Goal: Feedback & Contribution: Contribute content

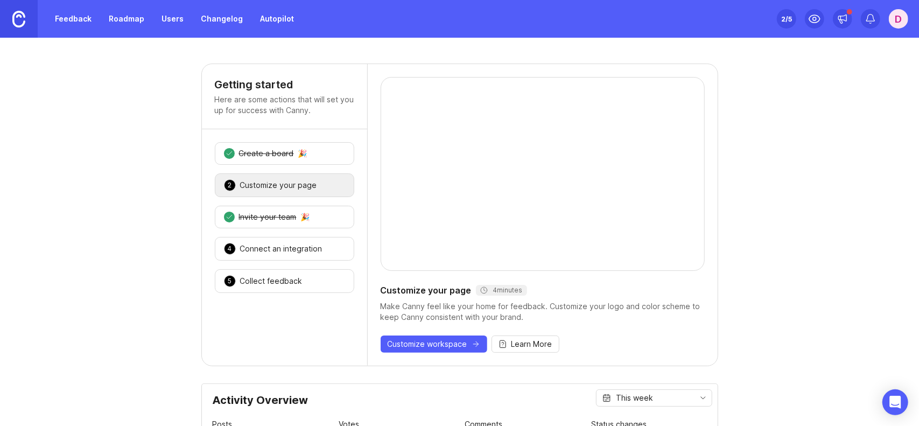
click at [67, 20] on link "Feedback" at bounding box center [73, 18] width 50 height 19
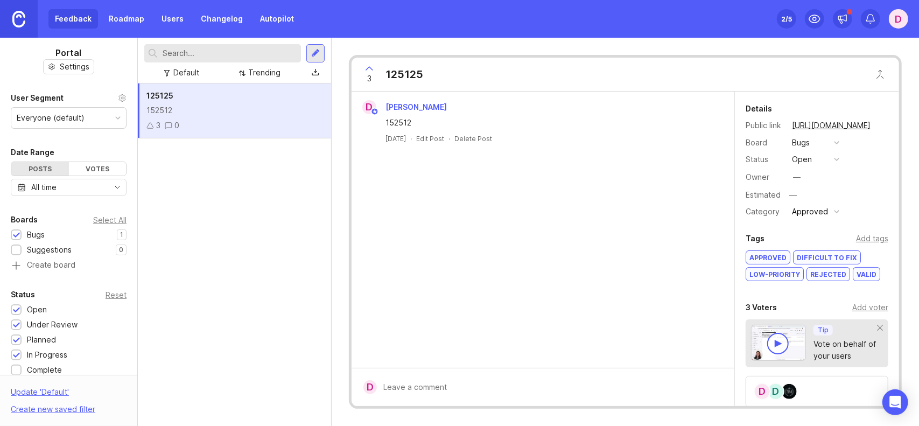
click at [807, 393] on div "D D" at bounding box center [817, 391] width 143 height 31
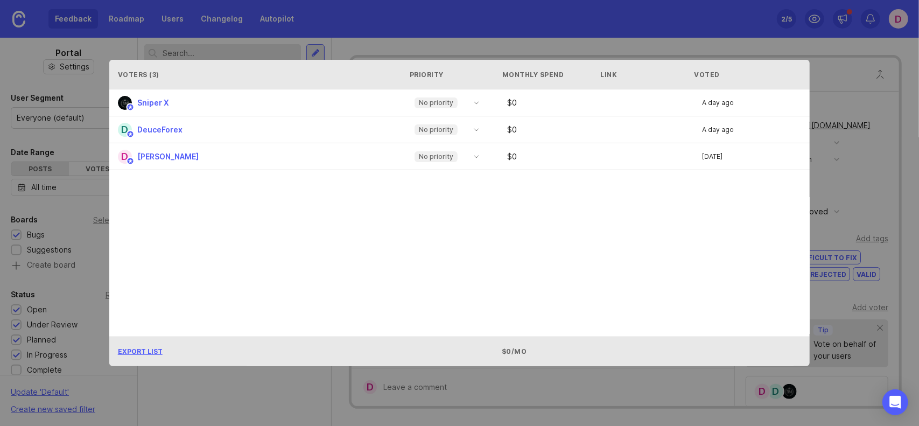
click at [494, 382] on div "Voters ( 3 ) Priority Monthly Spend Link Voted Sniper X No priority $ 0 A day a…" at bounding box center [459, 213] width 735 height 341
click at [252, 381] on div "Voters ( 3 ) Priority Monthly Spend Link Voted Sniper X No priority $ 0 A day a…" at bounding box center [459, 213] width 735 height 341
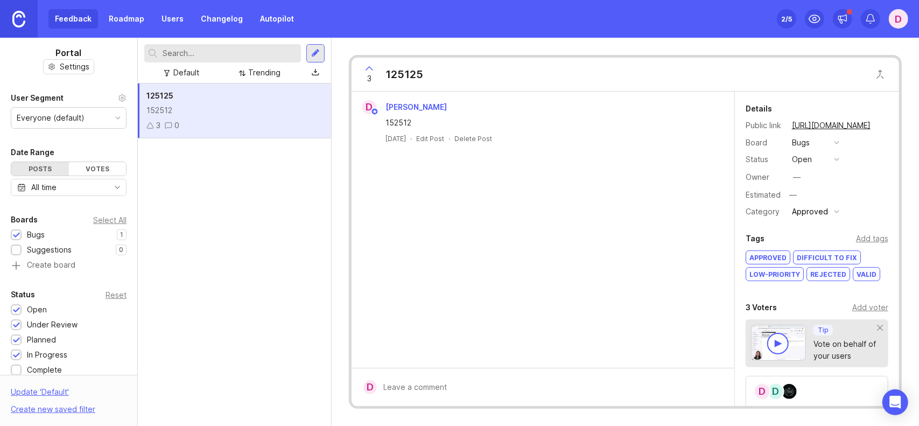
click at [839, 210] on button "Approved" at bounding box center [816, 212] width 54 height 14
click at [839, 209] on button "Approved" at bounding box center [816, 212] width 54 height 14
click at [828, 213] on button "Approved" at bounding box center [816, 212] width 54 height 14
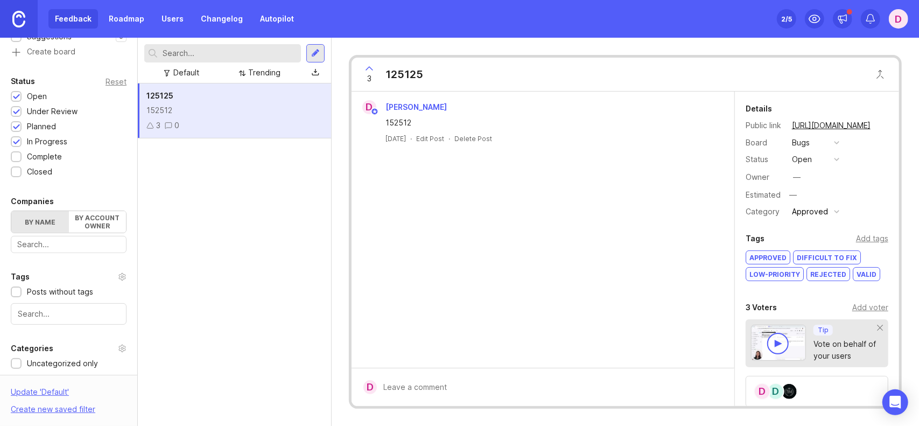
scroll to position [215, 0]
click at [834, 209] on div "button" at bounding box center [836, 211] width 5 height 5
drag, startPoint x: 214, startPoint y: 244, endPoint x: 209, endPoint y: 241, distance: 5.8
click at [214, 244] on div "125125 152512 3 0" at bounding box center [234, 254] width 193 height 342
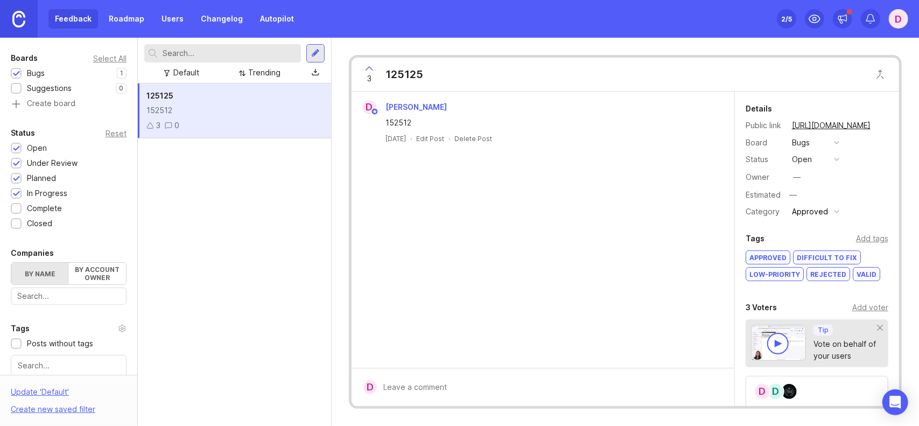
scroll to position [320, 0]
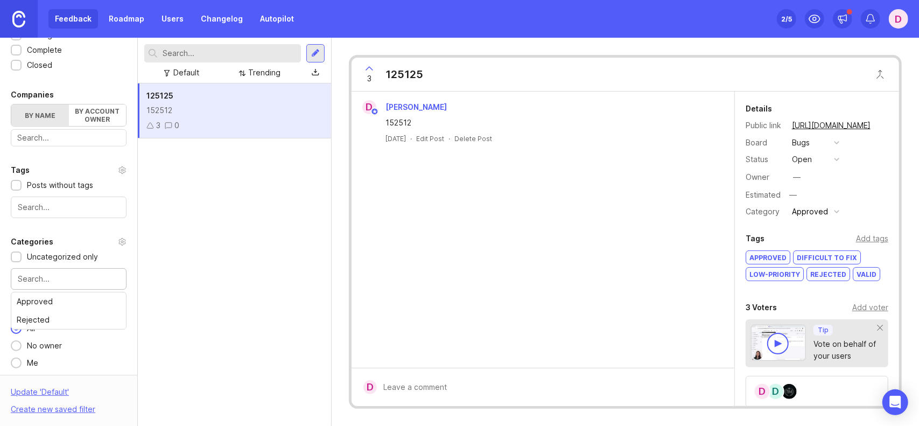
click at [58, 279] on input "text" at bounding box center [69, 279] width 102 height 12
click at [65, 235] on div "Categories" at bounding box center [69, 241] width 116 height 13
click at [836, 211] on div "button" at bounding box center [836, 211] width 5 height 5
click at [836, 210] on div "button" at bounding box center [836, 211] width 5 height 5
click at [830, 158] on button "open" at bounding box center [816, 159] width 54 height 14
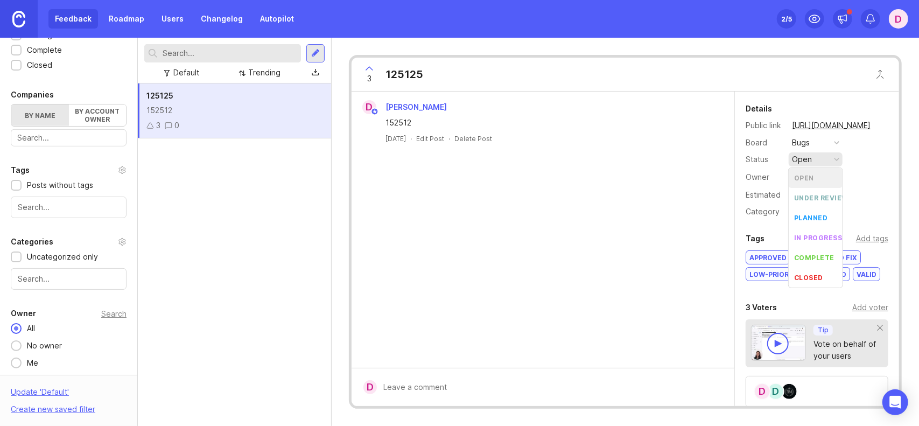
click at [865, 171] on div "Owner —" at bounding box center [817, 177] width 143 height 16
click at [60, 275] on input "text" at bounding box center [69, 279] width 102 height 12
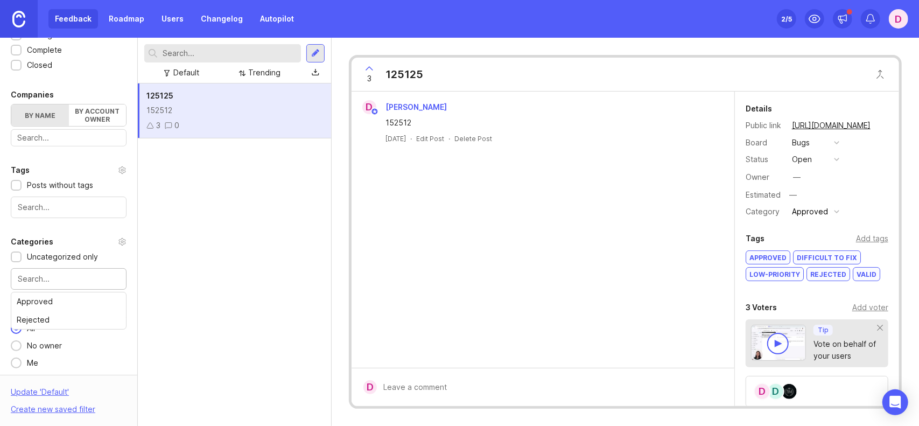
click at [64, 273] on input "text" at bounding box center [69, 279] width 102 height 12
click at [69, 246] on div "Categories Uncategorized only Approved Rejected" at bounding box center [68, 262] width 137 height 54
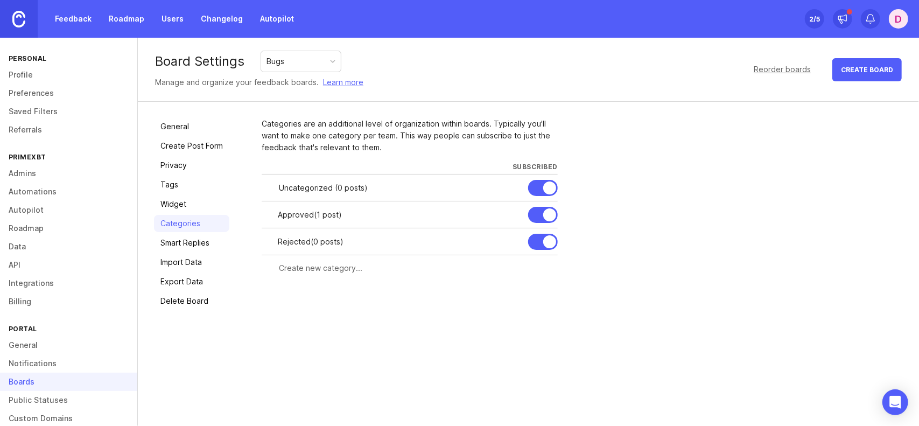
click at [325, 265] on input "text" at bounding box center [415, 268] width 272 height 12
click at [342, 188] on div "Uncategorized ( 0 posts )" at bounding box center [399, 188] width 241 height 12
click at [0, 0] on div at bounding box center [0, 0] width 0 height 0
click at [367, 214] on input "Approved" at bounding box center [361, 215] width 167 height 12
type input "PrimeXBT platform"
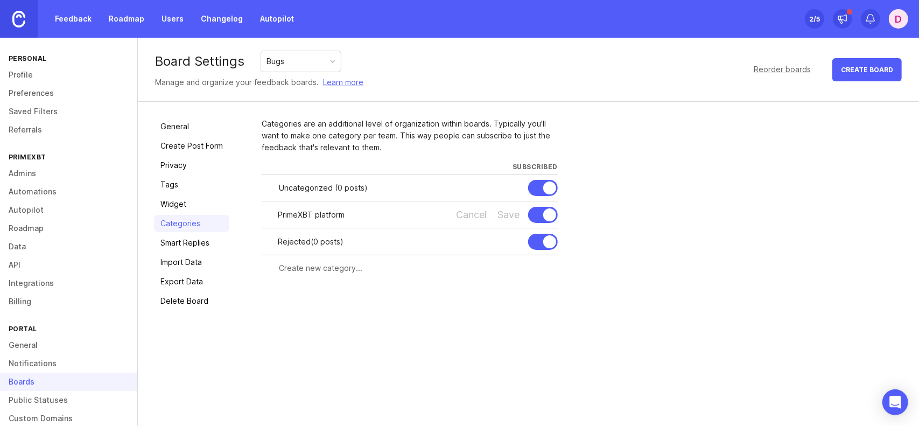
click at [374, 303] on div "Categories are an additional level of organization within boards. Typically you…" at bounding box center [582, 214] width 641 height 192
click at [375, 242] on div "Rejected ( 0 posts )" at bounding box center [399, 242] width 242 height 12
click at [0, 0] on div at bounding box center [0, 0] width 0 height 0
type input "Onboarding"
click at [327, 296] on div "Categories are an additional level of organization within boards. Typically you…" at bounding box center [582, 214] width 641 height 192
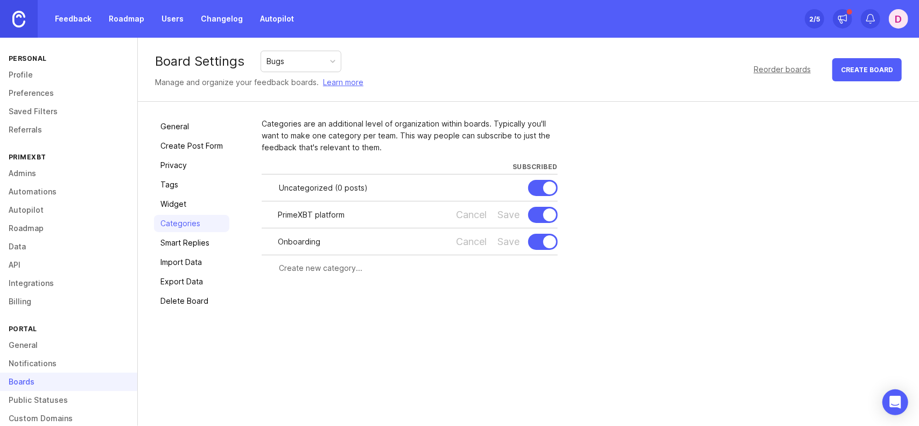
click at [335, 270] on input "text" at bounding box center [415, 268] width 272 height 12
type input "Payments"
click at [545, 287] on span "Create" at bounding box center [536, 288] width 27 height 8
click at [365, 291] on input "text" at bounding box center [368, 295] width 178 height 12
type input "Account"
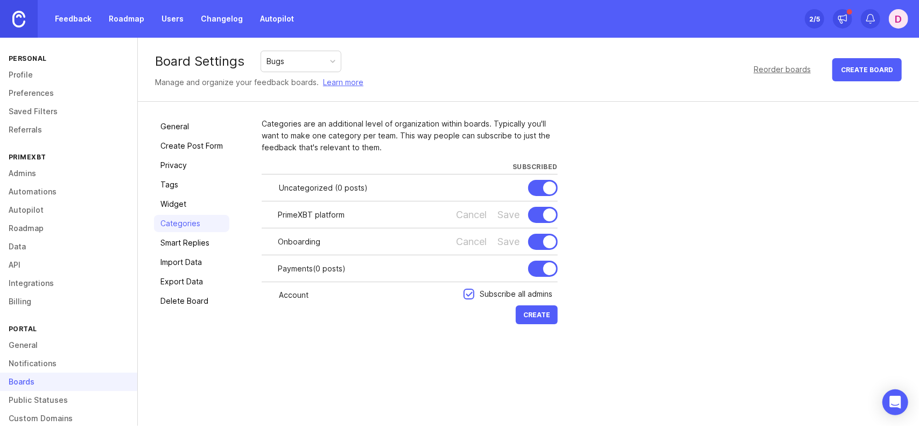
click at [549, 313] on span "Create" at bounding box center [536, 315] width 27 height 8
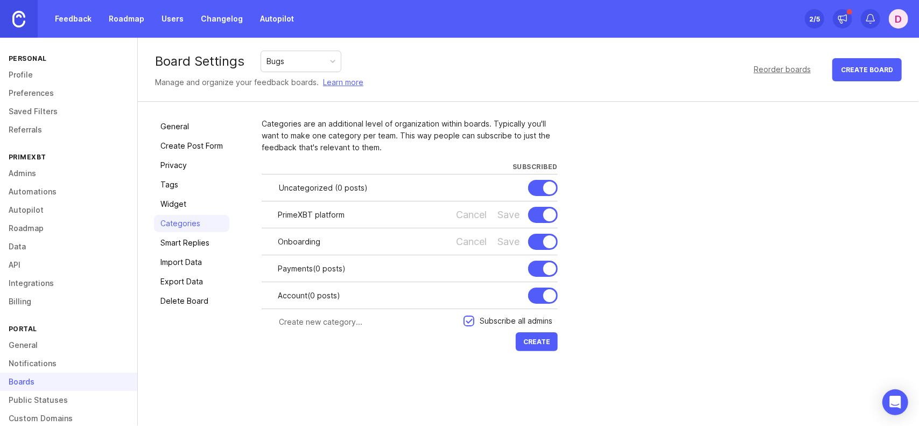
click at [280, 320] on input "text" at bounding box center [368, 322] width 178 height 12
type input "Trading"
type input "Crypto Futures"
click at [532, 345] on button "Create" at bounding box center [537, 341] width 42 height 19
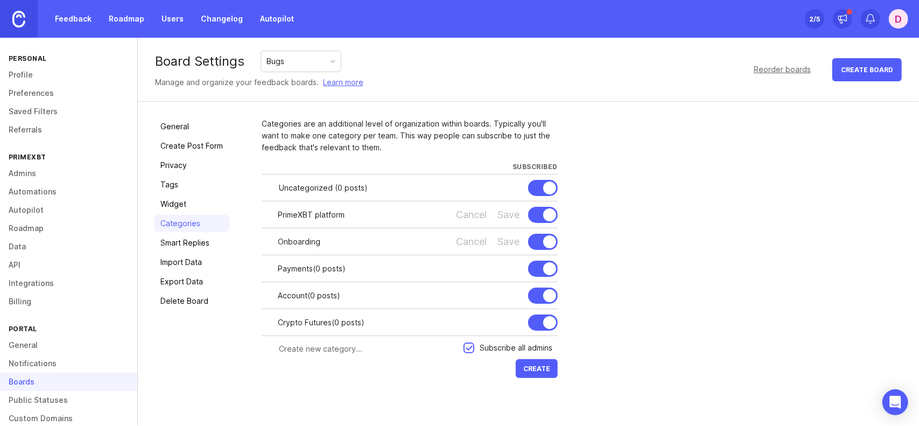
click at [307, 349] on input "text" at bounding box center [368, 349] width 178 height 12
type input "MT5"
click at [528, 366] on span "Create" at bounding box center [536, 368] width 27 height 8
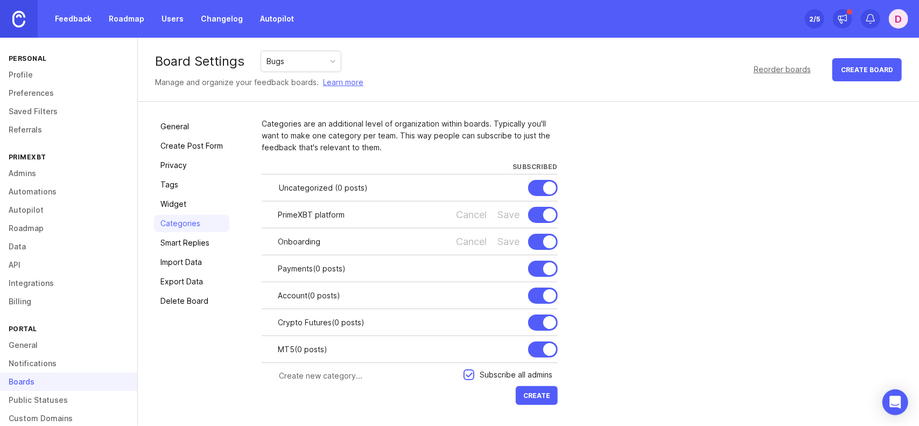
click at [311, 381] on div at bounding box center [363, 376] width 202 height 20
type input "PXTrader"
click at [550, 392] on button "Create" at bounding box center [537, 395] width 42 height 19
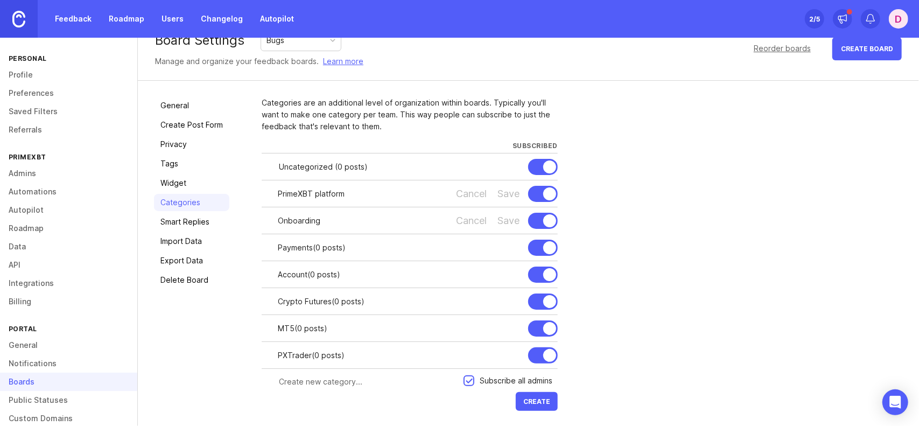
scroll to position [23, 0]
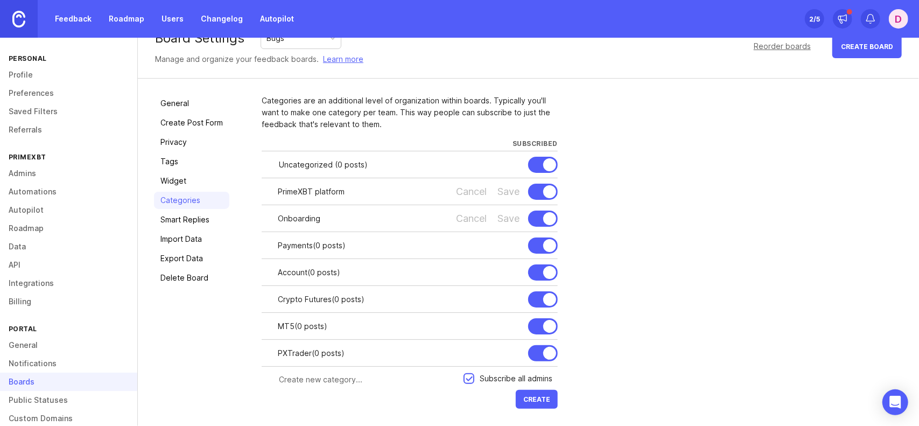
click at [354, 375] on input "text" at bounding box center [368, 380] width 178 height 12
type input "General trading improvements"
click at [549, 396] on span "Create" at bounding box center [536, 399] width 27 height 8
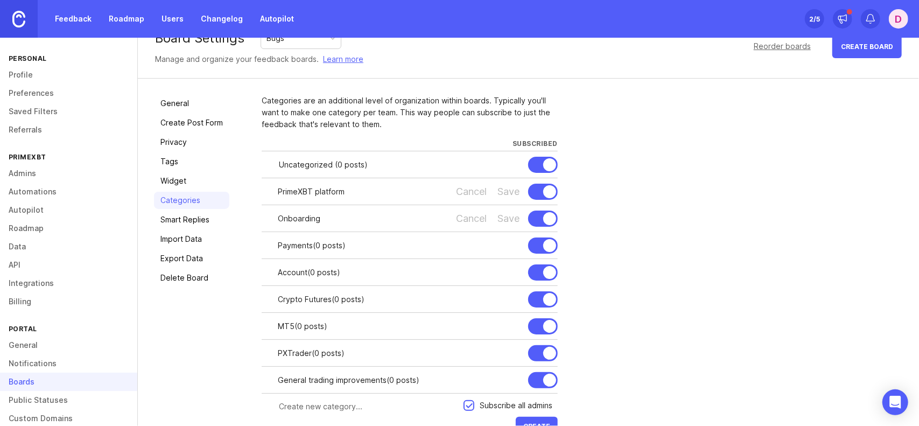
click at [314, 193] on input "PrimeXBT platform" at bounding box center [361, 192] width 167 height 12
click at [714, 158] on div "Categories are an additional level of organization within boards. Typically you…" at bounding box center [582, 266] width 641 height 343
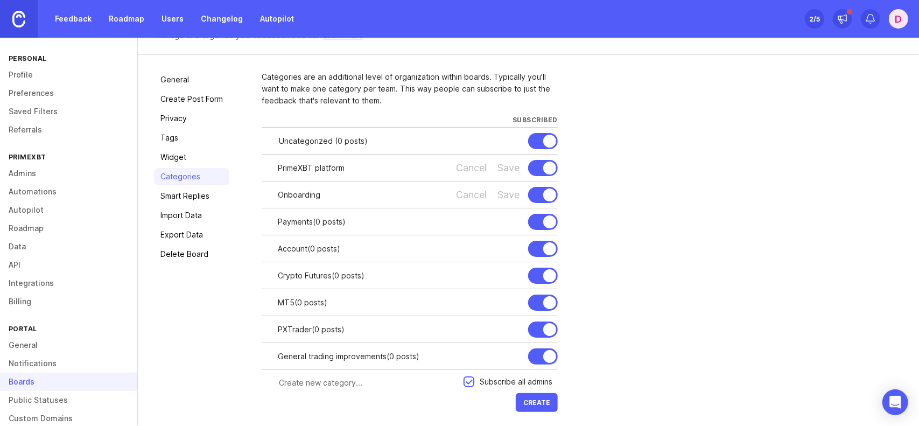
scroll to position [50, 0]
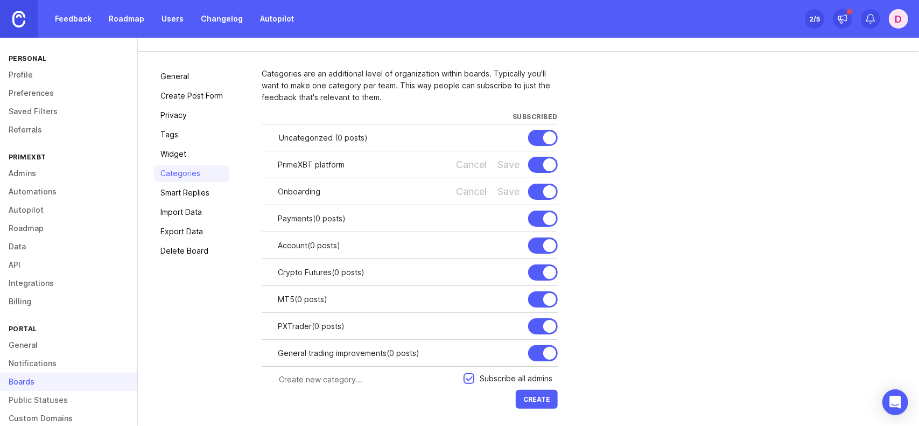
click at [356, 349] on div "General trading improvements ( 0 posts )" at bounding box center [399, 353] width 242 height 12
click at [0, 0] on div at bounding box center [0, 0] width 0 height 0
type input "All trading platforms"
click at [545, 403] on button "Create" at bounding box center [537, 399] width 42 height 19
click at [509, 351] on div "Save" at bounding box center [508, 353] width 22 height 12
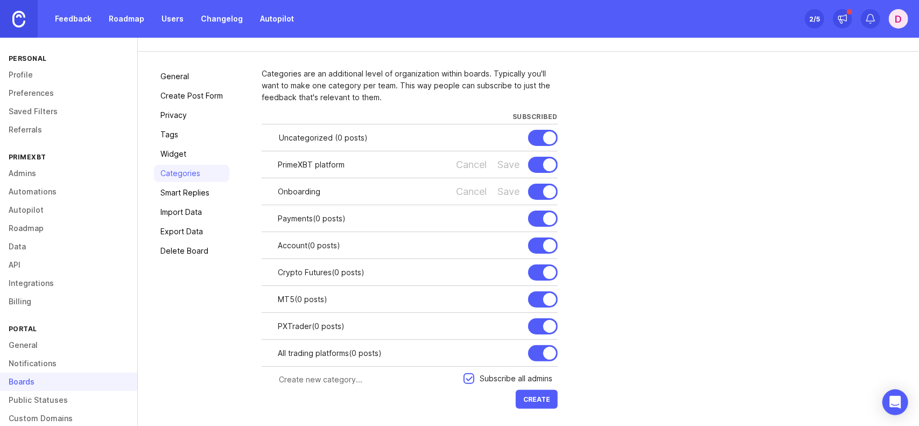
click at [0, 23] on link at bounding box center [19, 19] width 38 height 38
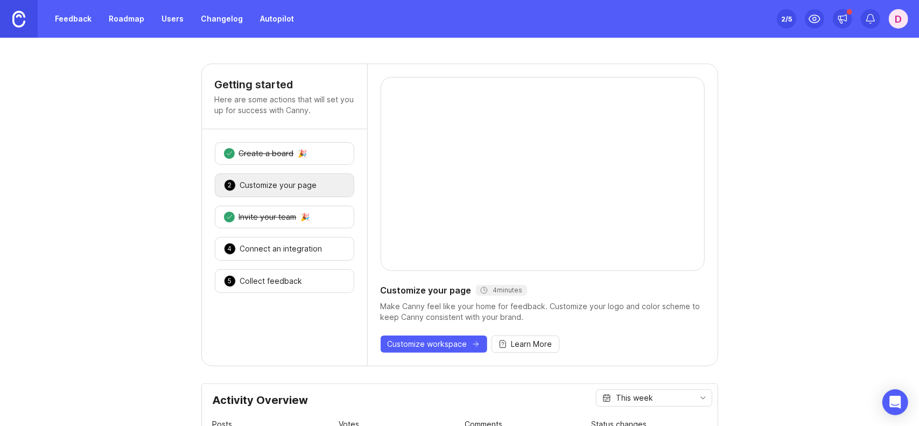
click at [69, 12] on link "Feedback" at bounding box center [73, 18] width 50 height 19
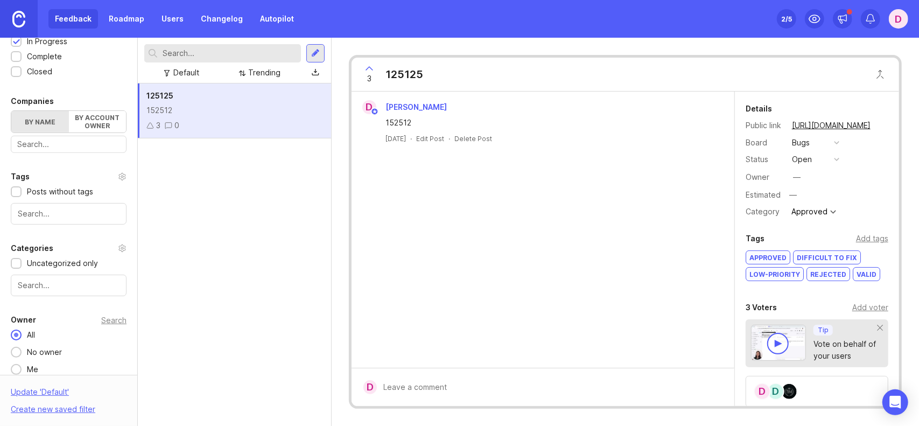
scroll to position [320, 0]
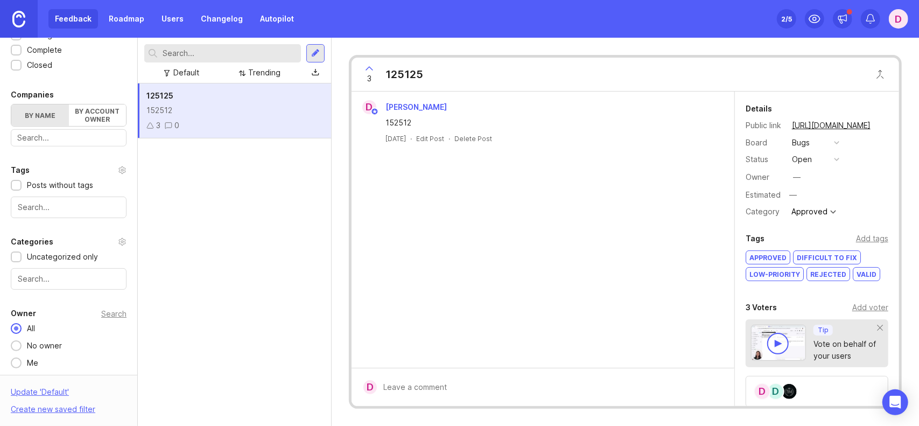
click at [88, 202] on input "text" at bounding box center [69, 207] width 102 height 12
click at [864, 272] on div "Valid" at bounding box center [866, 274] width 26 height 13
click at [829, 272] on div "Rejected" at bounding box center [828, 274] width 43 height 13
click at [814, 257] on div "Difficult to fix" at bounding box center [827, 257] width 67 height 13
click at [773, 257] on div "Approved" at bounding box center [768, 257] width 44 height 13
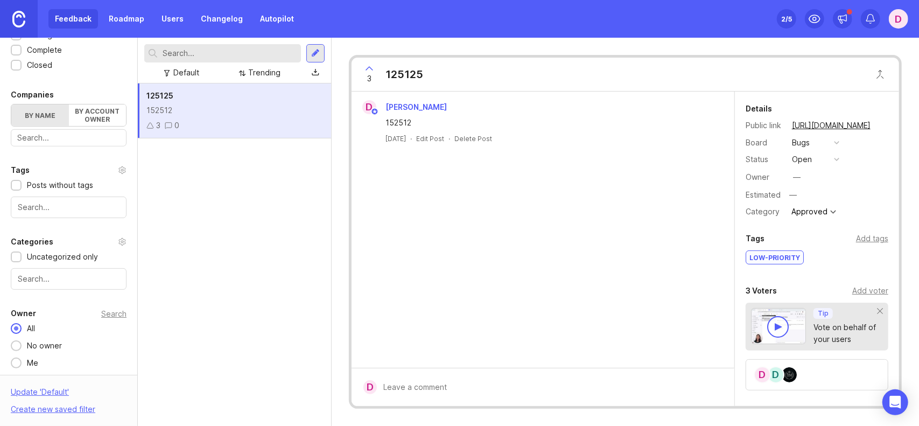
click at [785, 254] on div "Low-priority" at bounding box center [774, 257] width 57 height 13
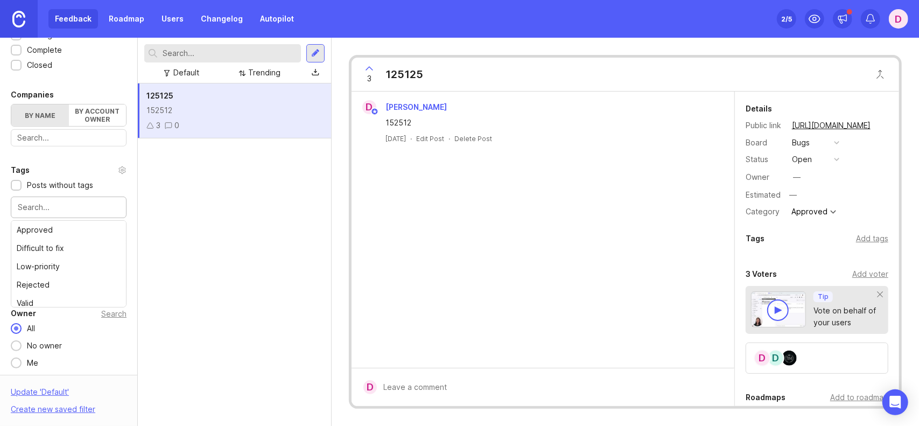
click at [50, 202] on input "text" at bounding box center [69, 207] width 102 height 12
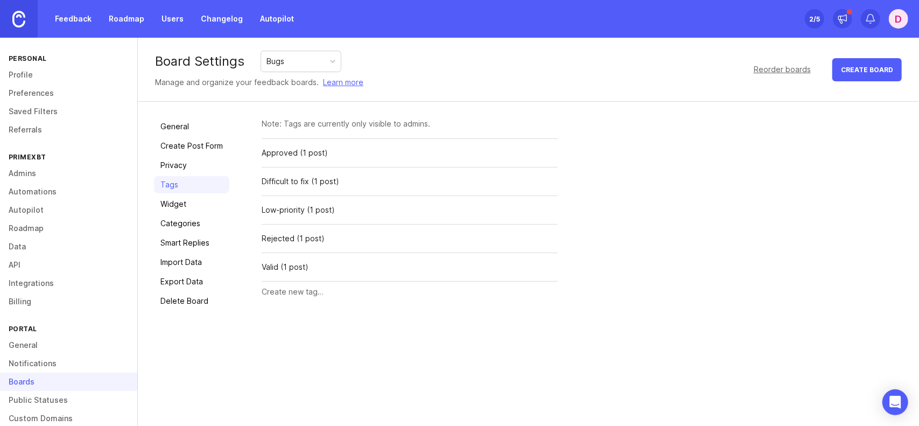
click at [309, 289] on input "text" at bounding box center [410, 292] width 296 height 12
click at [365, 106] on div "General Create Post Form Privacy Tags Widget Categories Smart Replies Import Da…" at bounding box center [528, 214] width 781 height 224
click at [167, 214] on div "General Create Post Form Privacy Tags Widget Categories Smart Replies Import Da…" at bounding box center [191, 214] width 75 height 192
click at [167, 217] on link "Categories" at bounding box center [191, 223] width 75 height 17
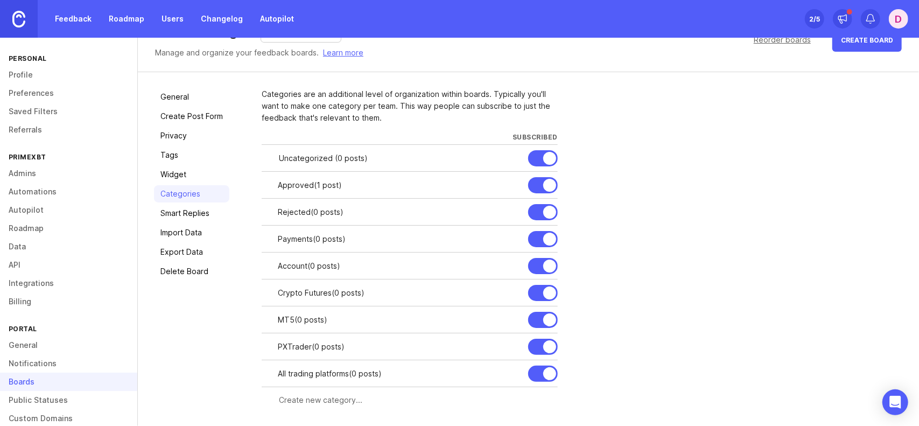
scroll to position [32, 0]
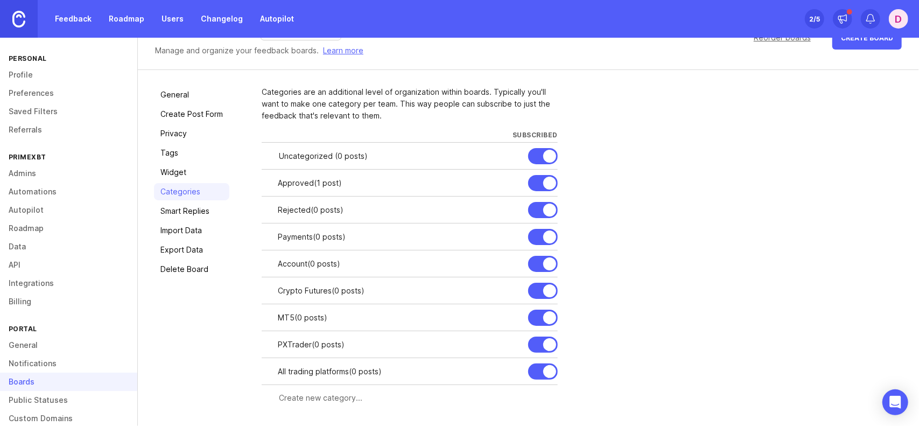
click at [32, 75] on link "Profile" at bounding box center [68, 75] width 137 height 18
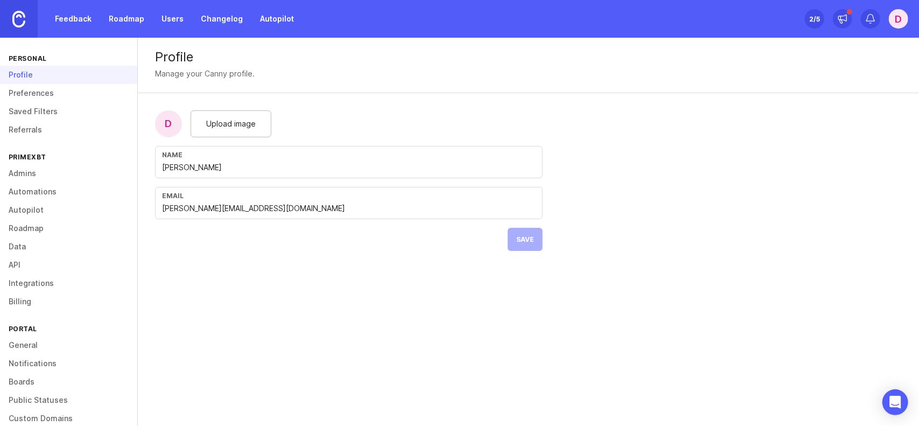
click at [19, 24] on img at bounding box center [18, 19] width 13 height 17
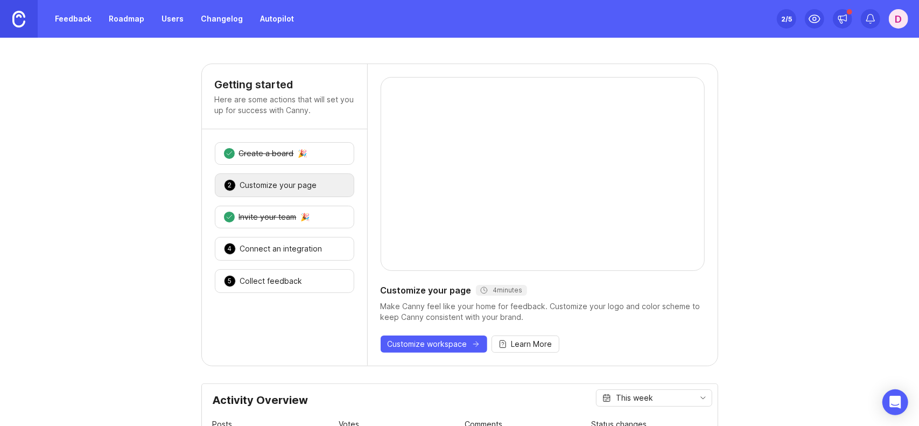
click at [75, 24] on link "Feedback" at bounding box center [73, 18] width 50 height 19
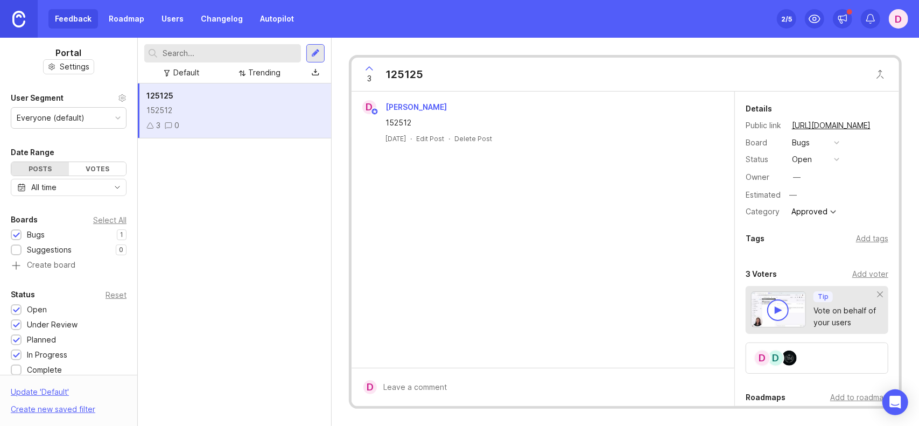
click at [833, 159] on button "open" at bounding box center [816, 159] width 54 height 14
click at [825, 210] on div "Approved" at bounding box center [814, 211] width 50 height 13
click at [869, 193] on div "—" at bounding box center [837, 195] width 102 height 14
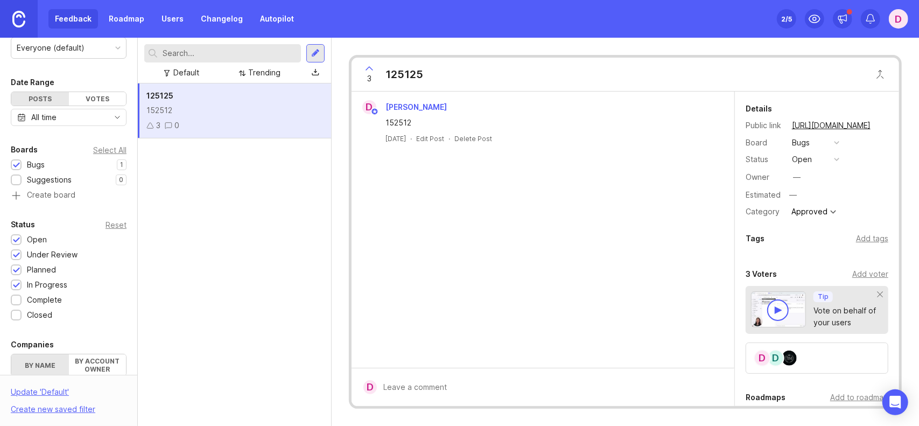
scroll to position [0, 0]
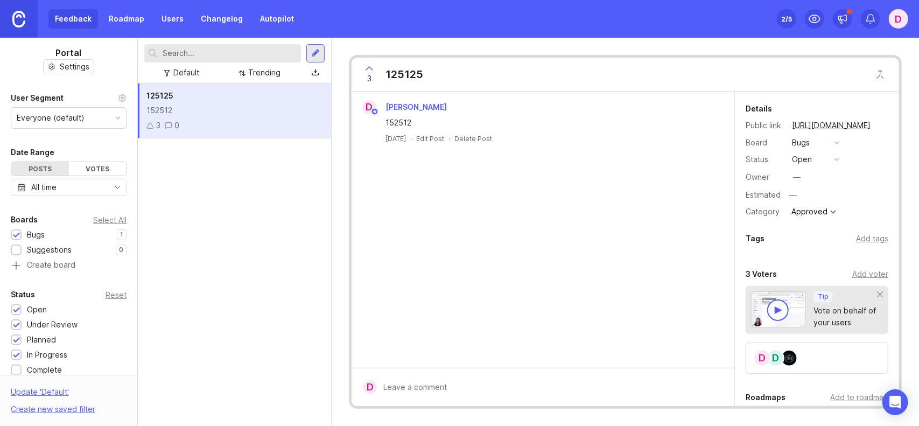
click at [79, 23] on div "Feedback Roadmap Users Changelog Autopilot" at bounding box center [174, 18] width 252 height 19
click at [323, 43] on div "Default Trending" at bounding box center [234, 61] width 193 height 46
click at [318, 46] on div at bounding box center [315, 53] width 18 height 18
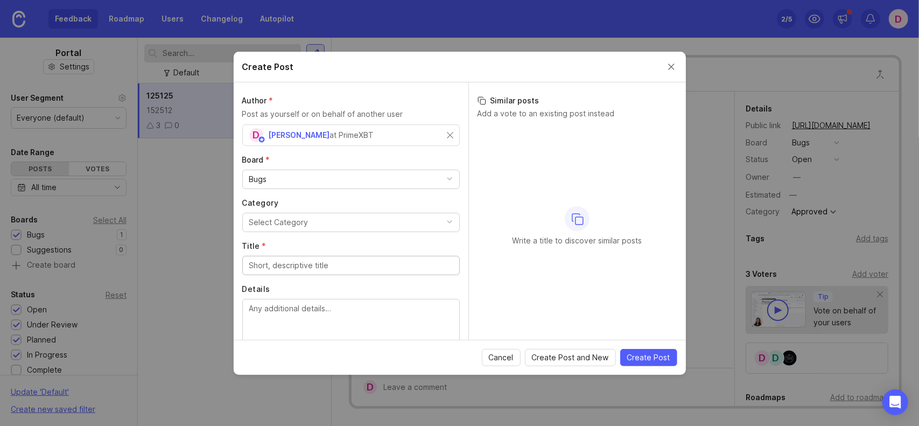
click at [316, 219] on button "Select Category" at bounding box center [350, 222] width 217 height 19
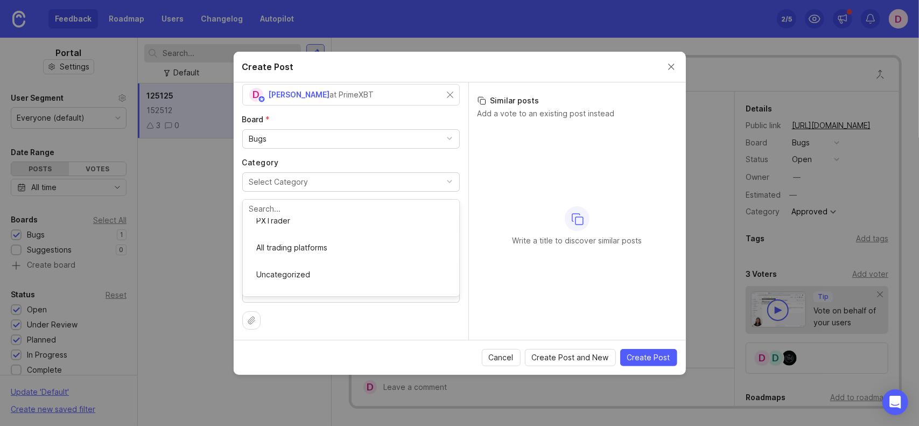
scroll to position [169, 0]
click at [486, 207] on div "Write a title to discover similar posts" at bounding box center [578, 225] width 200 height 201
click at [339, 184] on button "Select Category" at bounding box center [350, 181] width 217 height 19
click at [549, 212] on div "Write a title to discover similar posts" at bounding box center [578, 225] width 200 height 201
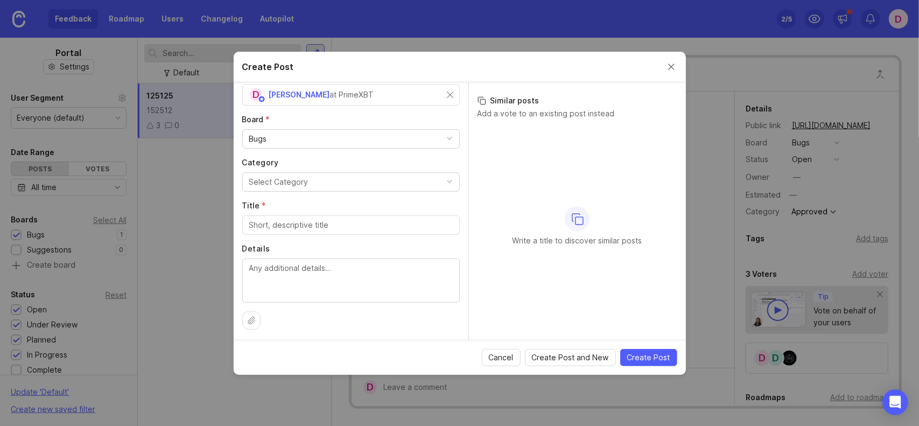
click at [672, 64] on button "Close create post modal" at bounding box center [671, 67] width 12 height 12
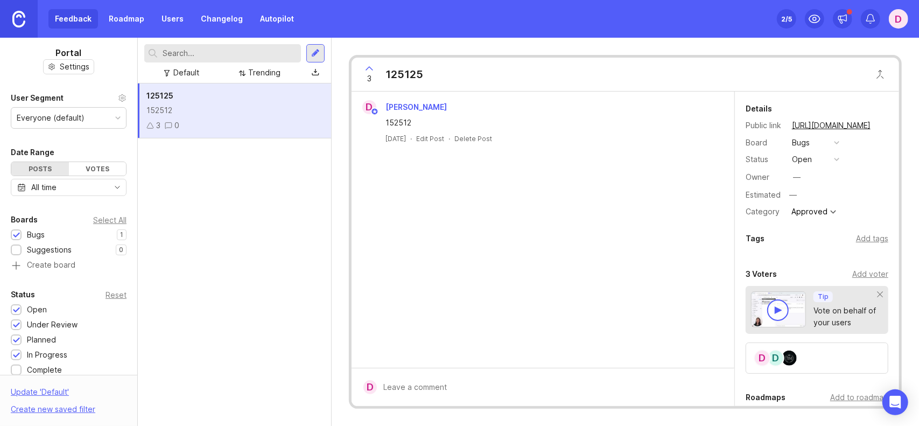
click at [17, 248] on div at bounding box center [16, 251] width 7 height 8
click at [17, 247] on div at bounding box center [16, 251] width 7 height 8
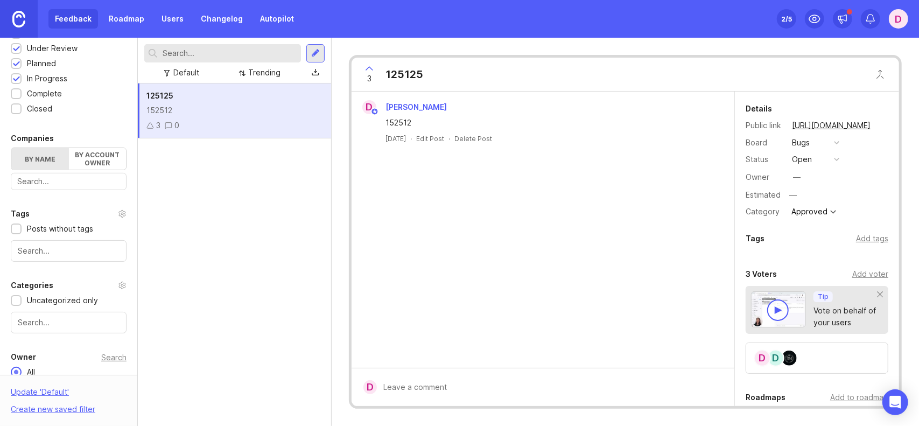
scroll to position [320, 0]
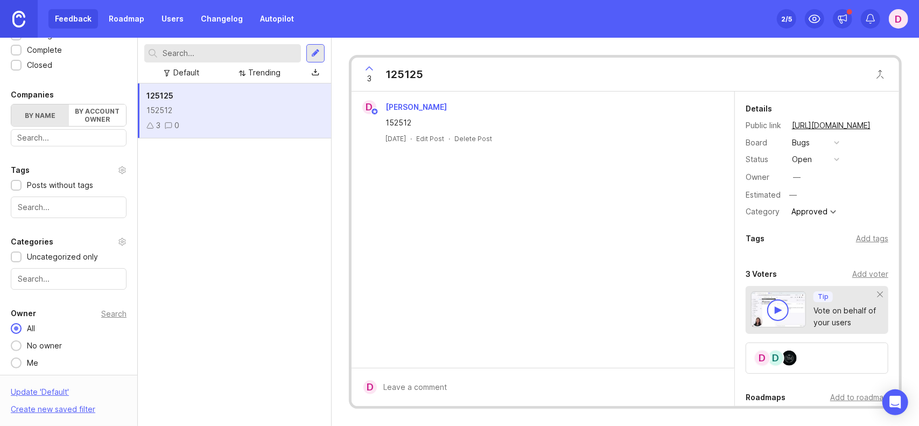
click at [121, 240] on div "Categories Uncategorized only" at bounding box center [68, 262] width 137 height 54
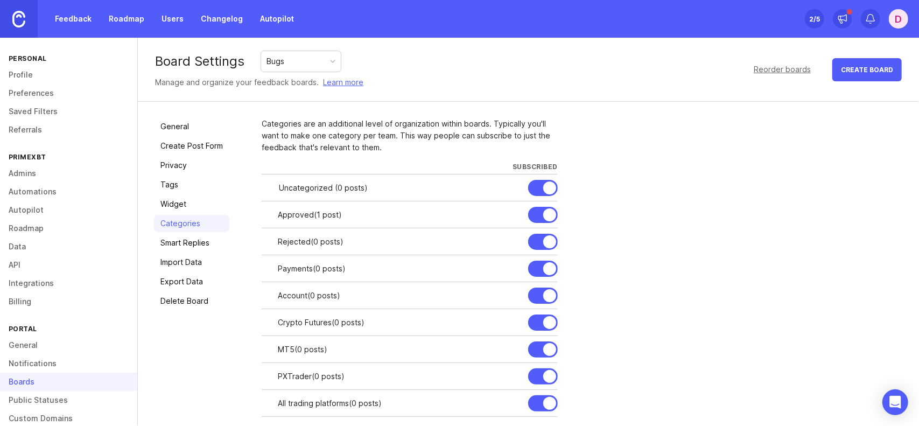
click at [0, 0] on div at bounding box center [0, 0] width 0 height 0
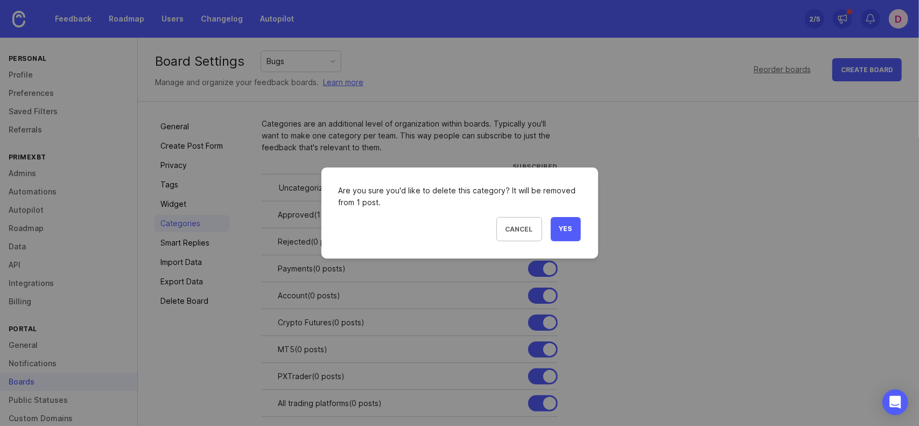
click at [563, 226] on span "Yes" at bounding box center [565, 228] width 13 height 9
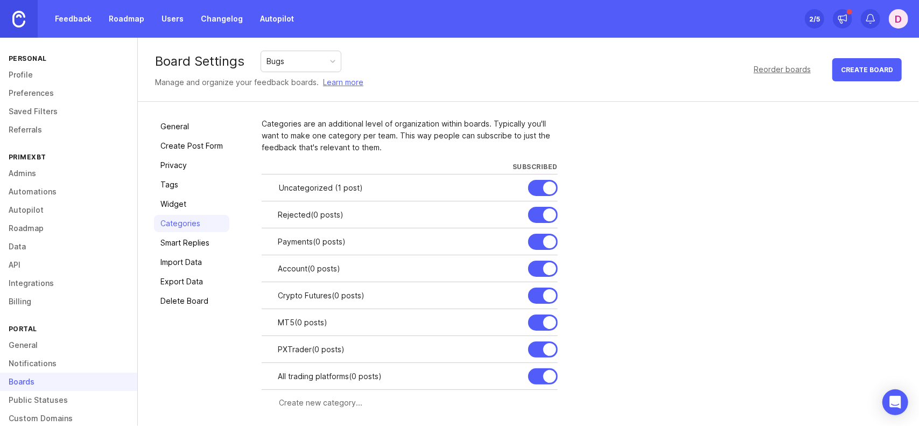
click at [0, 0] on div at bounding box center [0, 0] width 0 height 0
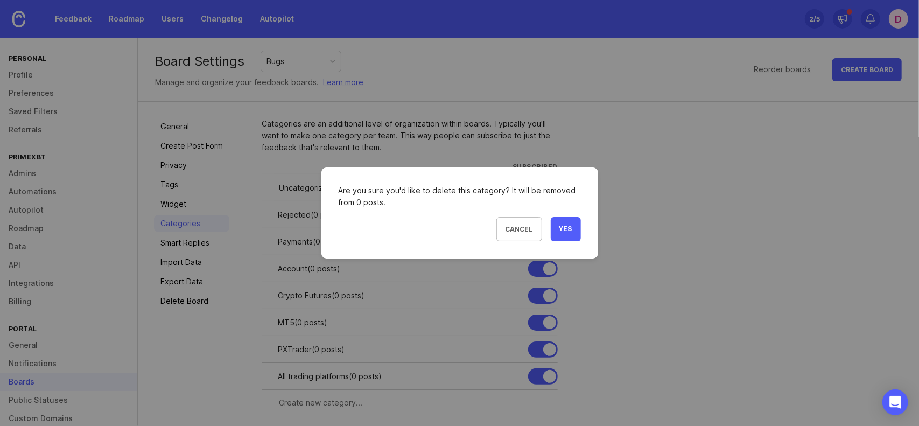
click at [551, 228] on button "Yes" at bounding box center [566, 229] width 30 height 24
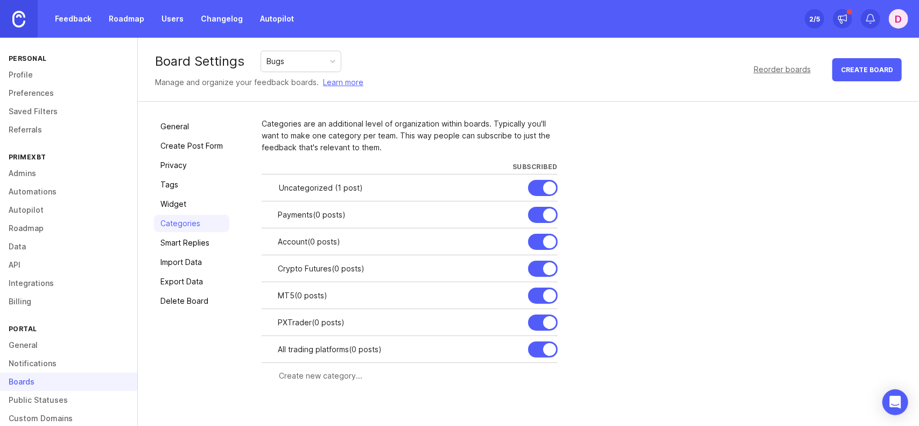
click at [174, 187] on link "Tags" at bounding box center [191, 184] width 75 height 17
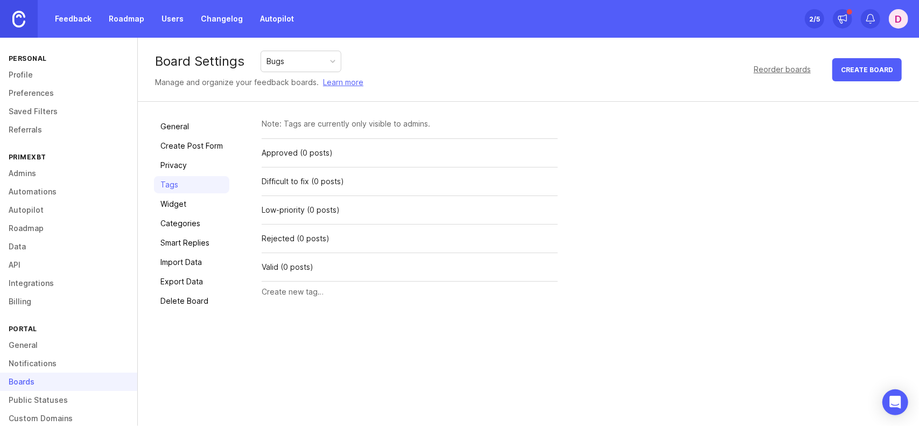
click at [294, 290] on input "text" at bounding box center [410, 292] width 296 height 12
click at [304, 60] on div "Bugs" at bounding box center [301, 61] width 80 height 20
click at [67, 72] on link "Profile" at bounding box center [68, 75] width 137 height 18
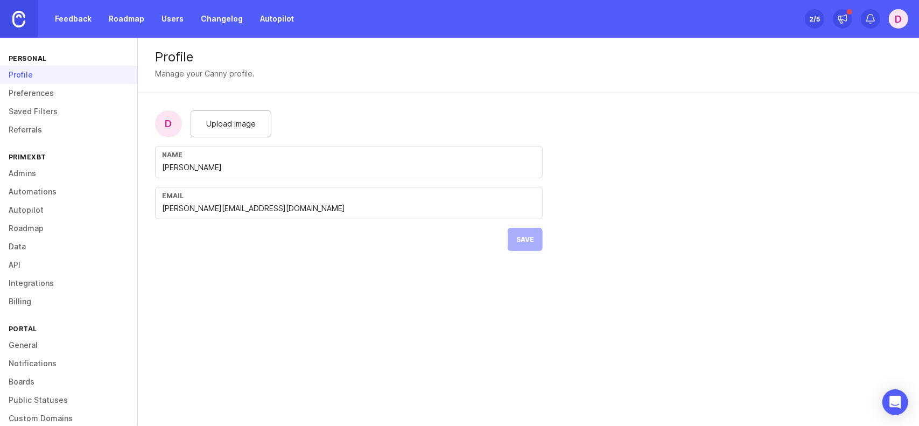
click at [61, 61] on div "Personal" at bounding box center [68, 58] width 137 height 15
click at [17, 20] on img at bounding box center [18, 19] width 13 height 17
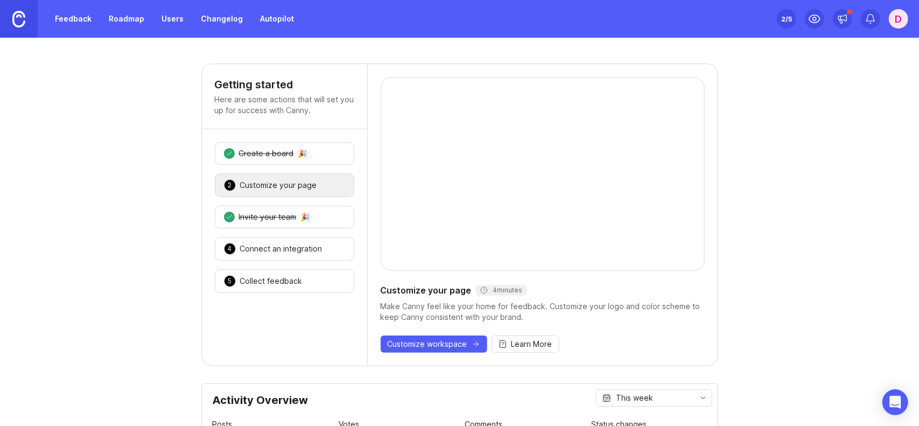
click at [89, 22] on link "Feedback" at bounding box center [73, 18] width 50 height 19
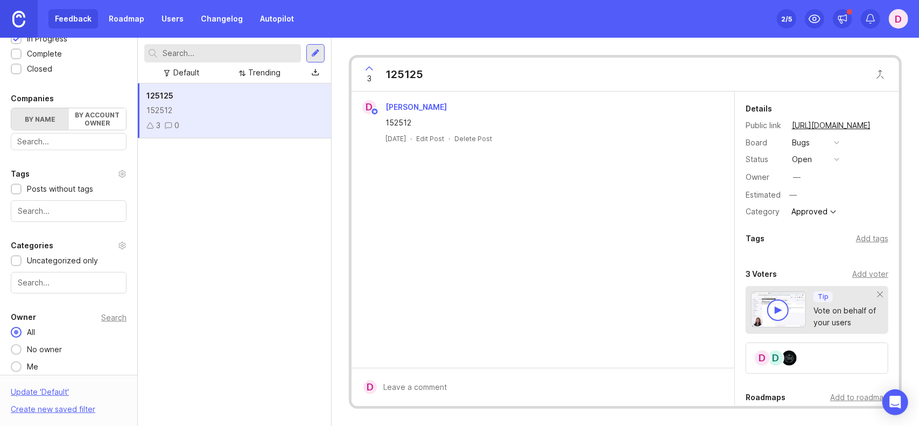
scroll to position [320, 0]
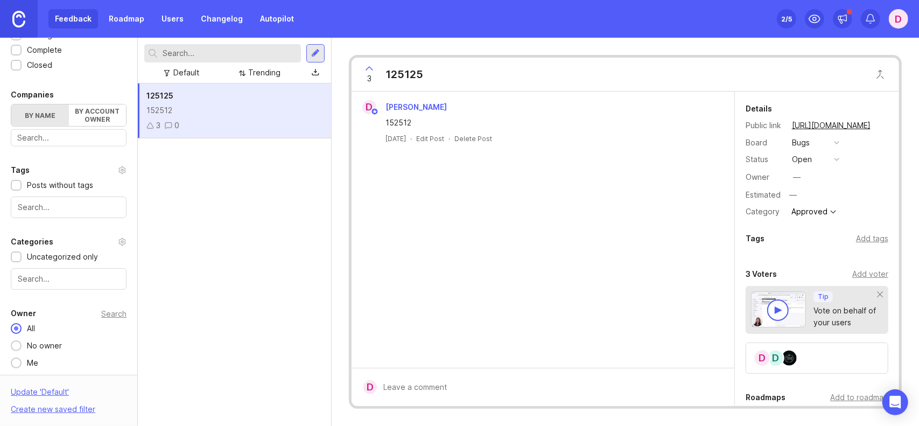
click at [66, 285] on div at bounding box center [69, 279] width 116 height 22
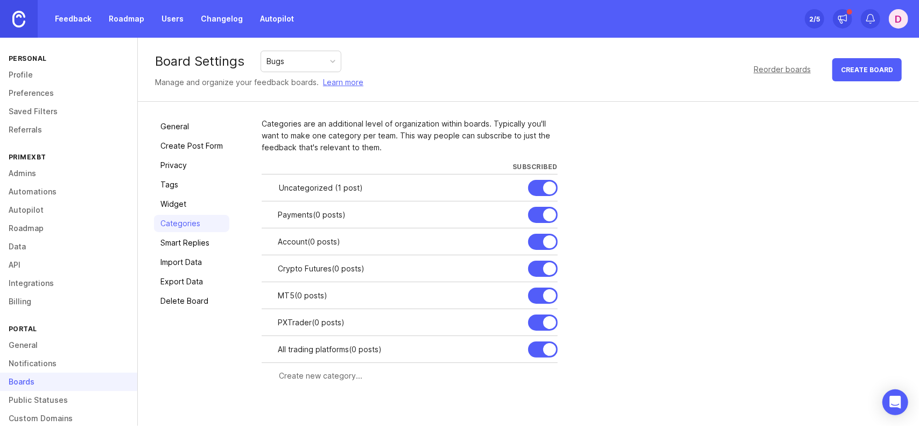
click at [0, 0] on div at bounding box center [0, 0] width 0 height 0
type input "Deposits"
click at [511, 214] on div "Save" at bounding box center [508, 215] width 22 height 12
click at [354, 372] on input "text" at bounding box center [415, 376] width 272 height 12
type input "Withdrawals"
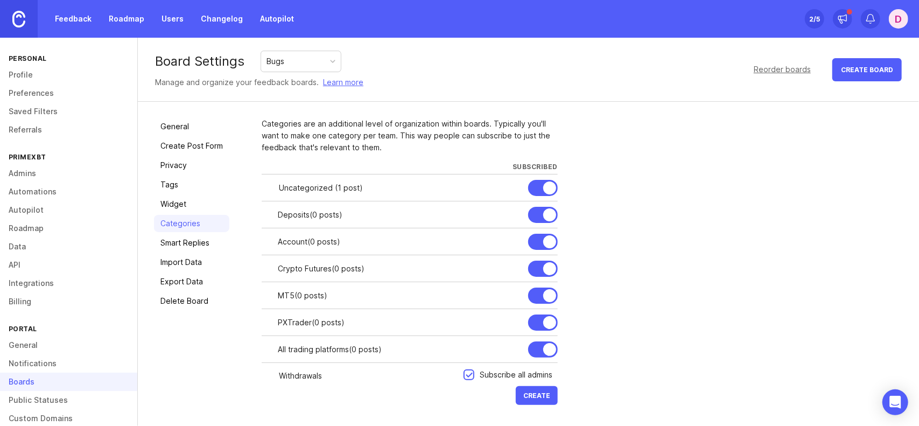
click at [548, 392] on span "Create" at bounding box center [536, 395] width 27 height 8
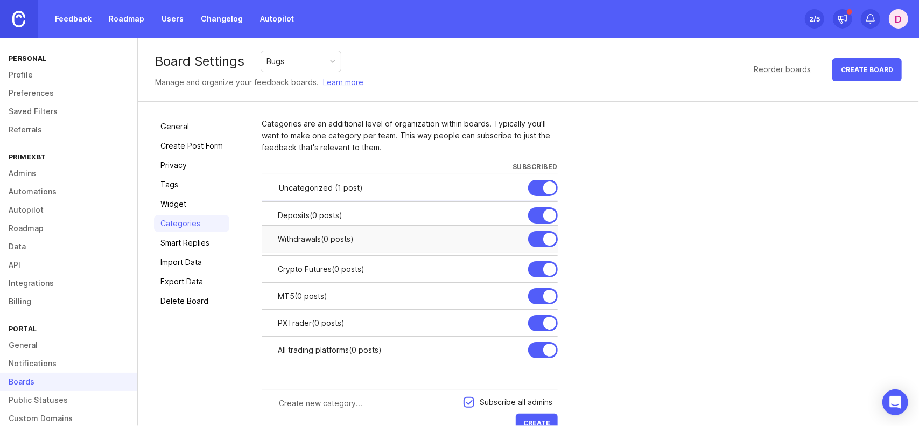
drag, startPoint x: 269, startPoint y: 380, endPoint x: 253, endPoint y: 242, distance: 138.8
click at [253, 242] on div "General Create Post Form Privacy Tags Widget Categories Smart Replies Import Da…" at bounding box center [528, 276] width 781 height 349
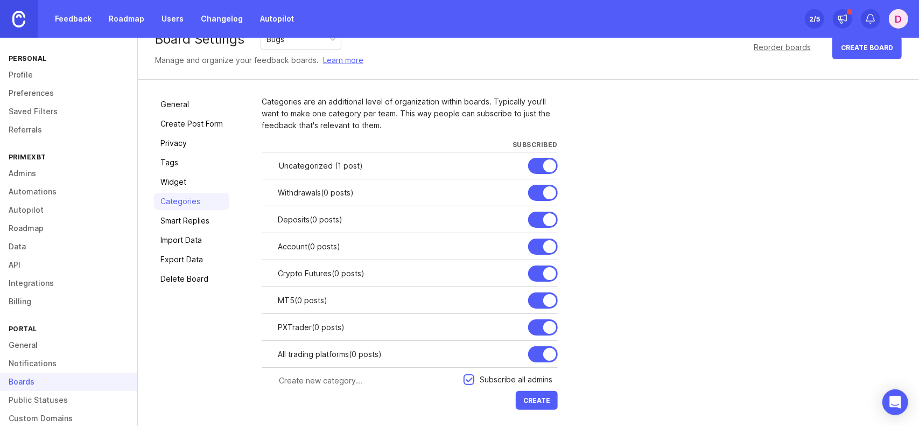
scroll to position [23, 0]
click at [0, 0] on div at bounding box center [0, 0] width 0 height 0
type input "Account Login"
click at [682, 235] on div "Categories are an additional level of organization within boards. Typically you…" at bounding box center [582, 253] width 641 height 317
click at [544, 401] on span "Create" at bounding box center [536, 399] width 27 height 8
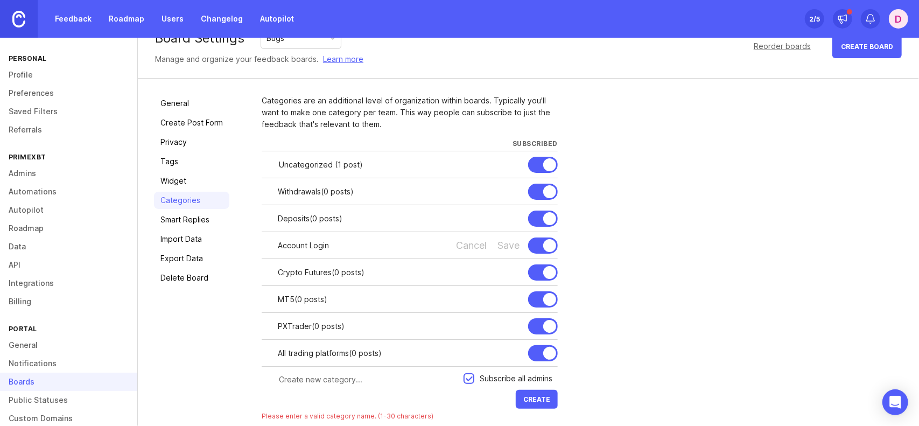
click at [508, 245] on div "Save" at bounding box center [508, 246] width 22 height 12
click at [354, 376] on input "text" at bounding box center [368, 380] width 178 height 12
type input "Personal profile"
click at [545, 401] on span "Create" at bounding box center [536, 399] width 27 height 8
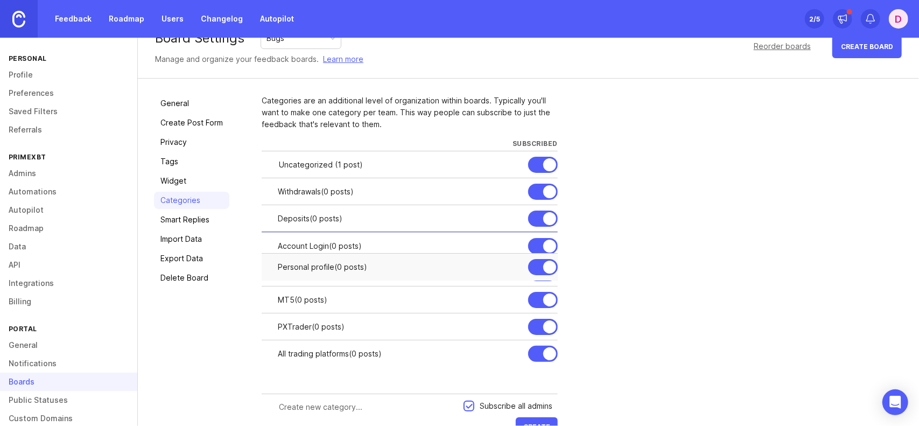
drag, startPoint x: 268, startPoint y: 382, endPoint x: 289, endPoint y: 272, distance: 112.3
click at [289, 272] on div "Personal profile ( 0 posts )" at bounding box center [410, 266] width 296 height 27
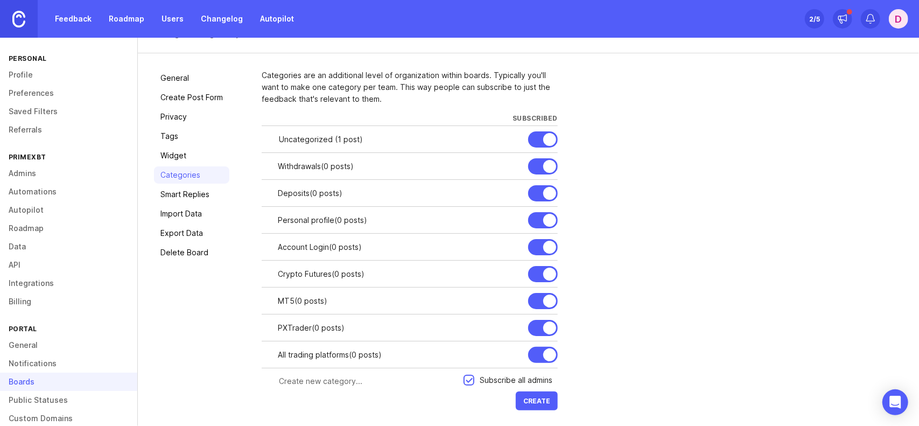
scroll to position [50, 0]
click at [348, 384] on div at bounding box center [363, 379] width 202 height 20
type input "Account Cards"
click at [533, 401] on span "Create" at bounding box center [536, 399] width 27 height 8
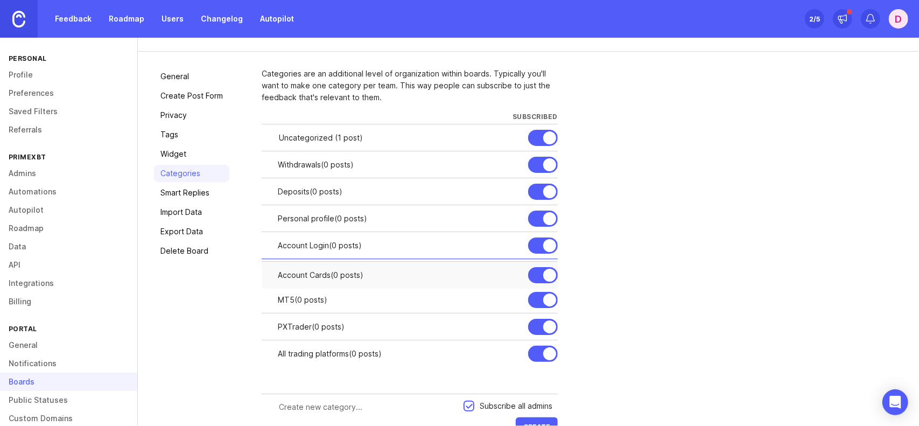
drag, startPoint x: 266, startPoint y: 382, endPoint x: 279, endPoint y: 276, distance: 106.2
click at [279, 276] on div "Account Cards ( 0 posts )" at bounding box center [410, 274] width 296 height 27
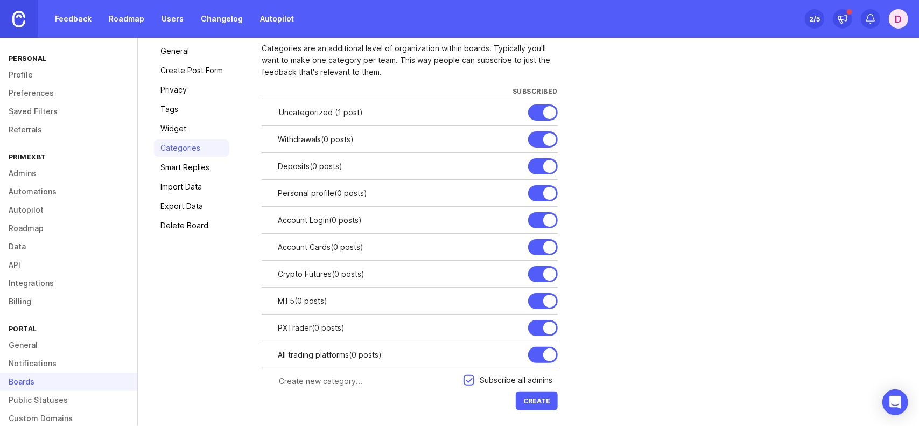
scroll to position [77, 0]
click at [0, 0] on div at bounding box center [0, 0] width 0 height 0
type input "CF Order Form"
click at [513, 270] on div "Save" at bounding box center [508, 272] width 22 height 12
click at [321, 381] on input "text" at bounding box center [368, 380] width 178 height 12
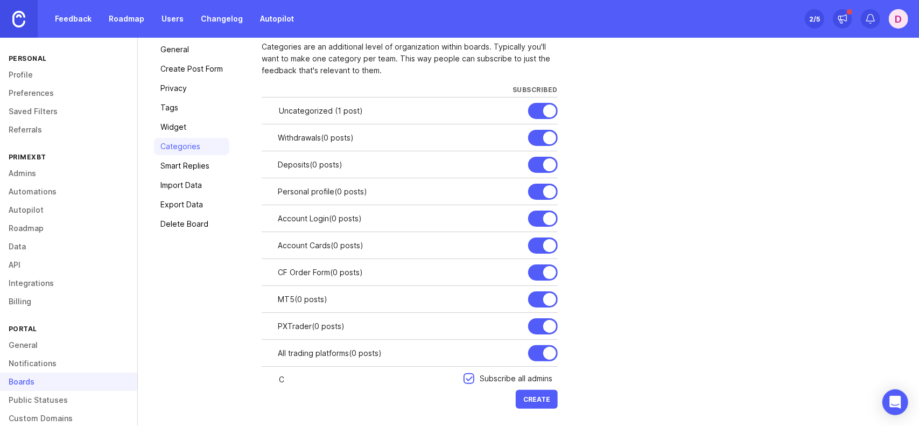
type input "C"
click at [0, 0] on div at bounding box center [0, 0] width 0 height 0
click at [282, 268] on input "CF Order Form" at bounding box center [361, 272] width 167 height 12
type input "Crypto Futures Order Form"
click at [503, 270] on div "Save" at bounding box center [508, 272] width 22 height 12
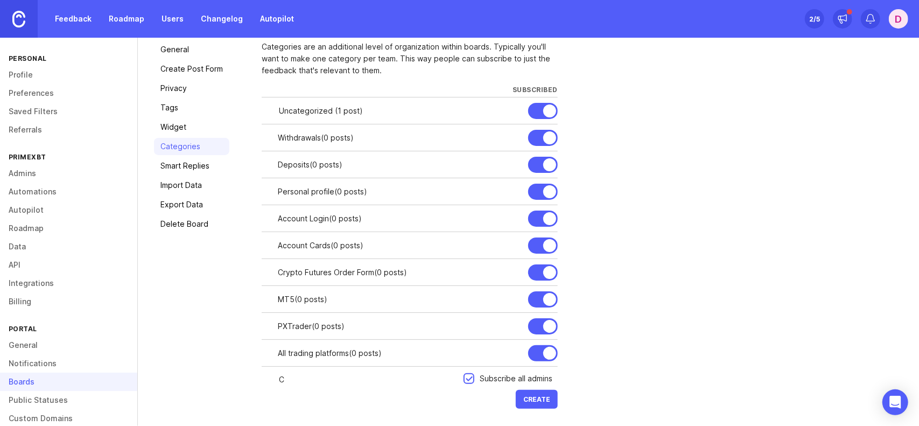
click at [0, 0] on div at bounding box center [0, 0] width 0 height 0
click at [306, 222] on input "Account Login" at bounding box center [361, 219] width 167 height 12
click at [313, 221] on input "Account --> Login" at bounding box center [361, 219] width 167 height 12
click at [314, 221] on input "Account -> Login" at bounding box center [361, 219] width 167 height 12
drag, startPoint x: 319, startPoint y: 220, endPoint x: 307, endPoint y: 220, distance: 11.3
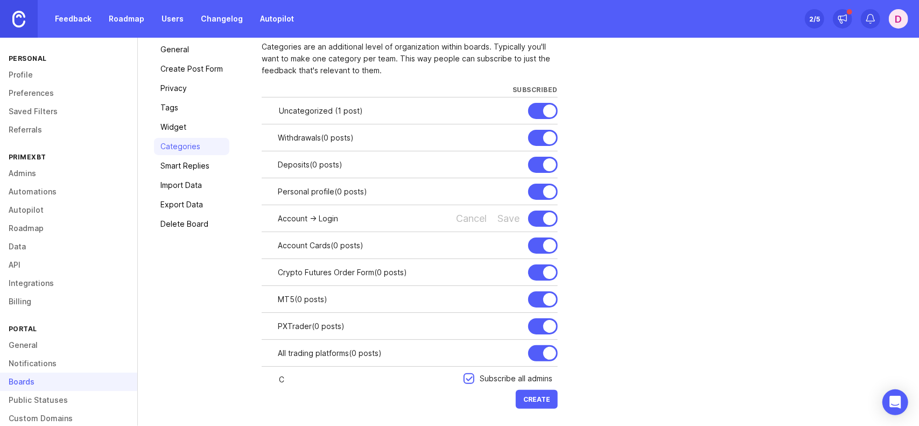
click at [307, 220] on input "Account -> Login" at bounding box center [361, 219] width 167 height 12
type input "Account -> Login"
click at [307, 245] on div "Account Cards ( 0 posts )" at bounding box center [399, 246] width 242 height 12
click at [0, 0] on div at bounding box center [0, 0] width 0 height 0
click at [312, 245] on input "Account Cards" at bounding box center [361, 246] width 167 height 12
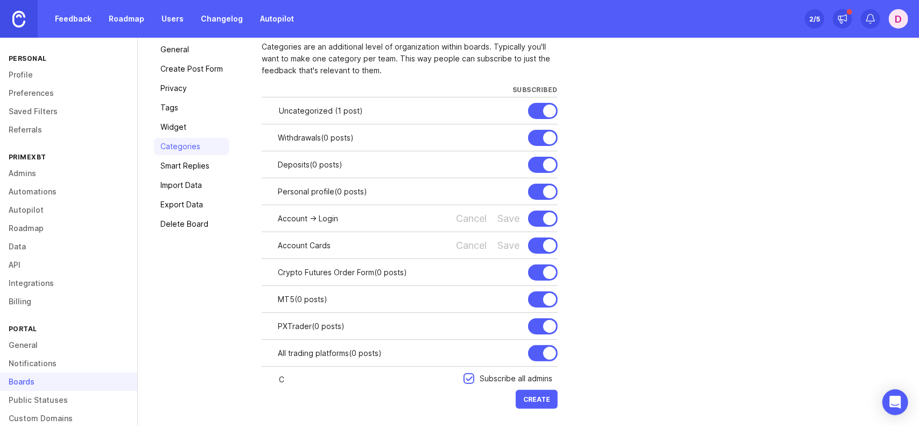
click at [309, 246] on input "Account Cards" at bounding box center [361, 246] width 167 height 12
click at [313, 245] on input "Account -> Cards" at bounding box center [361, 246] width 167 height 12
type input "Account -> Cards"
click at [509, 240] on div "Save" at bounding box center [508, 246] width 22 height 12
click at [0, 0] on div at bounding box center [0, 0] width 0 height 0
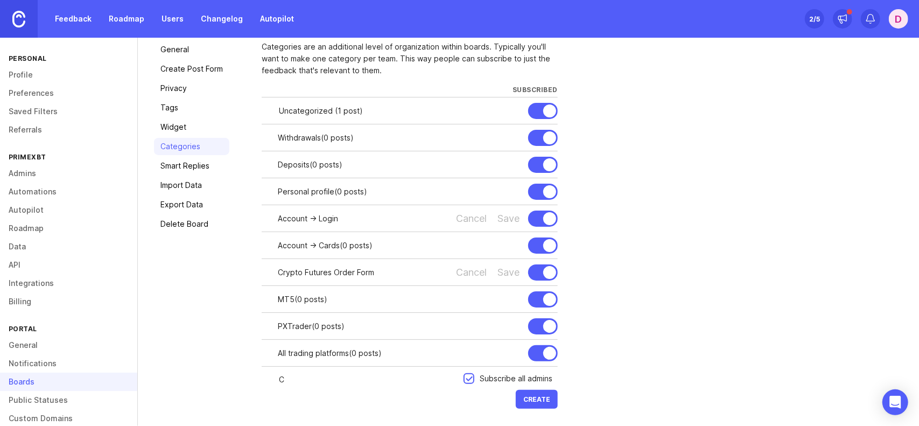
click at [333, 275] on input "Crypto Futures Order Form" at bounding box center [361, 272] width 167 height 12
click at [331, 275] on input "Crypto Futures Order Form" at bounding box center [361, 272] width 167 height 12
type input "Crypto Futures -> Order Form"
click at [545, 396] on span "Create" at bounding box center [536, 399] width 27 height 8
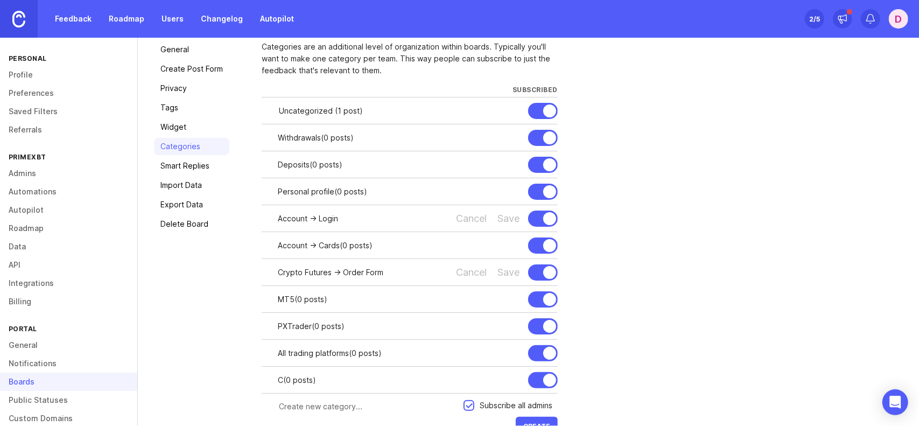
click at [0, 0] on div at bounding box center [0, 0] width 0 height 0
type input "Crypto Futures -> Chart"
click at [505, 377] on div "Save" at bounding box center [508, 380] width 22 height 12
drag, startPoint x: 270, startPoint y: 381, endPoint x: 262, endPoint y: 297, distance: 84.4
click at [0, 0] on div at bounding box center [0, 0] width 0 height 0
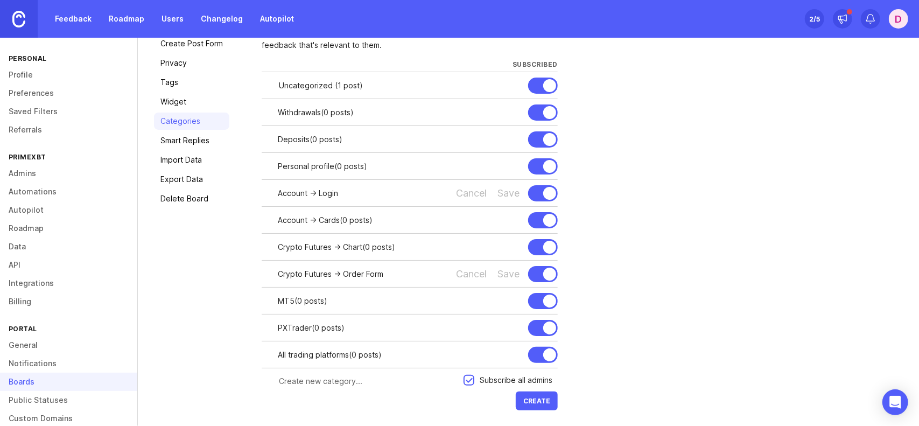
scroll to position [104, 0]
click at [502, 273] on div "Save" at bounding box center [508, 272] width 22 height 12
click at [509, 192] on div "Save" at bounding box center [508, 192] width 22 height 12
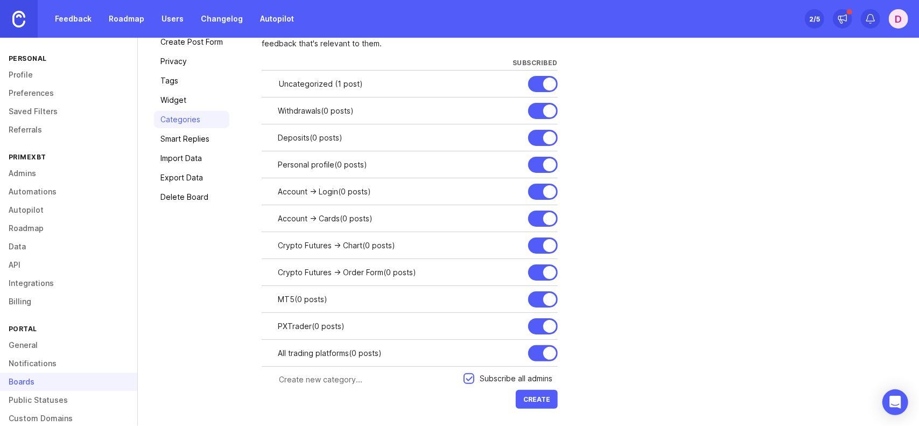
click at [413, 377] on input "text" at bounding box center [368, 380] width 178 height 12
paste input "->"
click at [537, 398] on span "Create" at bounding box center [536, 399] width 27 height 8
click at [412, 381] on input "Crypto Futures -> Trading Terminal" at bounding box center [368, 380] width 178 height 12
drag, startPoint x: 412, startPoint y: 375, endPoint x: 370, endPoint y: 377, distance: 42.1
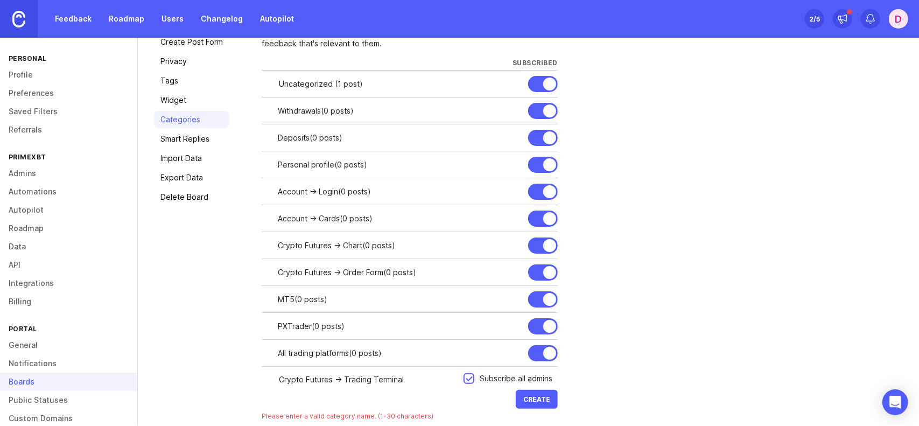
click at [370, 377] on input "Crypto Futures -> Trading Terminal" at bounding box center [368, 380] width 178 height 12
type input "Crypto Futures -> Terminal"
click at [541, 399] on span "Create" at bounding box center [536, 399] width 27 height 8
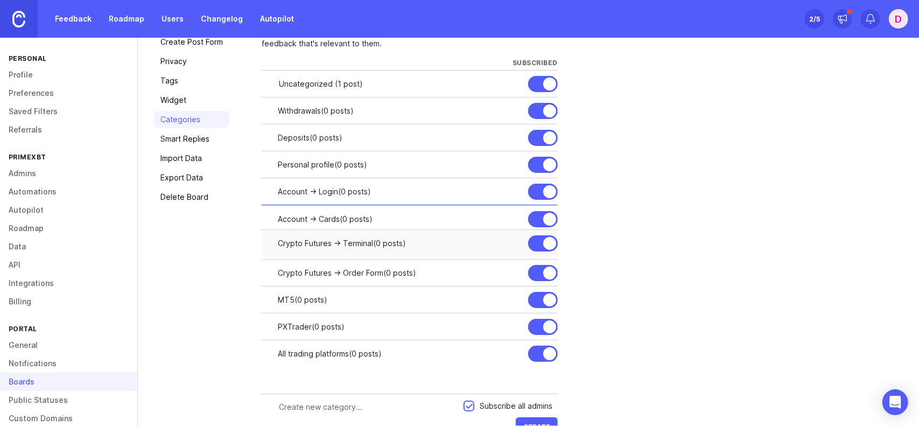
drag, startPoint x: 269, startPoint y: 379, endPoint x: 266, endPoint y: 242, distance: 137.3
click at [0, 0] on div at bounding box center [0, 0] width 0 height 0
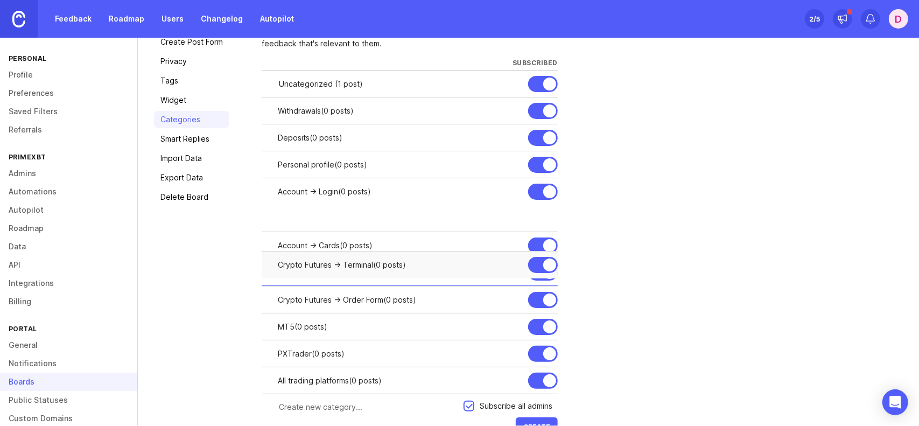
drag, startPoint x: 267, startPoint y: 216, endPoint x: 269, endPoint y: 262, distance: 46.3
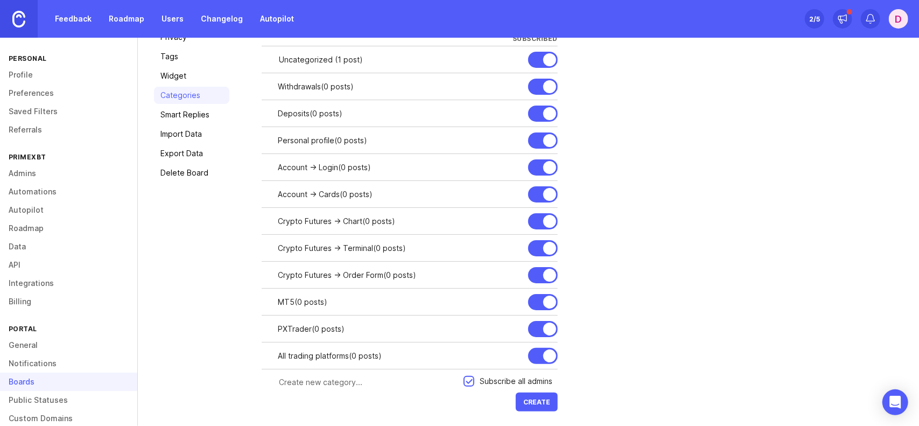
scroll to position [131, 0]
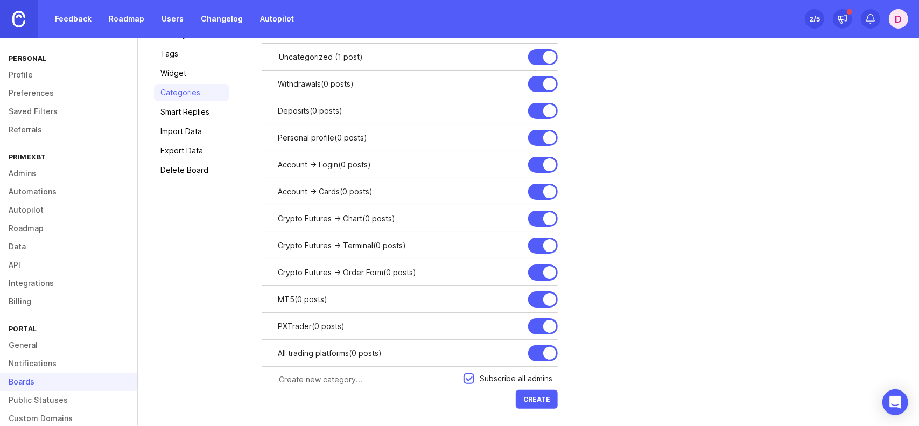
click at [372, 376] on input "text" at bounding box center [368, 380] width 178 height 12
paste input "->"
type input "->"
drag, startPoint x: 340, startPoint y: 376, endPoint x: 331, endPoint y: 378, distance: 9.4
click at [331, 378] on input "Crypto Futures - Account Metrics" at bounding box center [368, 380] width 178 height 12
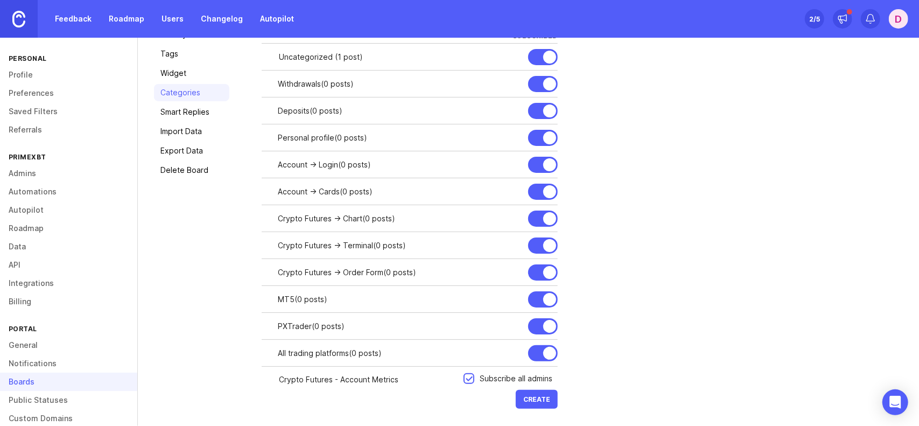
paste input ">"
click at [540, 394] on button "Create" at bounding box center [537, 399] width 42 height 19
click at [425, 382] on input "Crypto Futures -> Account Metrics" at bounding box center [368, 380] width 178 height 12
drag, startPoint x: 332, startPoint y: 381, endPoint x: 283, endPoint y: 377, distance: 48.6
click at [283, 377] on input "Crypto Futures -> Account Metrics" at bounding box center [368, 380] width 178 height 12
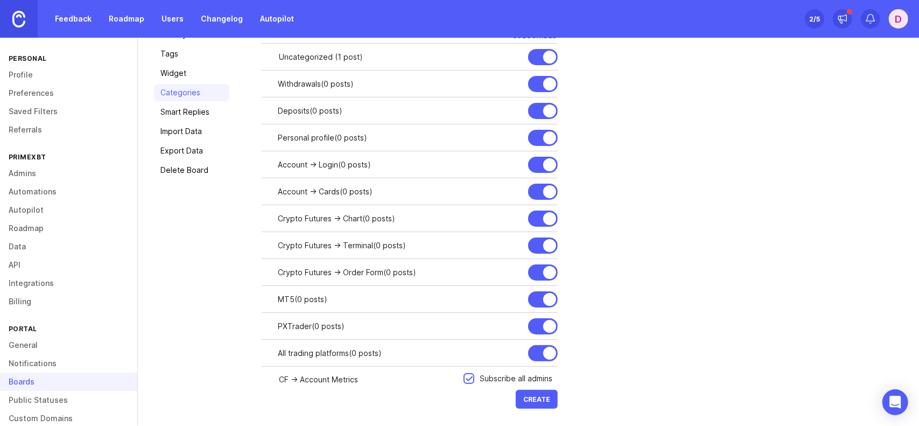
type input "CF -> Account Metrics"
click at [699, 283] on div "Categories are an additional level of organization within boards. Typically you…" at bounding box center [582, 199] width 641 height 424
click at [543, 398] on span "Create" at bounding box center [536, 399] width 27 height 8
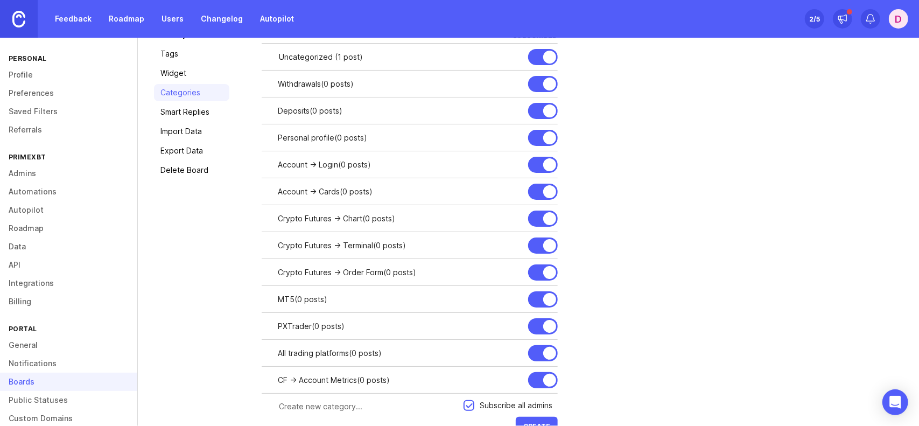
click at [0, 0] on div at bounding box center [0, 0] width 0 height 0
drag, startPoint x: 327, startPoint y: 219, endPoint x: 283, endPoint y: 222, distance: 44.2
click at [283, 222] on input "Crypto Futures -> Chart" at bounding box center [361, 219] width 167 height 12
type input "CF -> Chart"
click at [507, 218] on div "Save" at bounding box center [508, 219] width 22 height 12
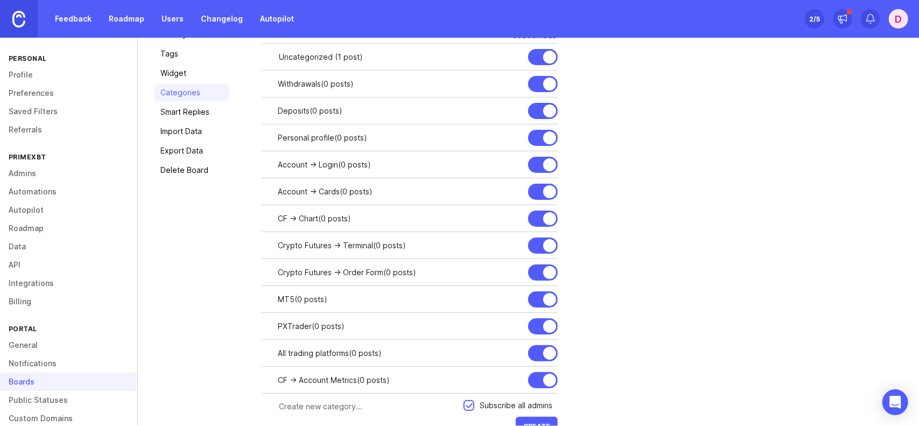
click at [0, 0] on div at bounding box center [0, 0] width 0 height 0
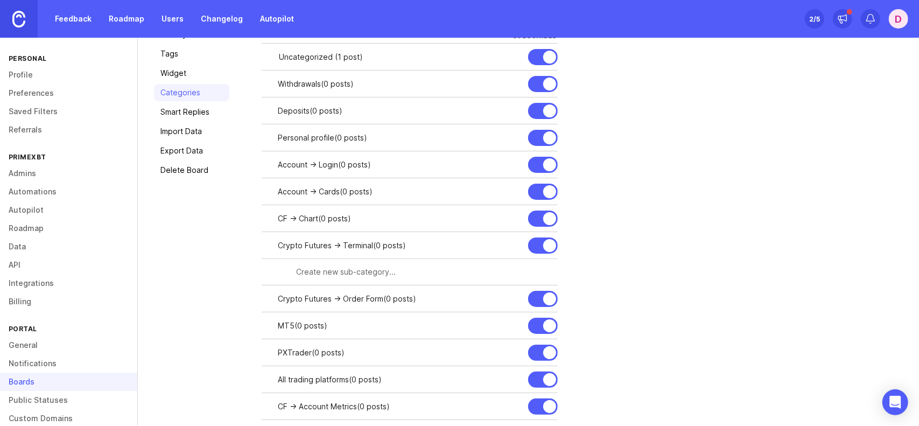
click at [334, 243] on div "Crypto Futures -> Terminal ( 0 posts )" at bounding box center [399, 246] width 242 height 12
click at [329, 245] on div "Crypto Futures -> Terminal ( 0 posts )" at bounding box center [399, 246] width 242 height 12
click at [634, 253] on div "Categories are an additional level of organization within boards. Typically you…" at bounding box center [582, 226] width 641 height 478
click at [0, 0] on div at bounding box center [0, 0] width 0 height 0
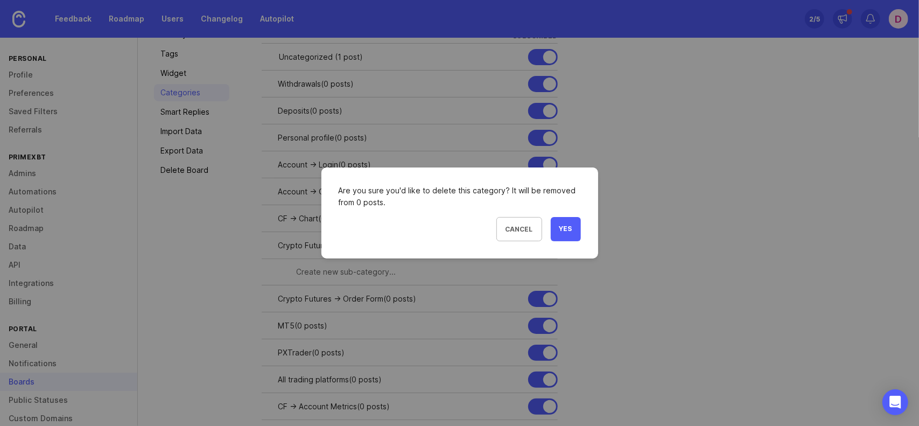
click at [575, 233] on button "Yes" at bounding box center [566, 229] width 30 height 24
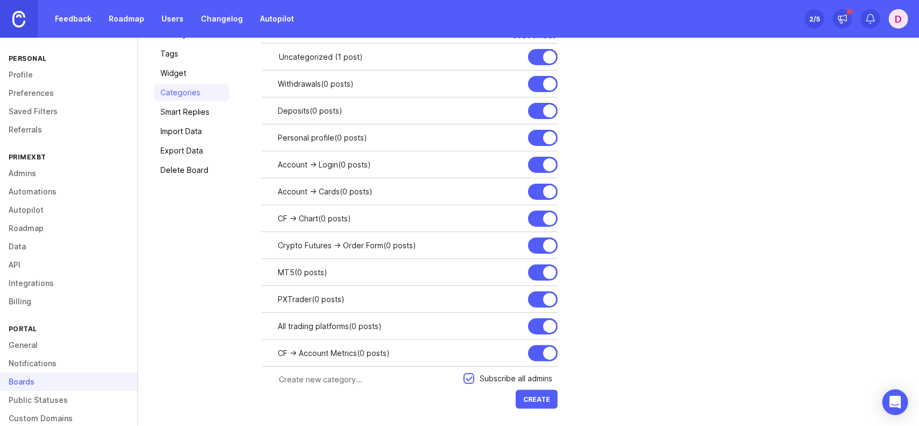
click at [0, 0] on div at bounding box center [0, 0] width 0 height 0
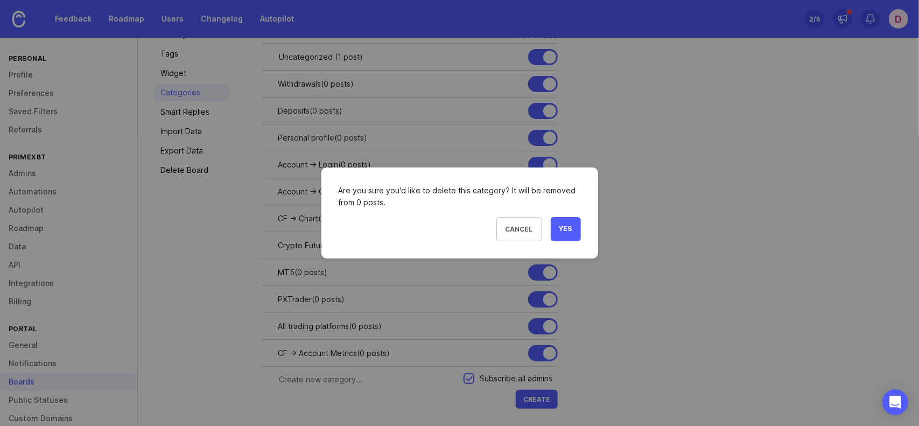
click at [567, 227] on span "Yes" at bounding box center [565, 228] width 13 height 9
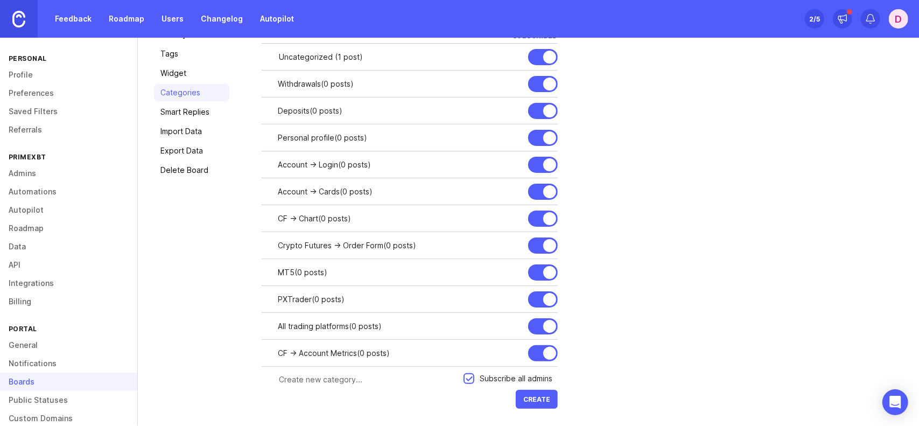
scroll to position [104, 0]
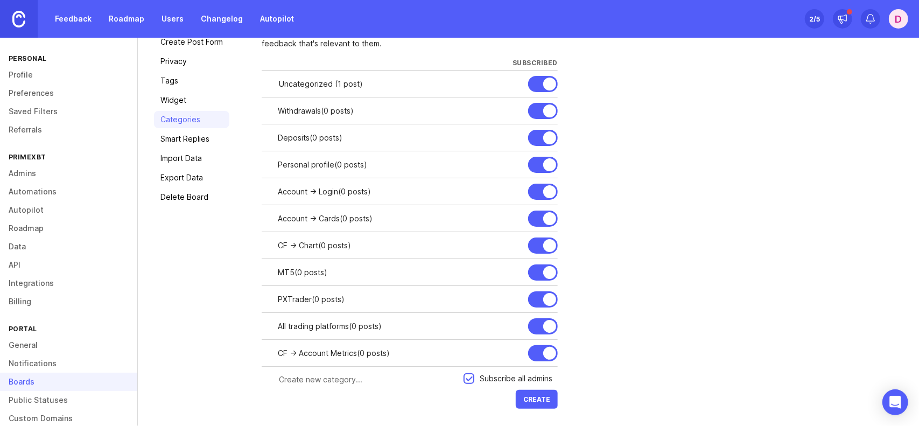
click at [0, 0] on div at bounding box center [0, 0] width 0 height 0
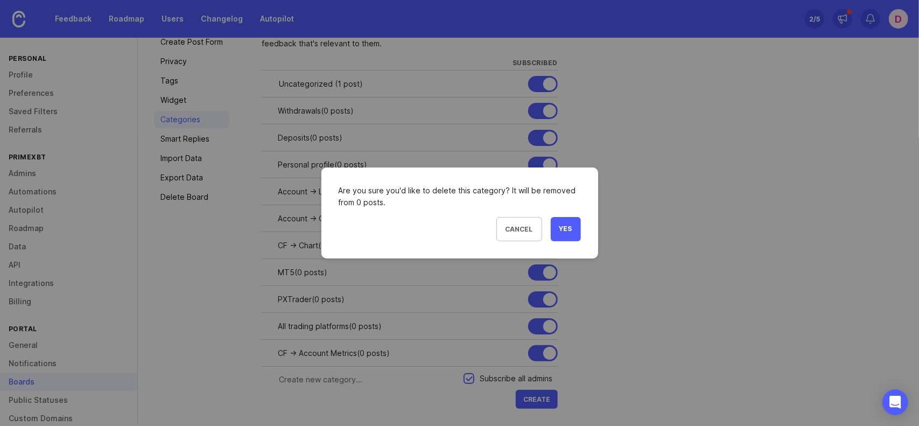
click at [565, 232] on span "Yes" at bounding box center [565, 228] width 13 height 9
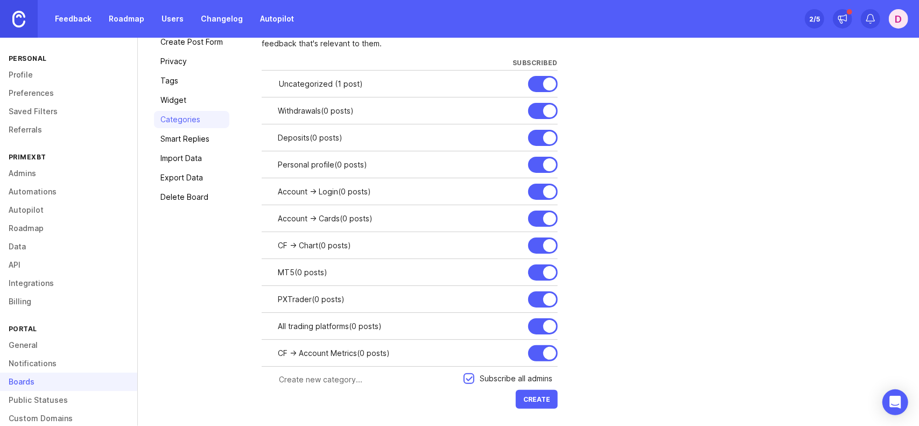
scroll to position [77, 0]
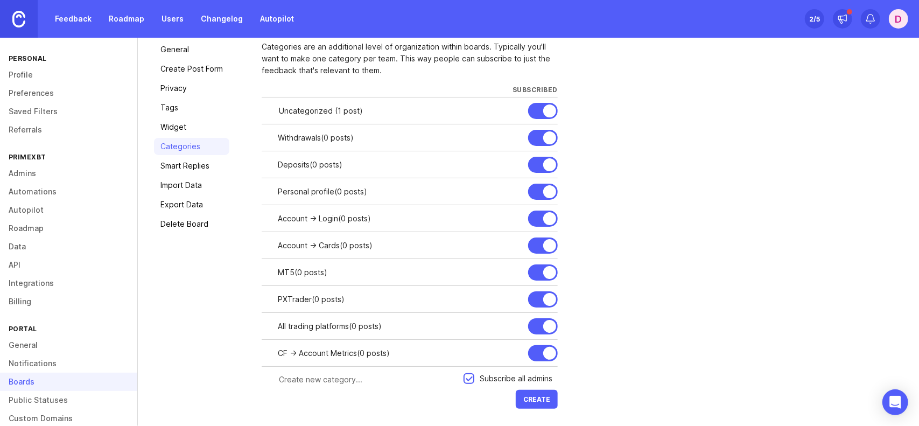
click at [0, 0] on div at bounding box center [0, 0] width 0 height 0
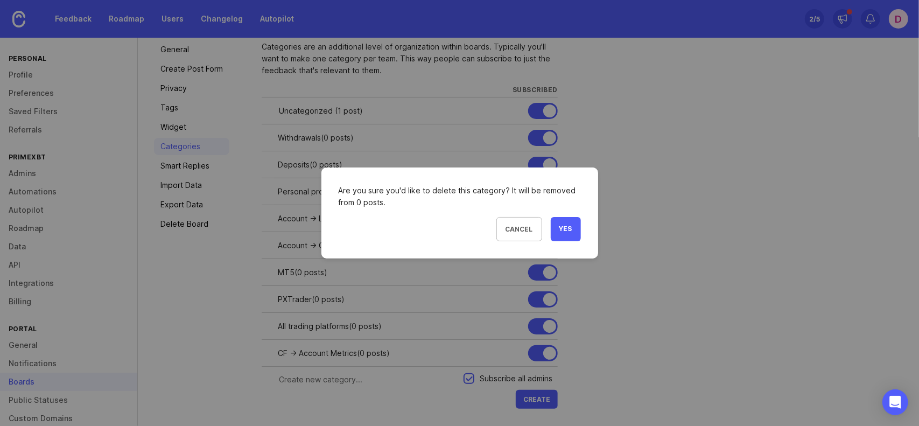
click at [568, 231] on span "Yes" at bounding box center [565, 228] width 13 height 9
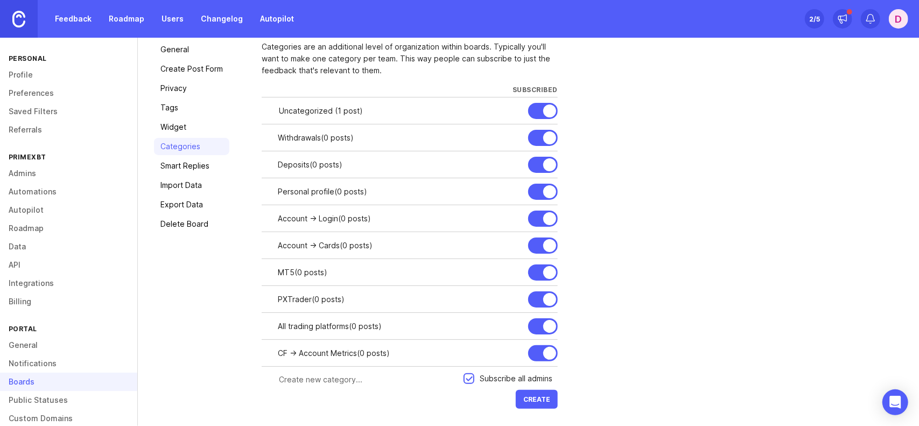
scroll to position [50, 0]
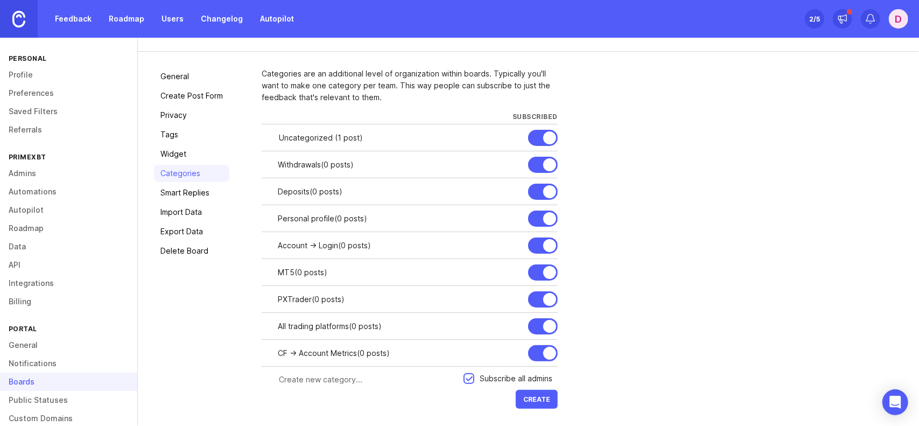
click at [0, 0] on div at bounding box center [0, 0] width 0 height 0
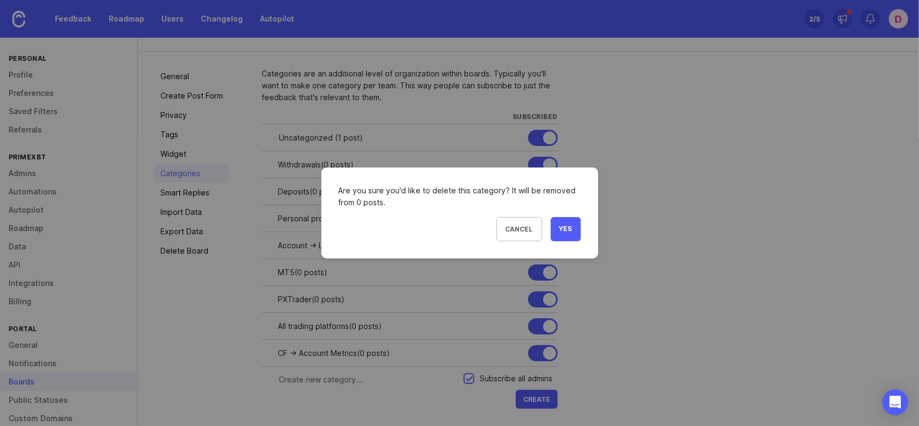
click at [566, 228] on span "Yes" at bounding box center [565, 228] width 13 height 9
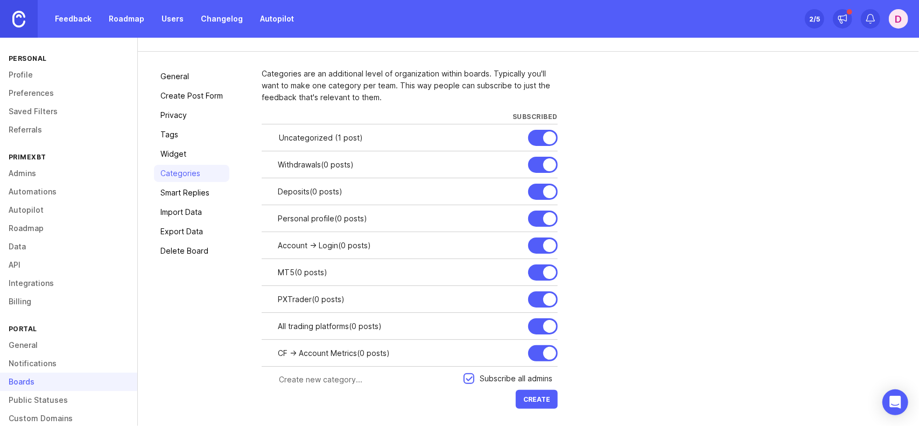
scroll to position [23, 0]
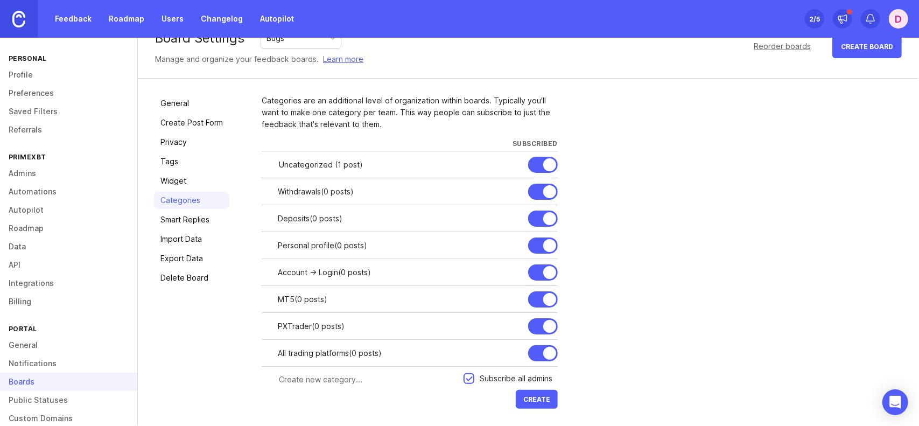
click at [0, 0] on div at bounding box center [0, 0] width 0 height 0
drag, startPoint x: 367, startPoint y: 276, endPoint x: 307, endPoint y: 279, distance: 59.8
click at [307, 279] on div "Account -> Login Cancel Save" at bounding box center [418, 272] width 280 height 27
type input "Account"
click at [518, 269] on div "Save" at bounding box center [508, 272] width 22 height 12
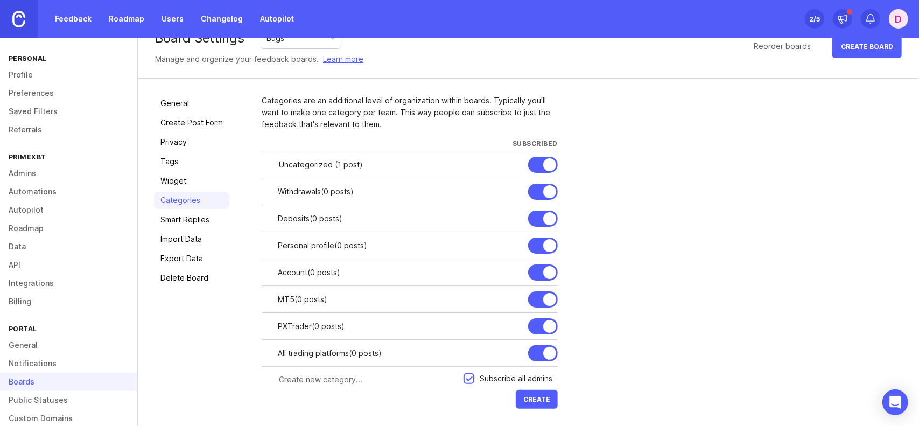
click at [0, 0] on div at bounding box center [0, 0] width 0 height 0
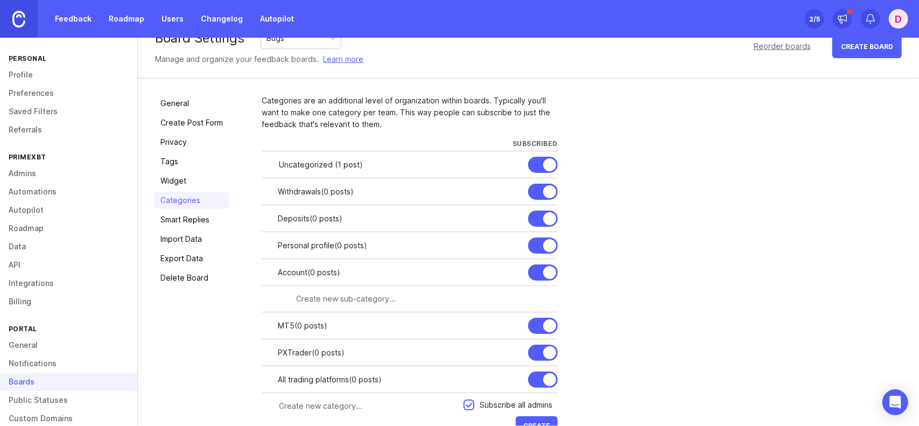
click at [389, 297] on input "text" at bounding box center [423, 299] width 255 height 12
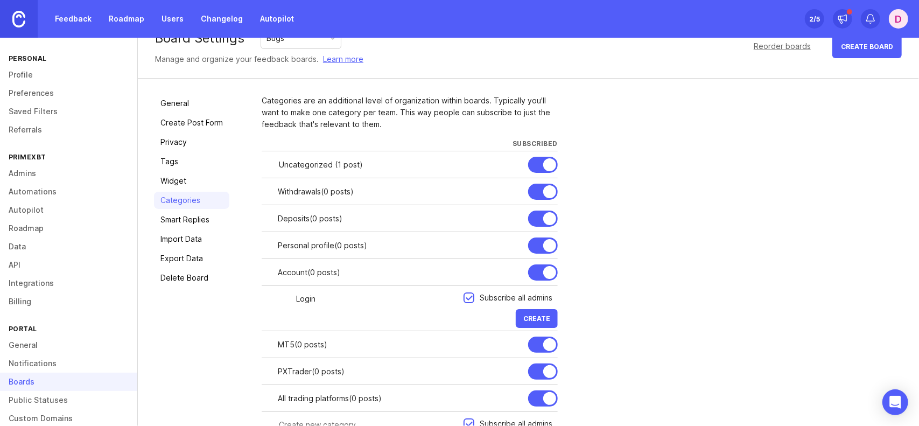
type input "Login"
click at [550, 318] on button "Create" at bounding box center [537, 318] width 42 height 19
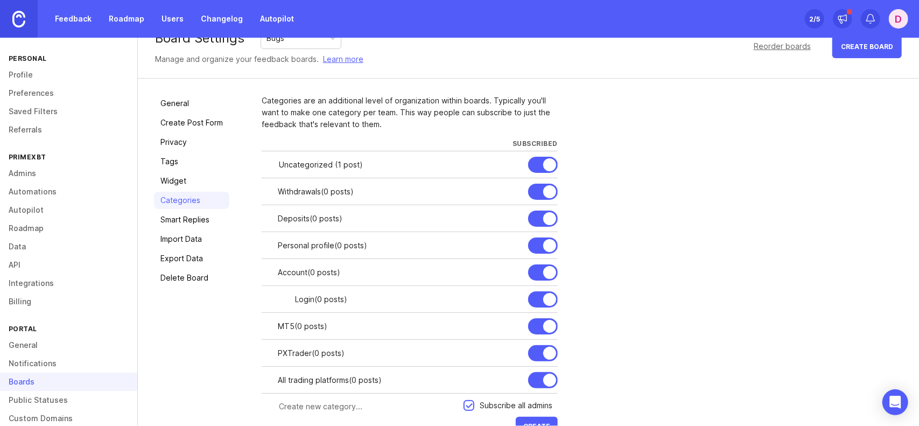
click at [0, 0] on div at bounding box center [0, 0] width 0 height 0
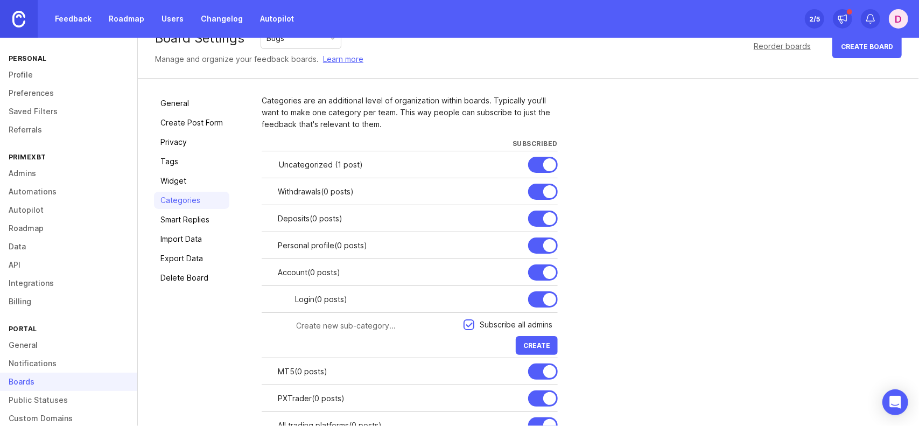
click at [350, 321] on input "text" at bounding box center [376, 326] width 161 height 12
type input "Personal profile"
click at [543, 342] on span "Create" at bounding box center [536, 345] width 27 height 8
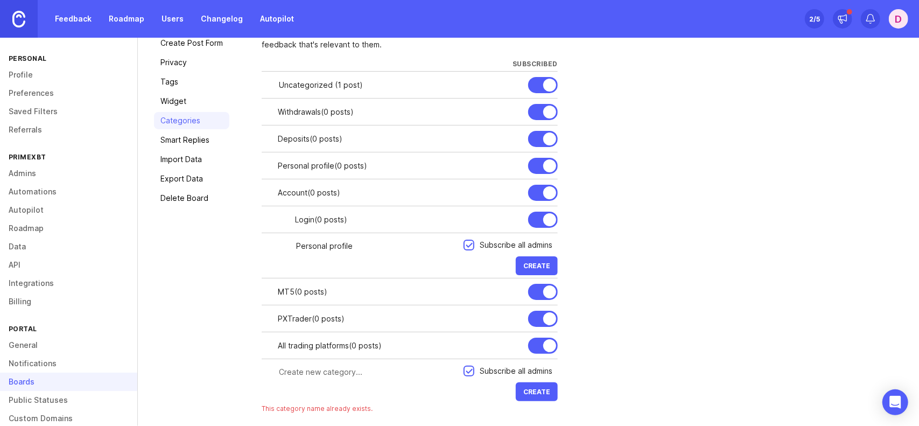
scroll to position [113, 0]
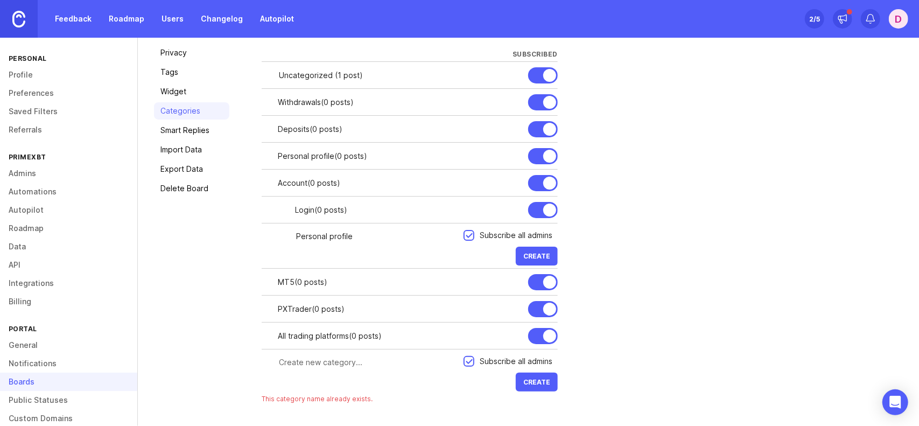
click at [0, 0] on div at bounding box center [0, 0] width 0 height 0
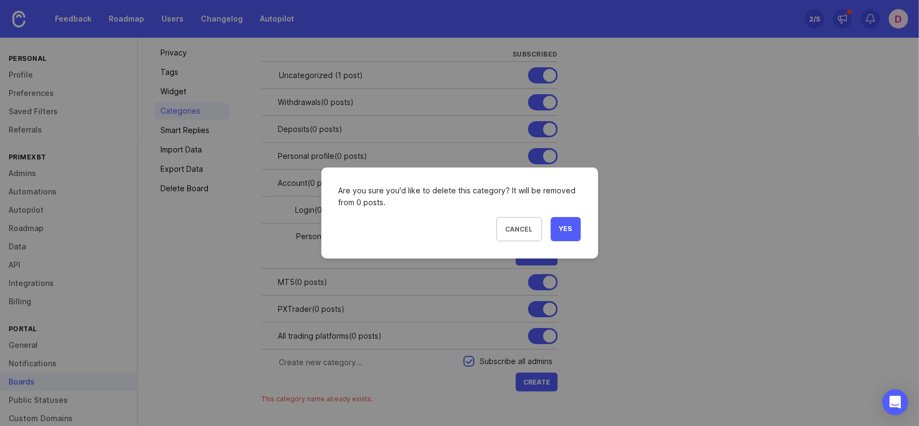
click at [578, 227] on button "Yes" at bounding box center [566, 229] width 30 height 24
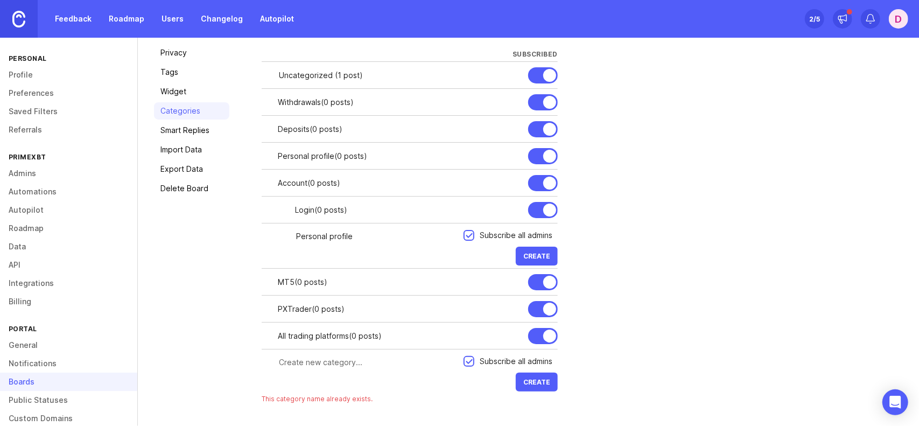
scroll to position [41, 0]
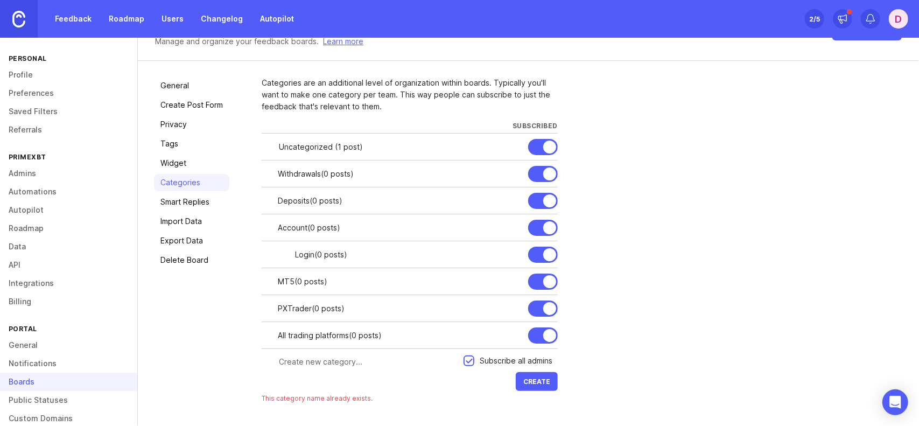
click at [465, 224] on div "Account ( 0 posts )" at bounding box center [399, 228] width 242 height 12
click at [0, 0] on div at bounding box center [0, 0] width 0 height 0
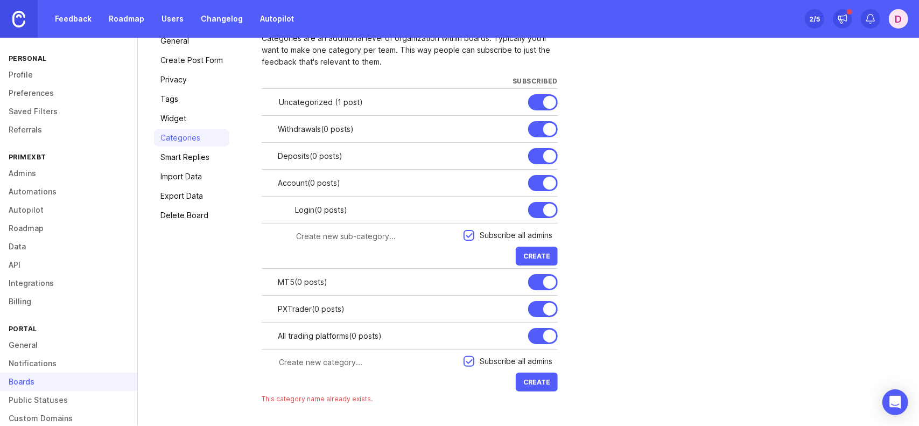
click at [363, 234] on input "text" at bounding box center [376, 236] width 161 height 12
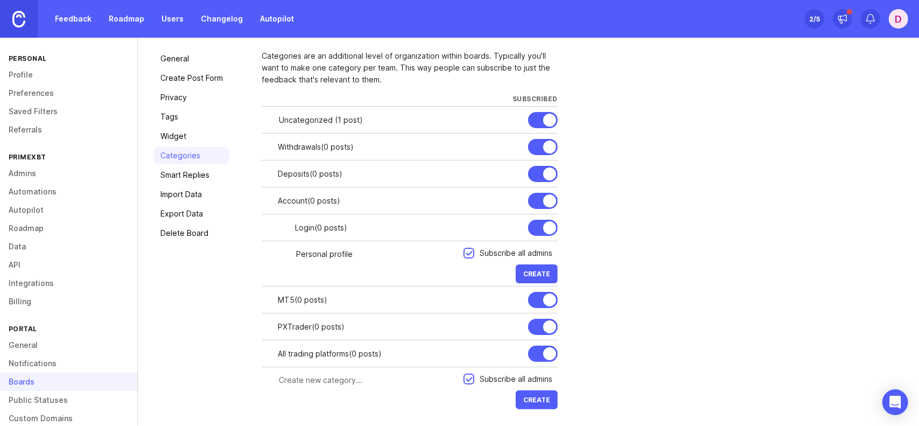
type input "Personal profile"
click at [548, 271] on span "Create" at bounding box center [536, 274] width 27 height 8
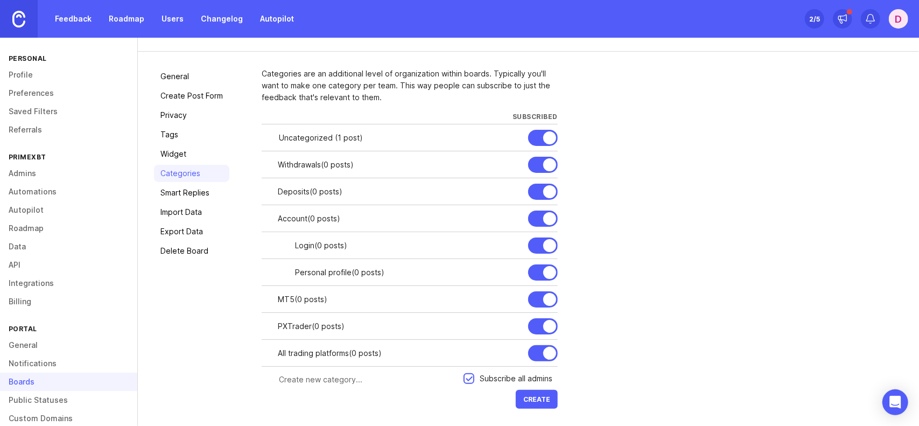
click at [0, 0] on div at bounding box center [0, 0] width 0 height 0
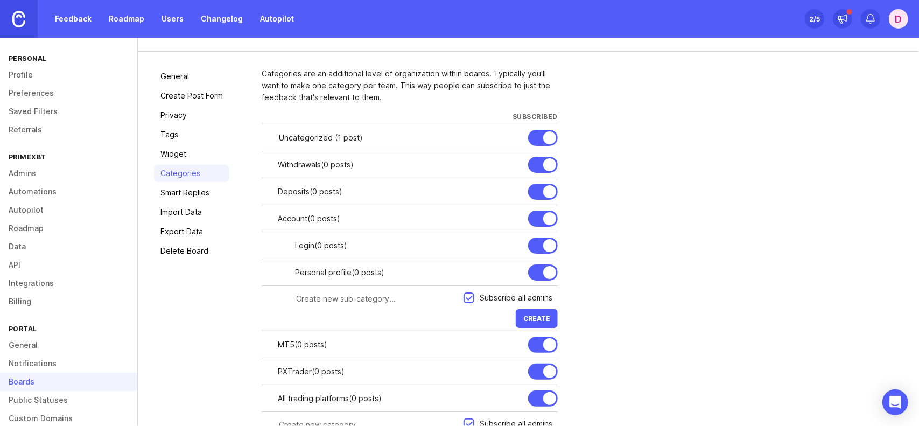
scroll to position [68, 0]
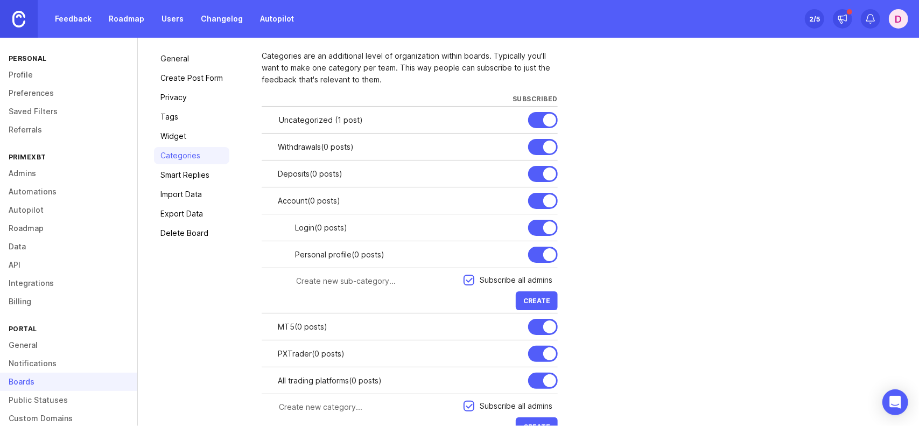
click at [371, 280] on input "text" at bounding box center [376, 281] width 161 height 12
type input "Account cards"
click at [542, 299] on span "Create" at bounding box center [536, 301] width 27 height 8
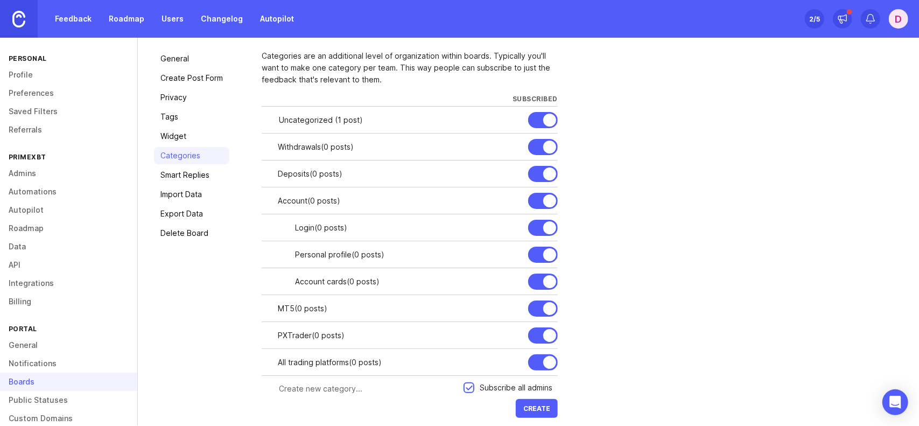
click at [0, 0] on div at bounding box center [0, 0] width 0 height 0
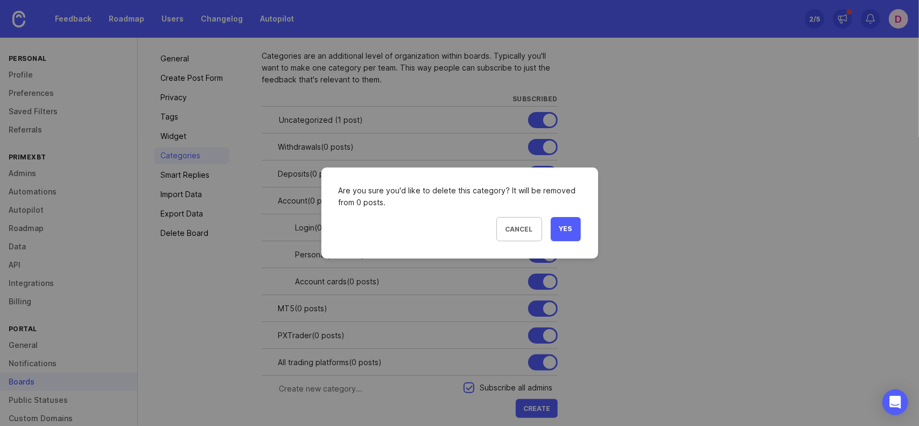
click at [567, 230] on span "Yes" at bounding box center [565, 228] width 13 height 9
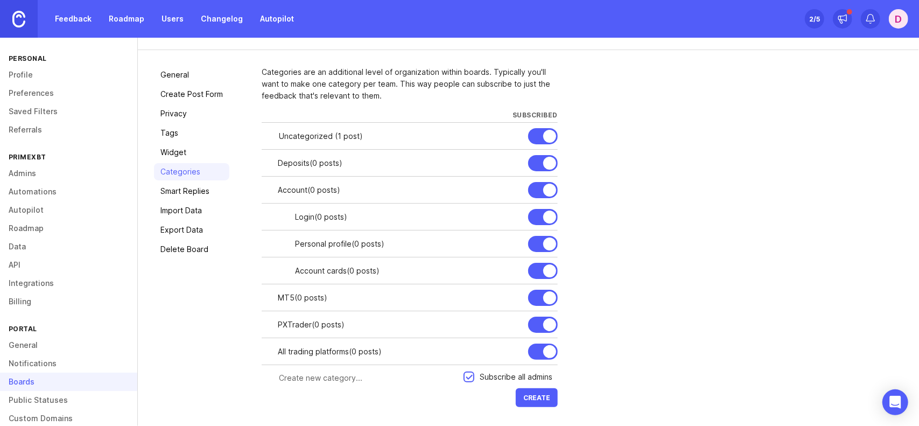
scroll to position [50, 0]
click at [0, 0] on div at bounding box center [0, 0] width 0 height 0
type input "Payments"
click at [512, 167] on div "Save" at bounding box center [508, 165] width 22 height 12
click at [0, 0] on div at bounding box center [0, 0] width 0 height 0
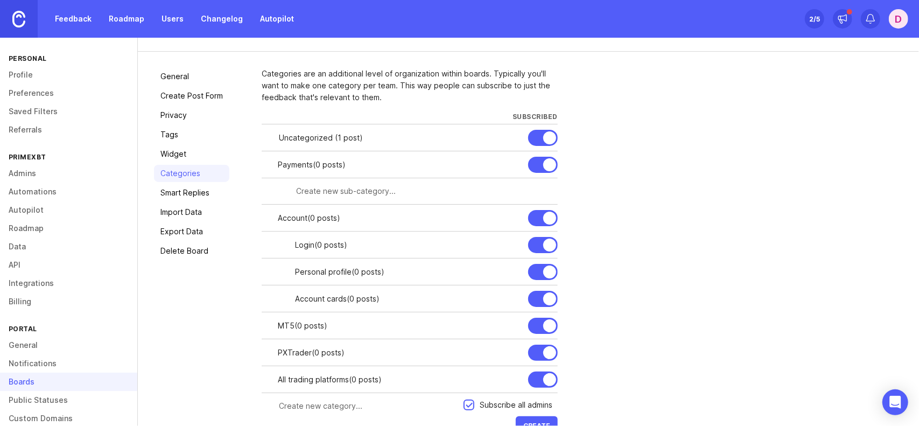
click at [394, 197] on div at bounding box center [418, 191] width 279 height 20
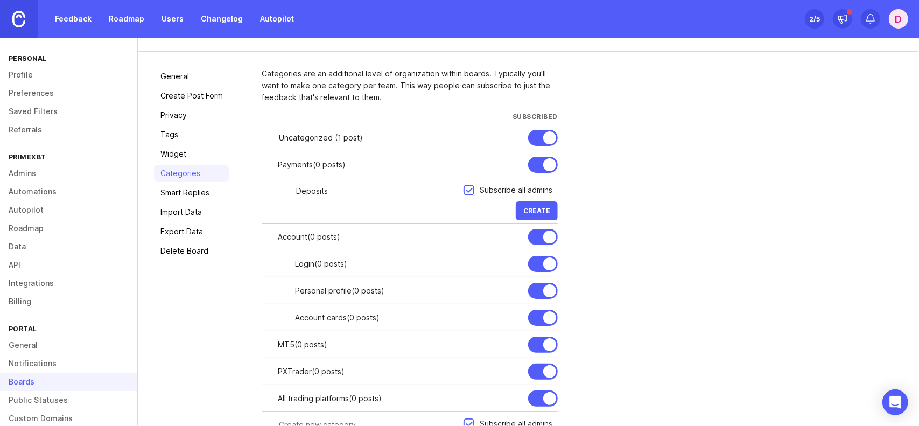
type input "Deposits"
click at [534, 205] on button "Create" at bounding box center [537, 210] width 42 height 19
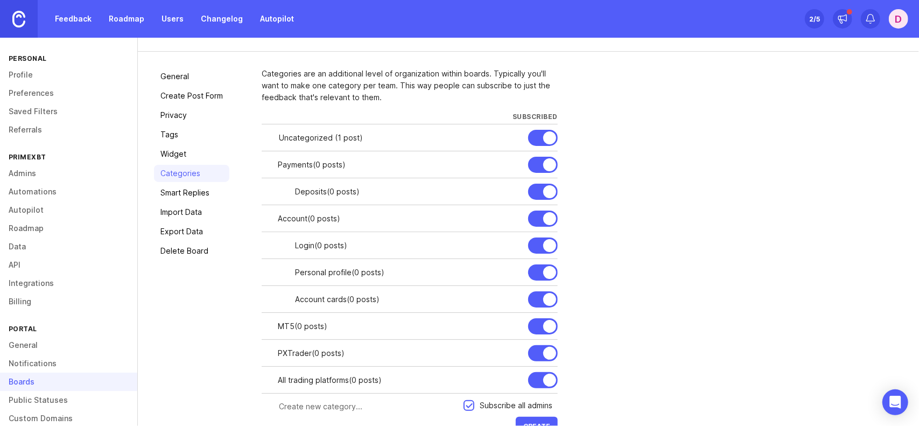
click at [0, 0] on div at bounding box center [0, 0] width 0 height 0
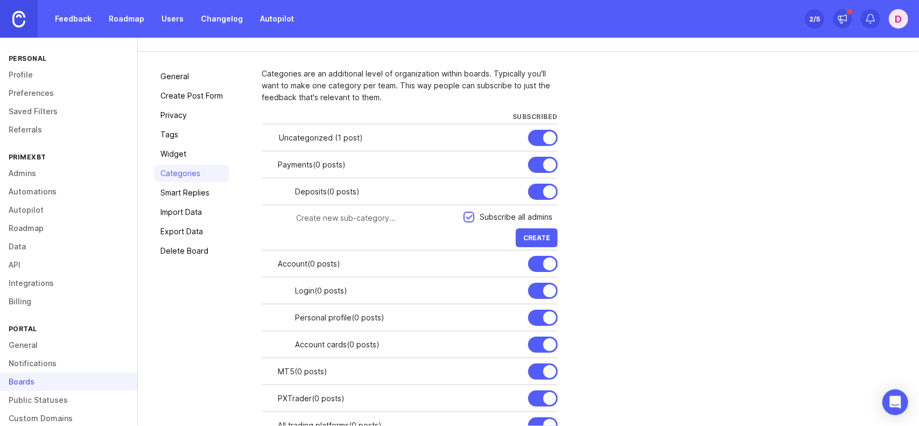
click at [383, 227] on div at bounding box center [371, 218] width 185 height 20
type input "Withdrawals"
click at [539, 241] on button "Create" at bounding box center [537, 237] width 42 height 19
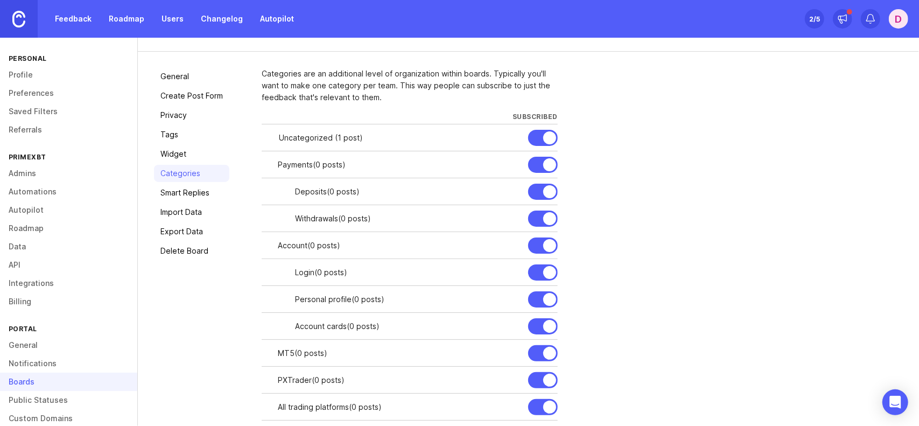
click at [0, 0] on div at bounding box center [0, 0] width 0 height 0
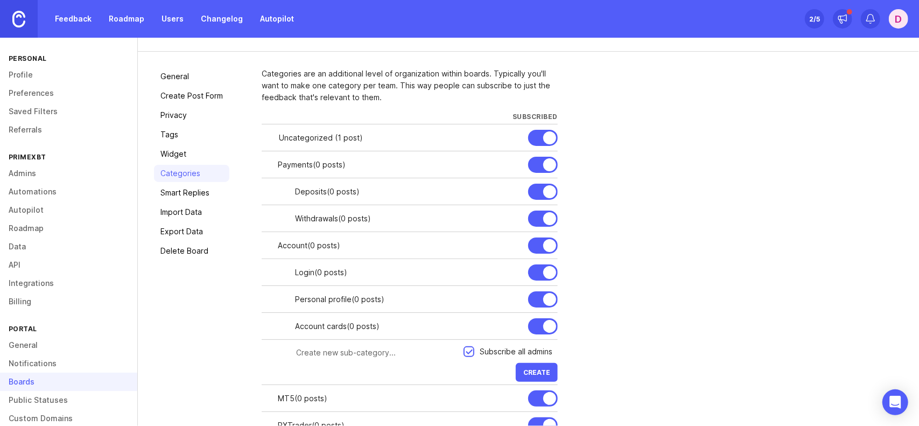
click at [345, 376] on form "Subscribe all admins Create" at bounding box center [410, 361] width 296 height 45
click at [352, 361] on div at bounding box center [371, 352] width 185 height 20
type input "Account Navigation"
click at [537, 370] on span "Create" at bounding box center [536, 372] width 27 height 8
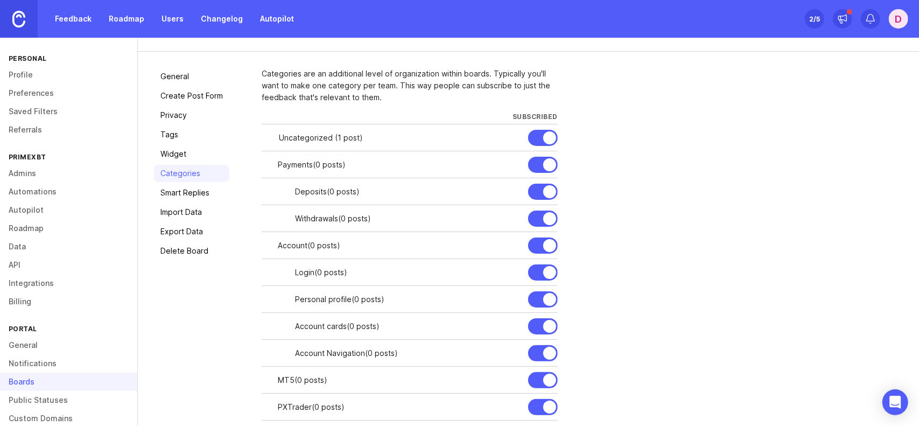
click at [0, 0] on div at bounding box center [0, 0] width 0 height 0
click at [329, 352] on input "Account Navigation" at bounding box center [370, 353] width 150 height 12
click at [329, 324] on div "Account cards ( 0 posts )" at bounding box center [407, 326] width 224 height 12
click at [0, 0] on div at bounding box center [0, 0] width 0 height 0
click at [326, 325] on input "Account cards" at bounding box center [370, 326] width 150 height 12
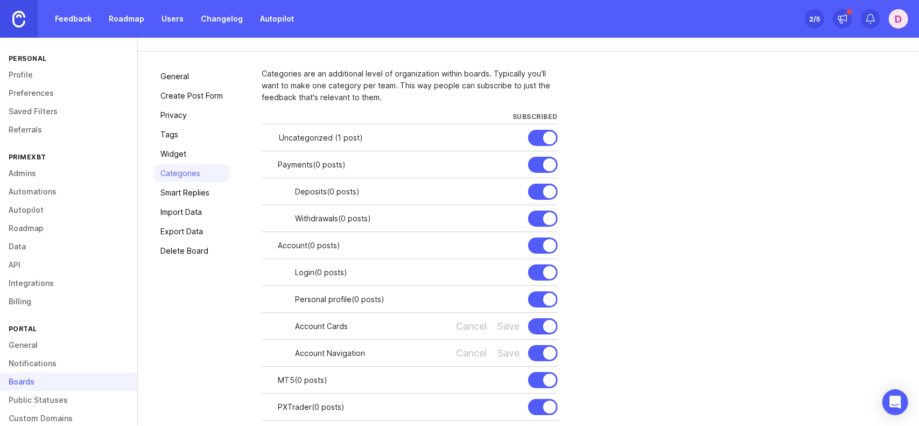
type input "Account Cards"
click at [0, 0] on div at bounding box center [0, 0] width 0 height 0
click at [325, 300] on input "Personal profile" at bounding box center [370, 299] width 150 height 12
type input "Personal Profile"
click at [503, 299] on div "Save" at bounding box center [508, 299] width 22 height 12
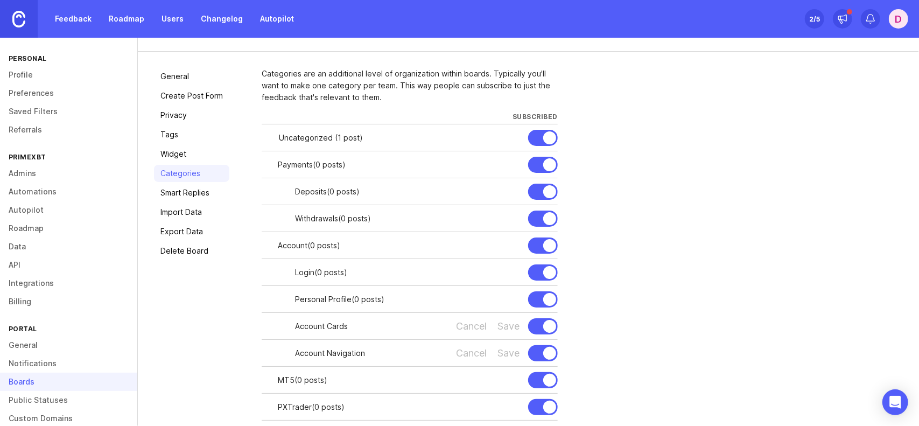
click at [507, 325] on div "Save" at bounding box center [508, 326] width 22 height 12
click at [510, 349] on div "Save" at bounding box center [508, 353] width 22 height 12
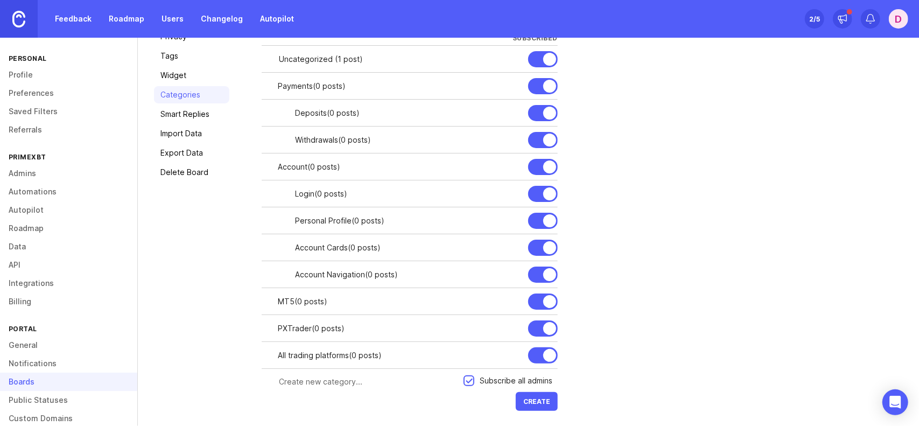
scroll to position [131, 0]
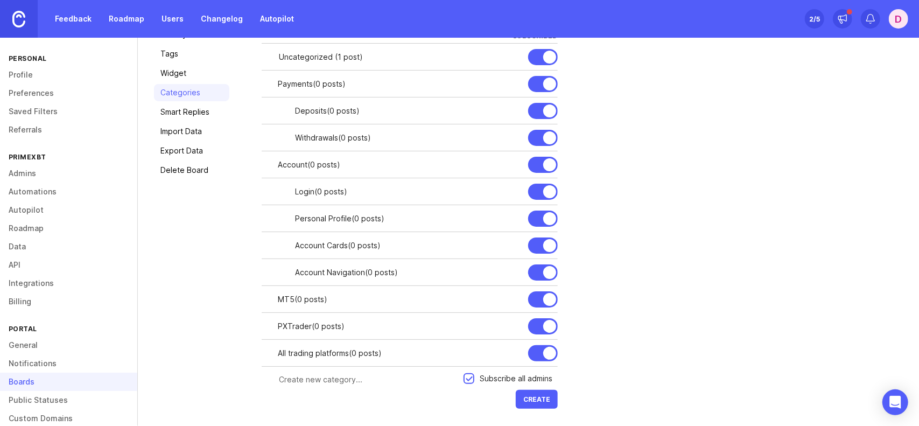
click at [317, 377] on input "text" at bounding box center [368, 380] width 178 height 12
type input "Onboarding"
click at [533, 398] on span "Create" at bounding box center [536, 399] width 27 height 8
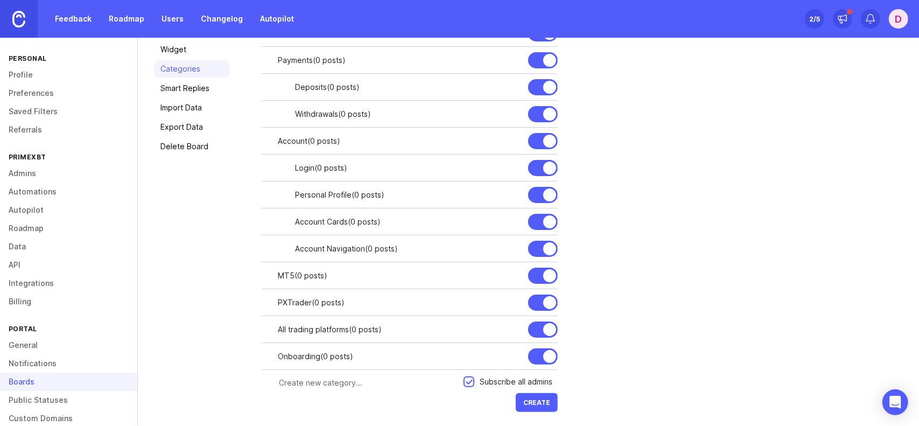
scroll to position [158, 0]
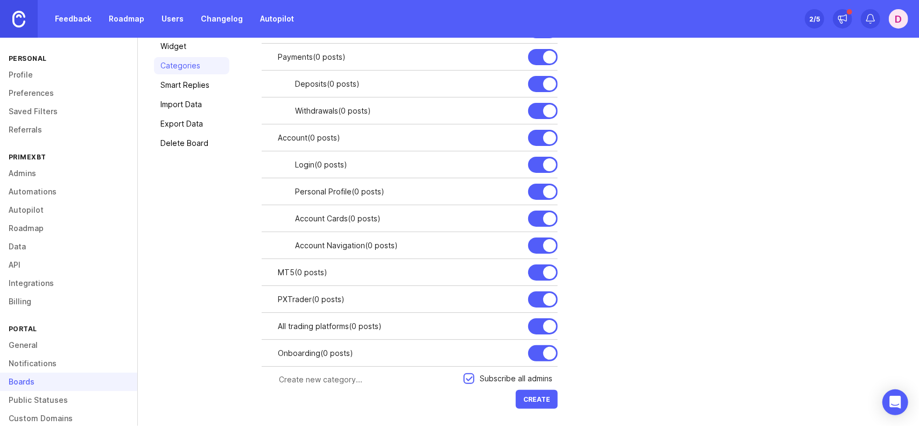
click at [0, 0] on div at bounding box center [0, 0] width 0 height 0
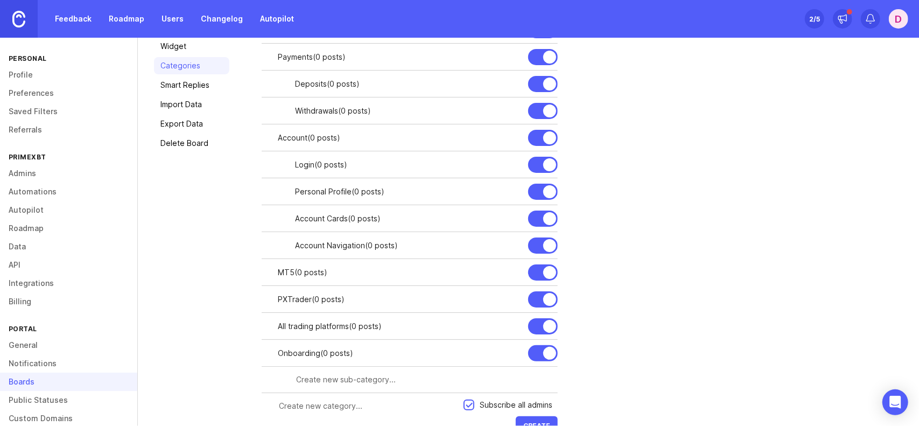
click at [379, 374] on input "text" at bounding box center [423, 380] width 255 height 12
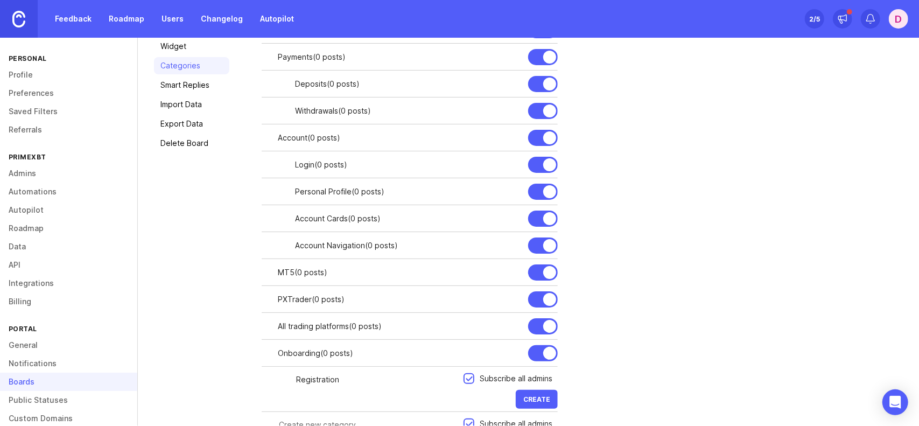
type input "Registration"
click at [539, 396] on span "Create" at bounding box center [536, 399] width 27 height 8
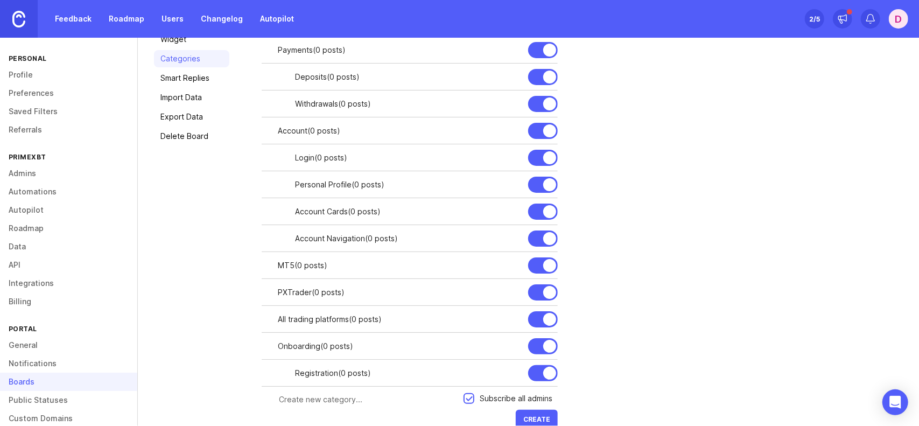
scroll to position [185, 0]
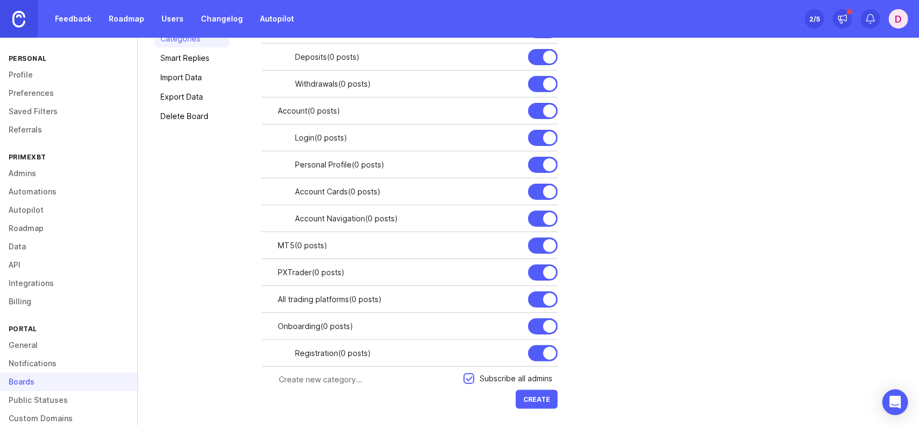
click at [542, 397] on span "Create" at bounding box center [536, 399] width 27 height 8
click at [361, 371] on div at bounding box center [363, 379] width 202 height 20
type input "Crypto Futures"
click at [538, 392] on button "Create" at bounding box center [537, 399] width 42 height 19
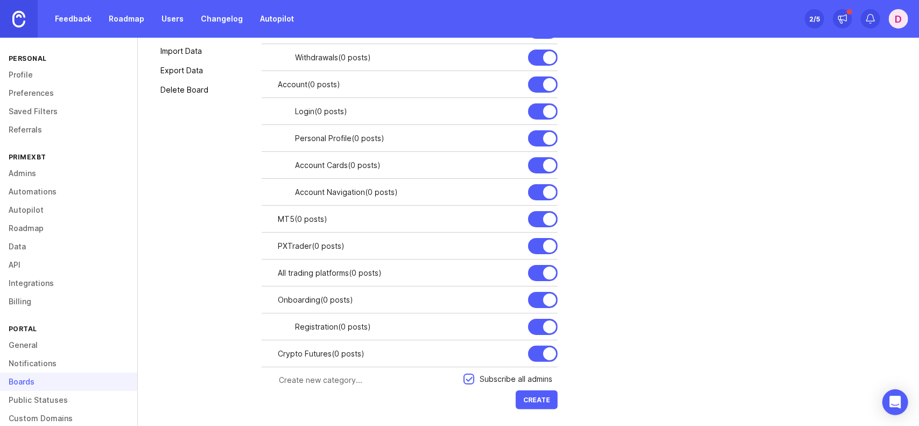
scroll to position [212, 0]
click at [335, 376] on input "text" at bounding box center [368, 380] width 178 height 12
drag, startPoint x: 314, startPoint y: 377, endPoint x: 374, endPoint y: 380, distance: 60.3
click at [374, 380] on input "PrimeXBT platform" at bounding box center [368, 380] width 178 height 12
type input "PrimeXBT Platform"
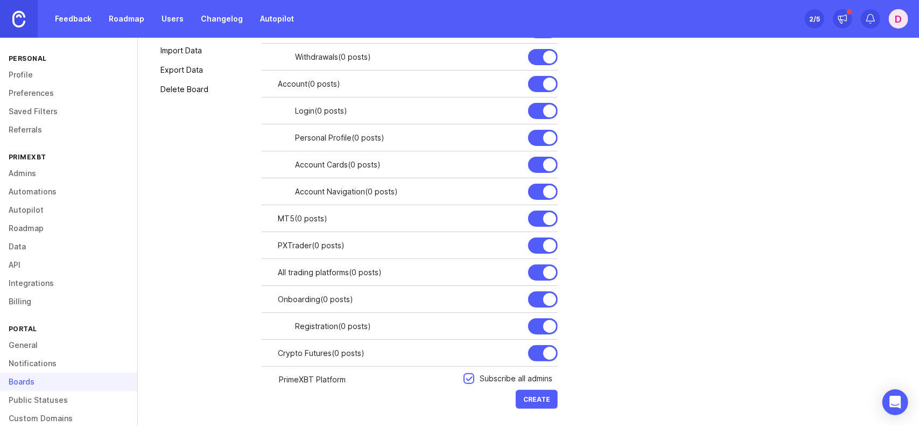
click at [536, 390] on button "Create" at bounding box center [537, 399] width 42 height 19
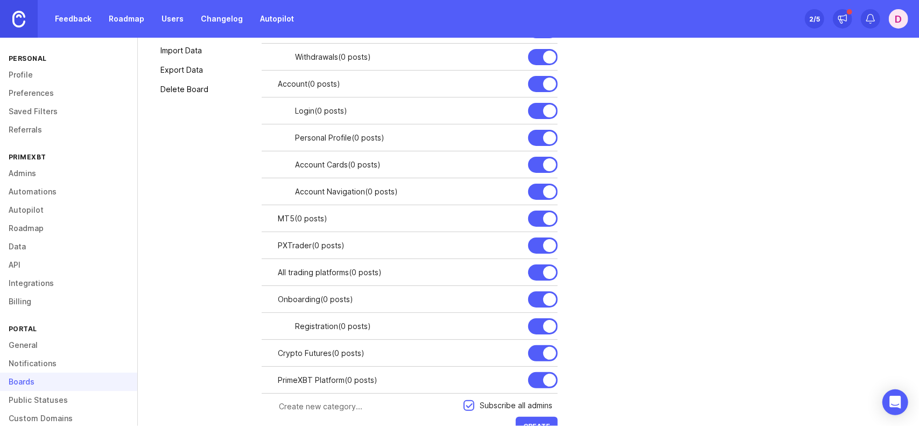
click at [0, 0] on div at bounding box center [0, 0] width 0 height 0
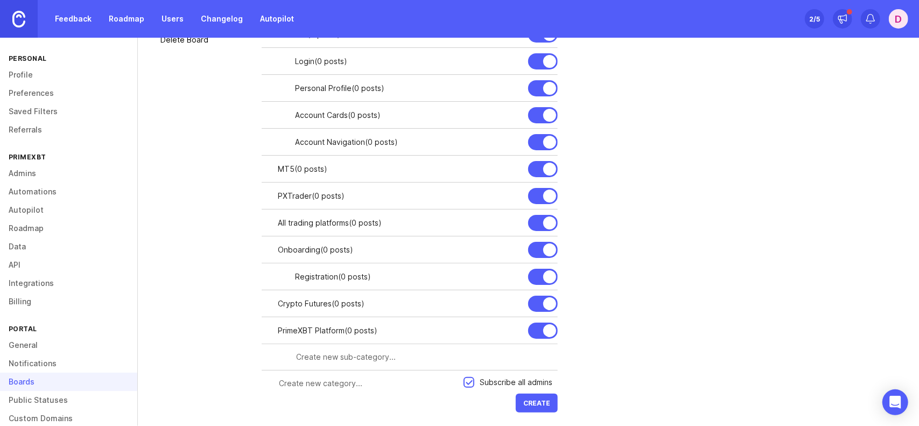
scroll to position [265, 0]
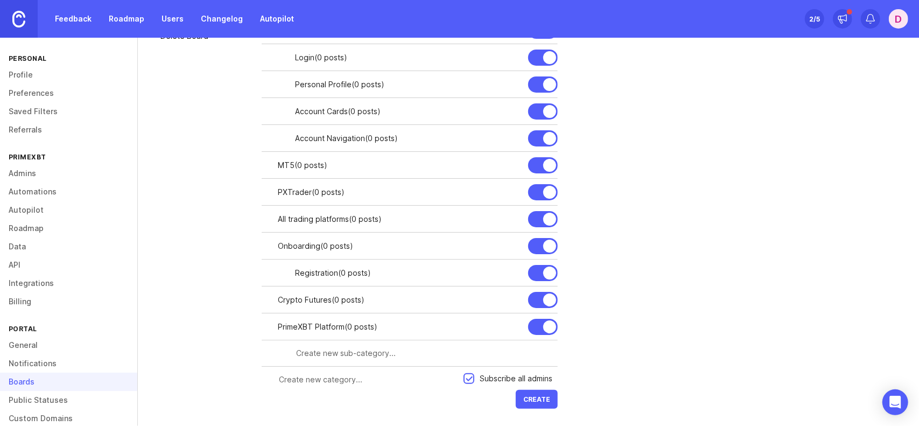
click at [350, 350] on input "text" at bounding box center [423, 353] width 255 height 12
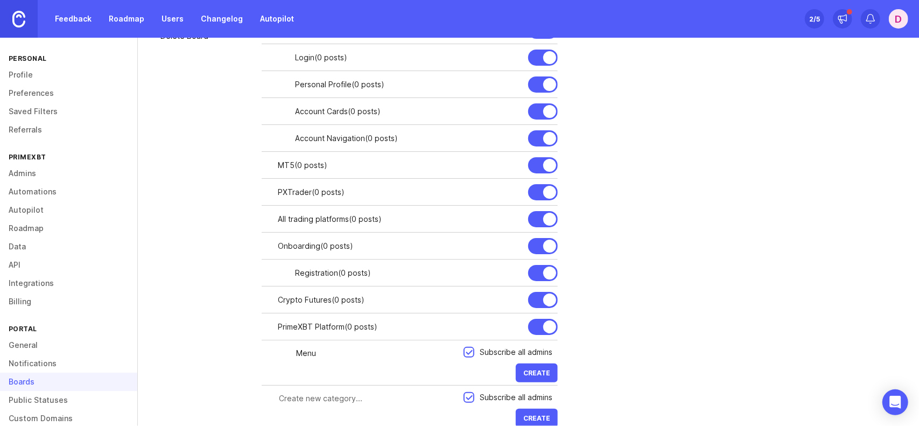
type input "Menu"
click at [548, 370] on span "Create" at bounding box center [536, 373] width 27 height 8
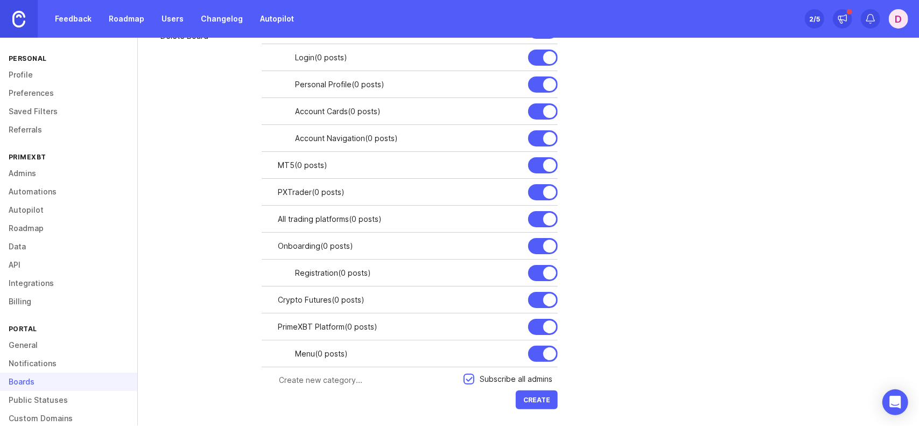
click at [0, 0] on div at bounding box center [0, 0] width 0 height 0
click at [354, 378] on input "text" at bounding box center [376, 380] width 161 height 12
type input "Risk Management"
click at [534, 398] on span "Create" at bounding box center [536, 400] width 27 height 8
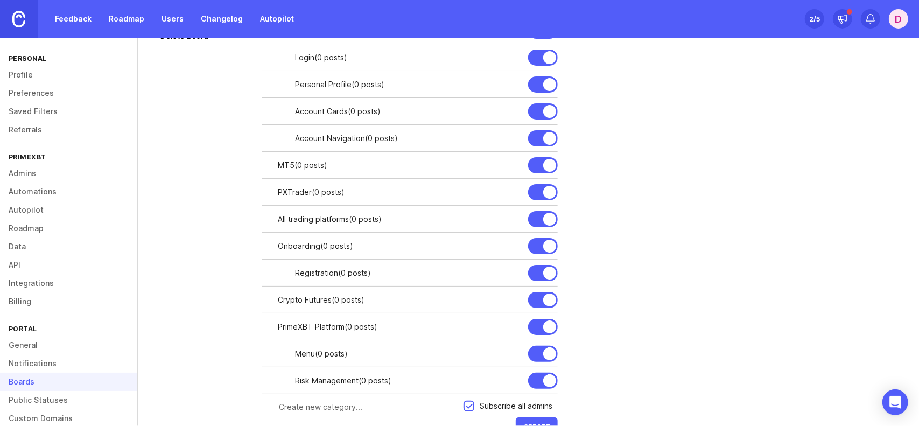
click at [0, 0] on div at bounding box center [0, 0] width 0 height 0
click at [381, 408] on input "text" at bounding box center [376, 407] width 161 height 12
type input "Education"
click at [530, 418] on button "Create" at bounding box center [537, 426] width 42 height 19
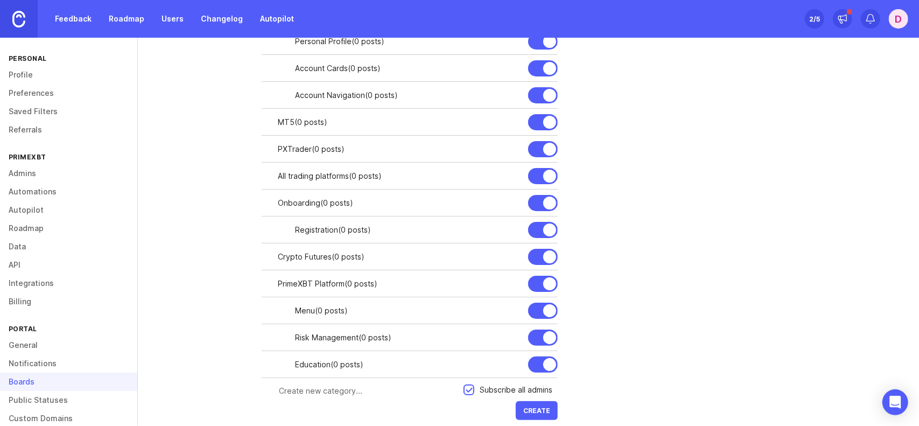
scroll to position [319, 0]
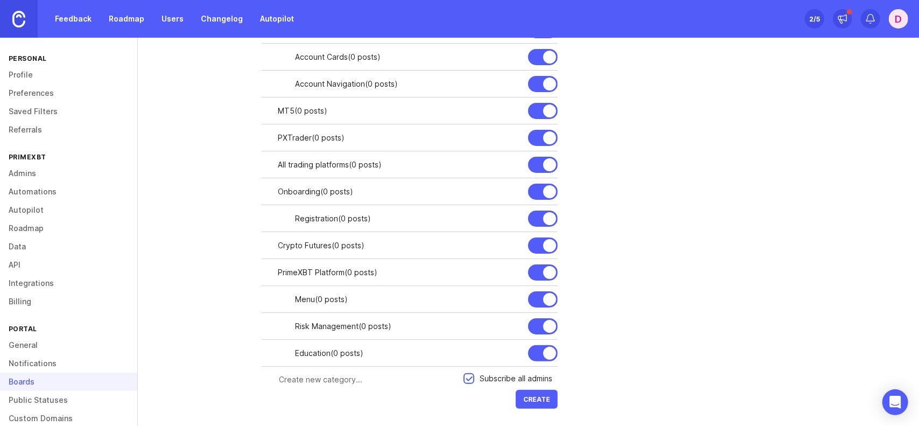
click at [0, 0] on div at bounding box center [0, 0] width 0 height 0
click at [337, 381] on input "text" at bounding box center [376, 380] width 161 height 12
type input "Platform Impro"
drag, startPoint x: 321, startPoint y: 377, endPoint x: 275, endPoint y: 378, distance: 45.8
click at [275, 378] on form "Loyalty & Contests Subscribe all admins Create" at bounding box center [410, 388] width 296 height 45
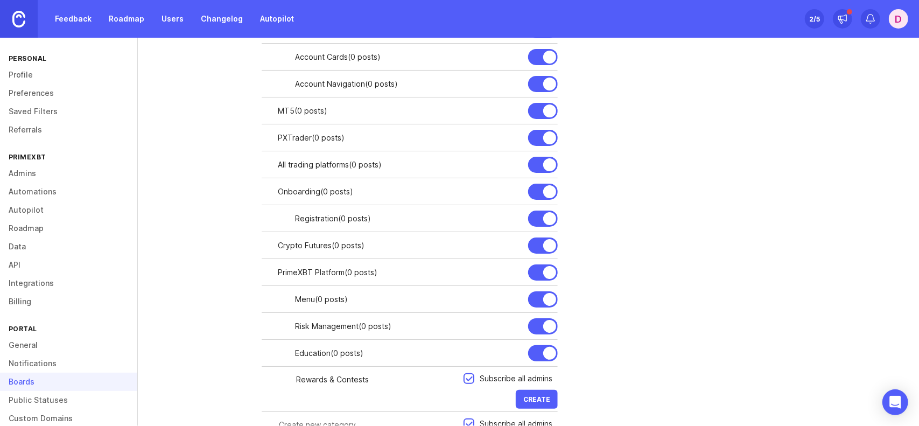
type input "Rewards & Contests"
click at [538, 402] on button "Create" at bounding box center [537, 399] width 42 height 19
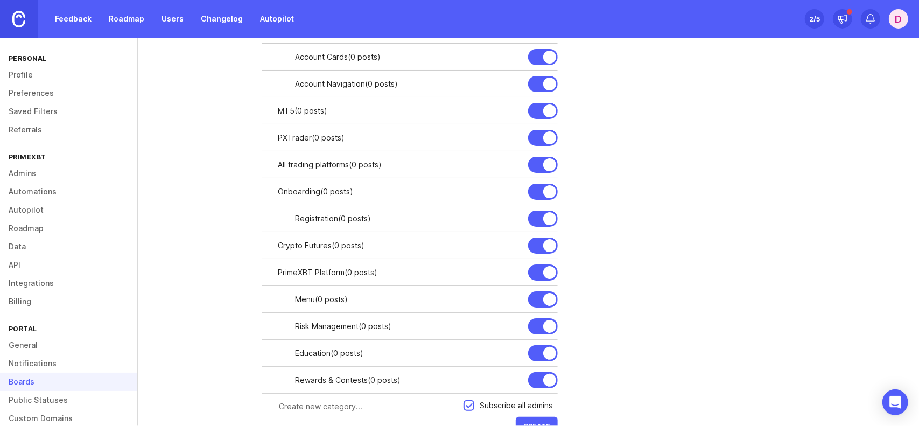
click at [0, 0] on div at bounding box center [0, 0] width 0 height 0
click at [325, 402] on input "text" at bounding box center [376, 407] width 161 height 12
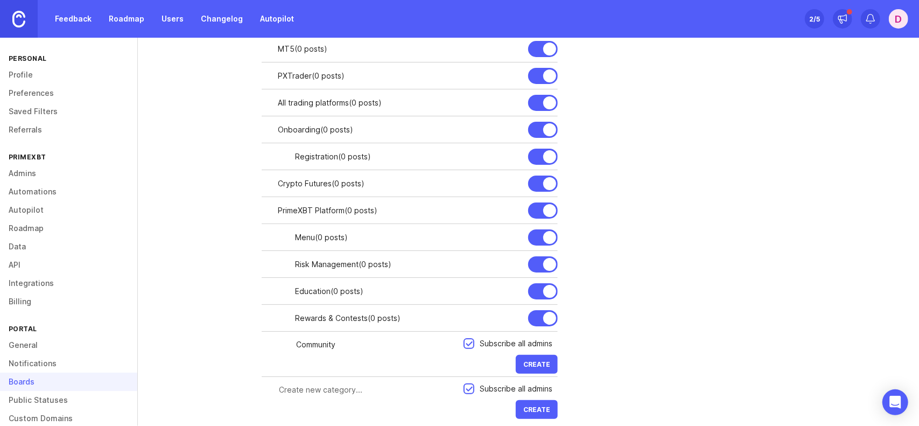
scroll to position [391, 0]
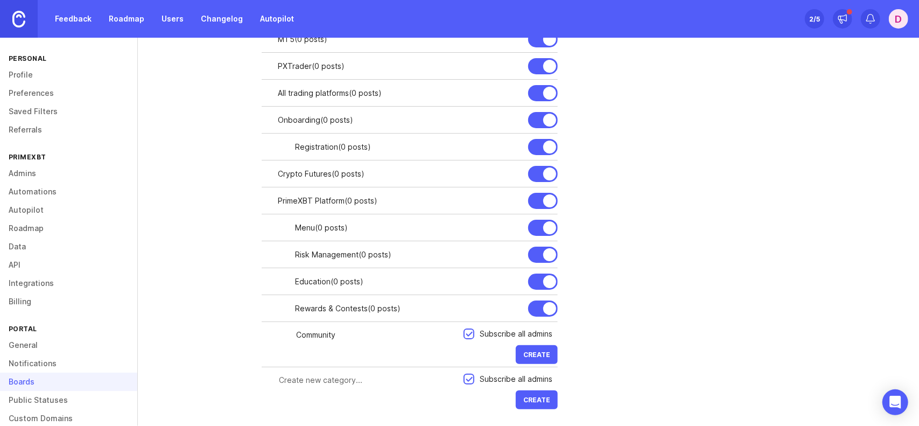
type input "Community"
click at [539, 348] on button "Create" at bounding box center [537, 354] width 42 height 19
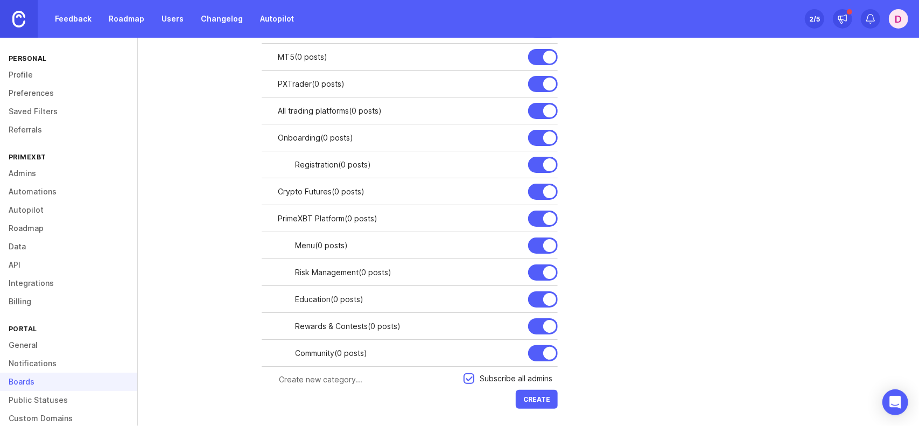
click at [0, 0] on div at bounding box center [0, 0] width 0 height 0
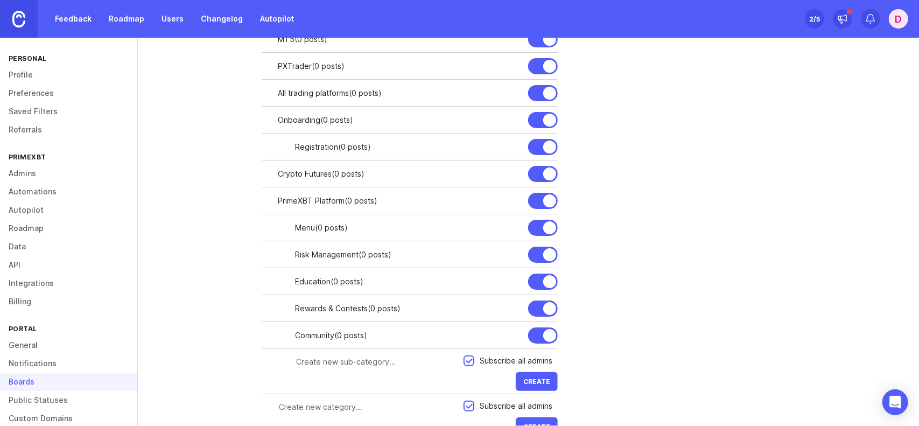
click at [385, 360] on input "text" at bounding box center [376, 362] width 161 height 12
type input "E"
type input "Exchanger"
click at [543, 384] on button "Create" at bounding box center [537, 381] width 42 height 19
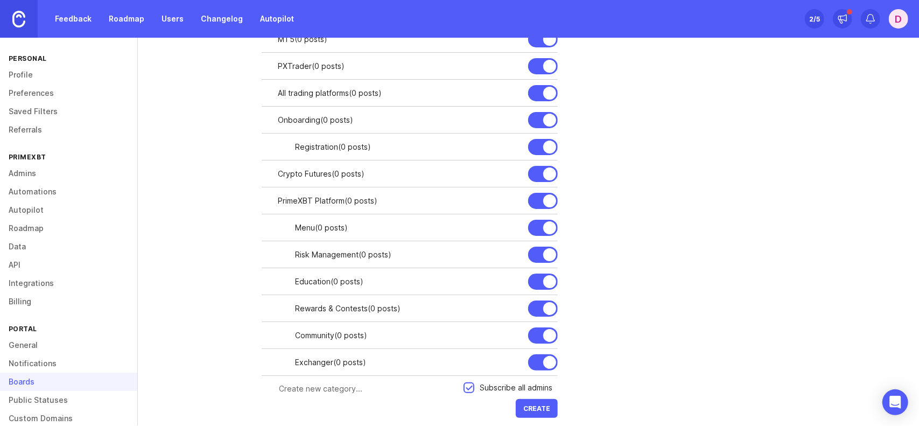
click at [0, 0] on div at bounding box center [0, 0] width 0 height 0
click at [783, 267] on div "Categories are an additional level of organization within boards. Typically you…" at bounding box center [582, 96] width 641 height 739
click at [332, 385] on input "text" at bounding box center [376, 389] width 161 height 12
type input "UI Improvements"
click at [549, 403] on button "Create" at bounding box center [537, 408] width 42 height 19
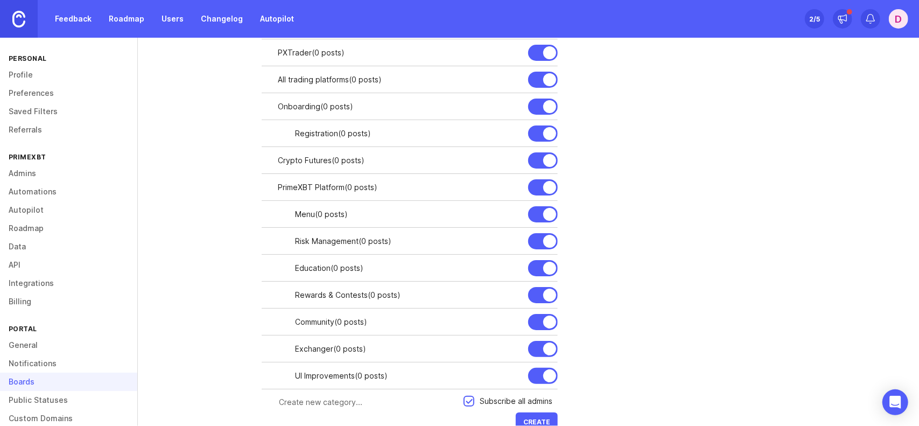
scroll to position [427, 0]
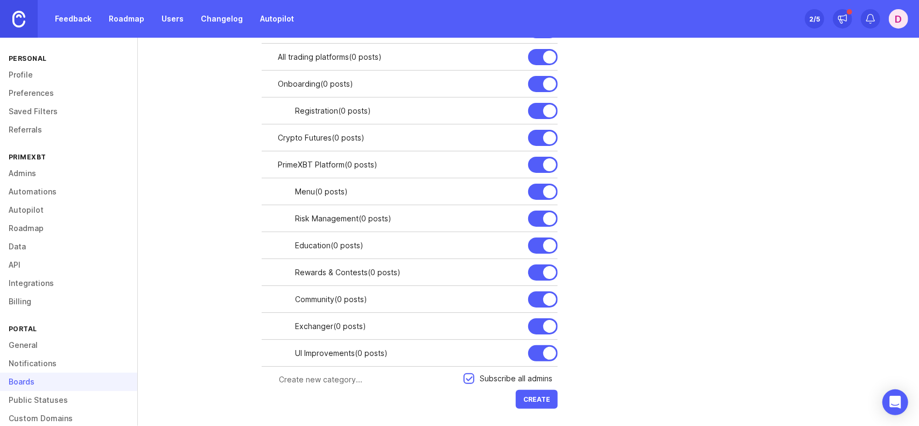
click at [0, 0] on div at bounding box center [0, 0] width 0 height 0
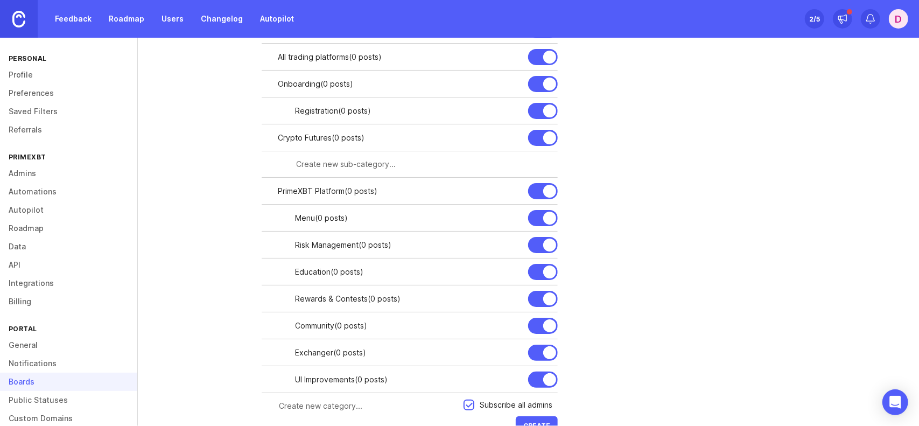
click at [0, 0] on div at bounding box center [0, 0] width 0 height 0
click at [399, 164] on input "text" at bounding box center [423, 164] width 255 height 12
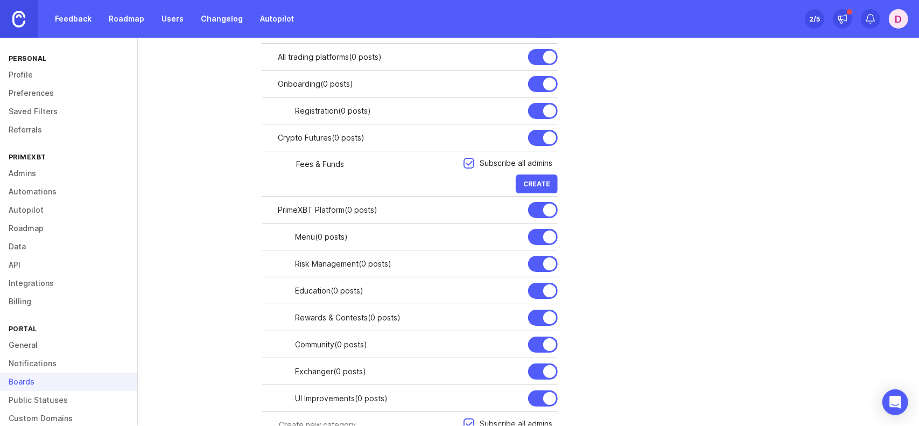
type input "Fees & Funds"
click at [549, 183] on span "Create" at bounding box center [536, 184] width 27 height 8
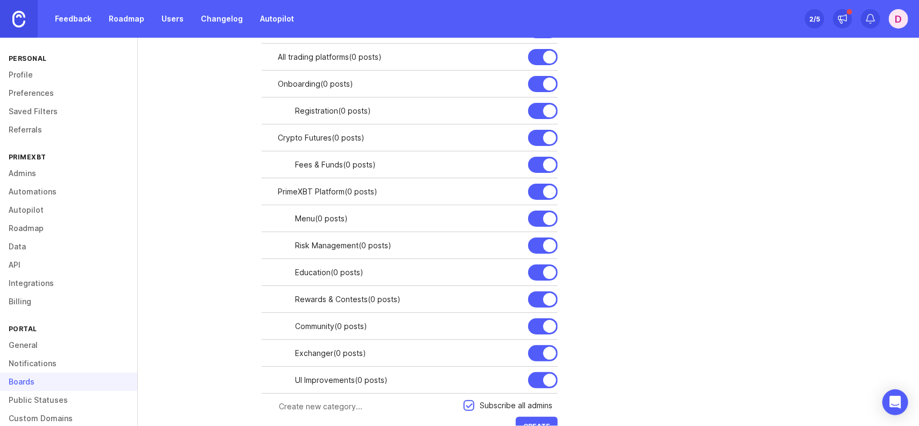
click at [0, 0] on div at bounding box center [0, 0] width 0 height 0
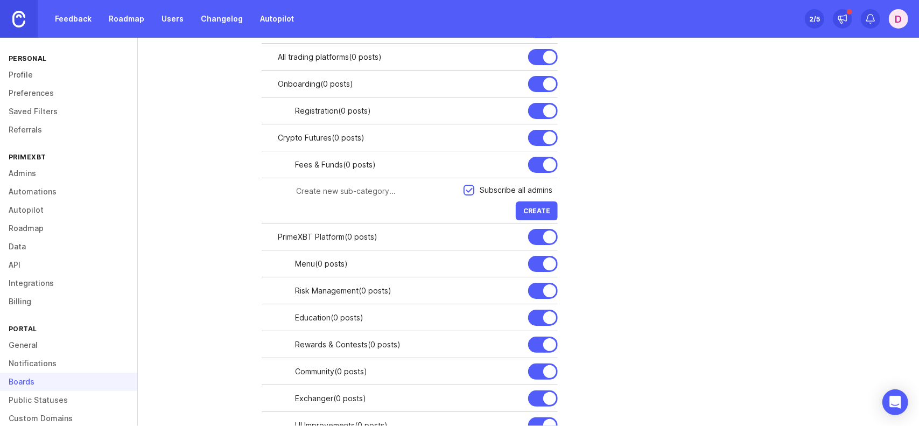
click at [384, 189] on input "text" at bounding box center [376, 191] width 161 height 12
type input "Order Form"
click at [548, 209] on span "Create" at bounding box center [536, 211] width 27 height 8
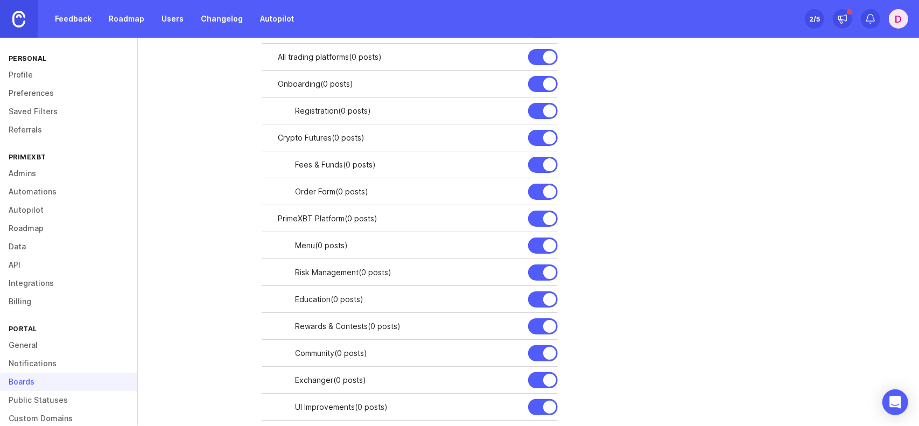
click at [0, 0] on div at bounding box center [0, 0] width 0 height 0
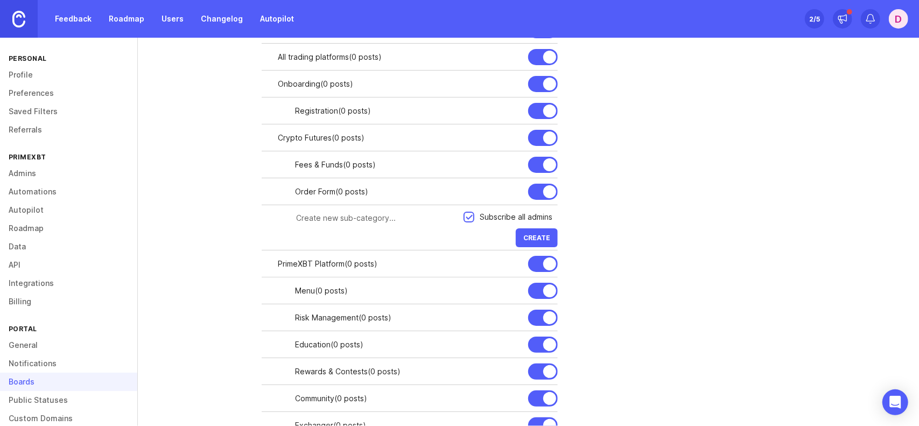
click at [355, 220] on input "text" at bounding box center [376, 218] width 161 height 12
type input "Chart"
click at [537, 234] on span "Create" at bounding box center [536, 238] width 27 height 8
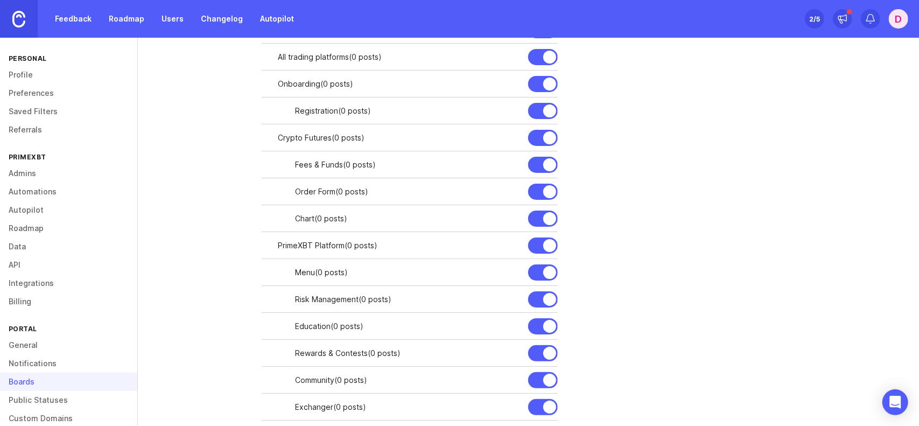
click at [0, 0] on div at bounding box center [0, 0] width 0 height 0
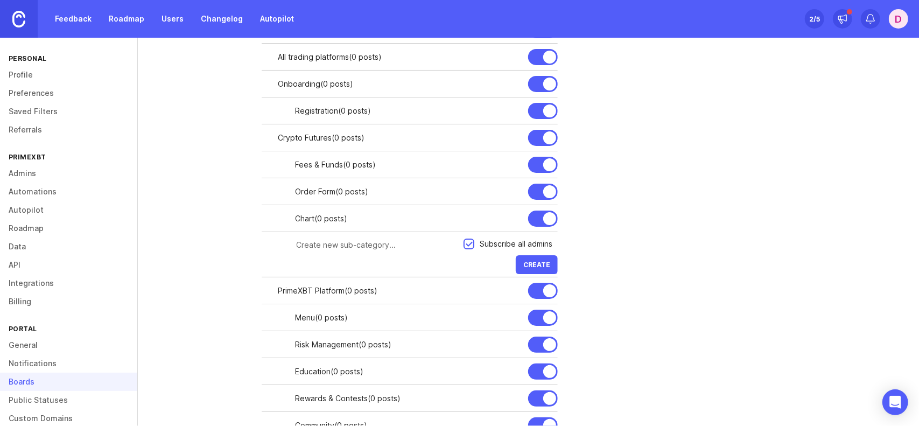
click at [336, 244] on input "text" at bounding box center [376, 245] width 161 height 12
type input "Account Metrics"
click at [529, 265] on span "Create" at bounding box center [536, 265] width 27 height 8
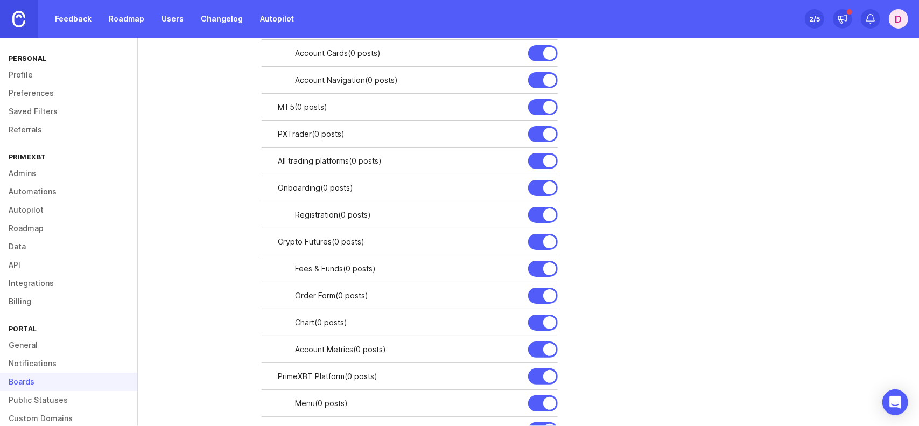
scroll to position [319, 0]
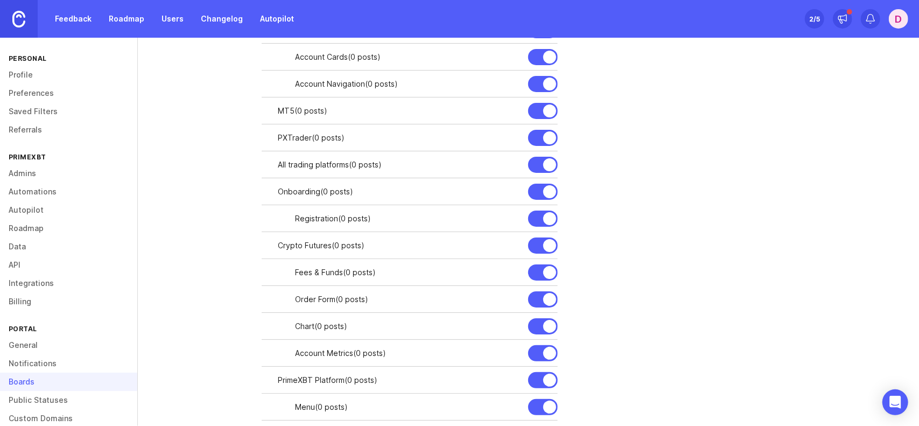
click at [0, 0] on div at bounding box center [0, 0] width 0 height 0
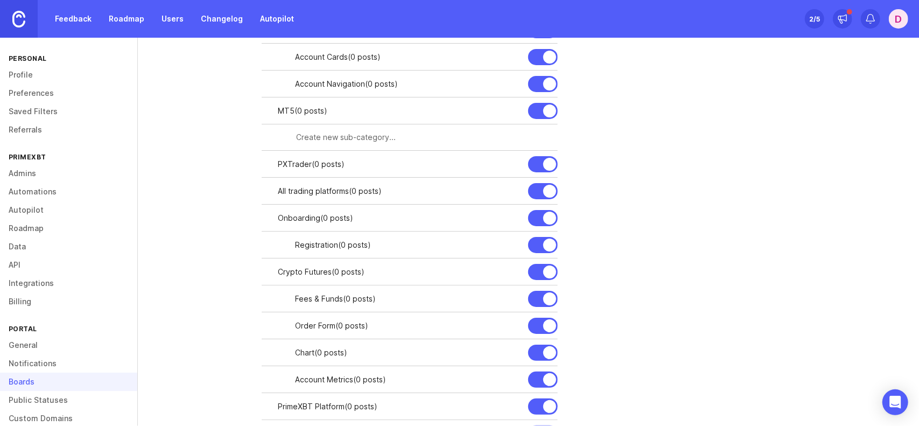
click at [327, 135] on input "text" at bounding box center [423, 137] width 255 height 12
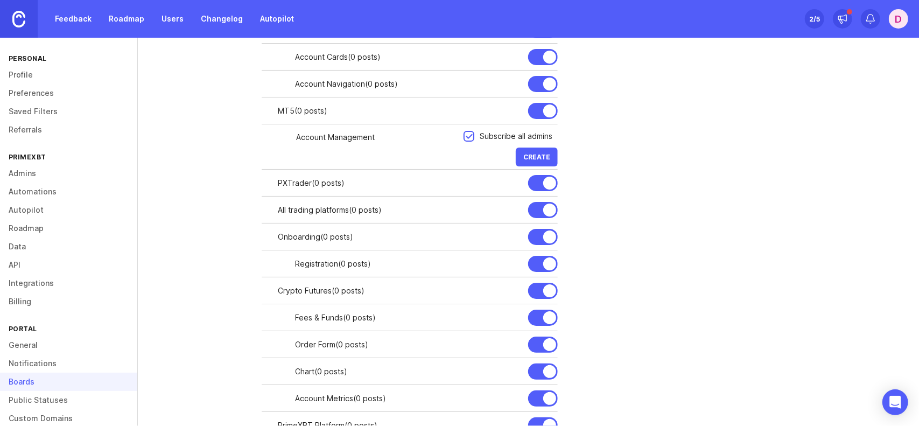
type input "Account Management"
click at [531, 157] on span "Create" at bounding box center [536, 157] width 27 height 8
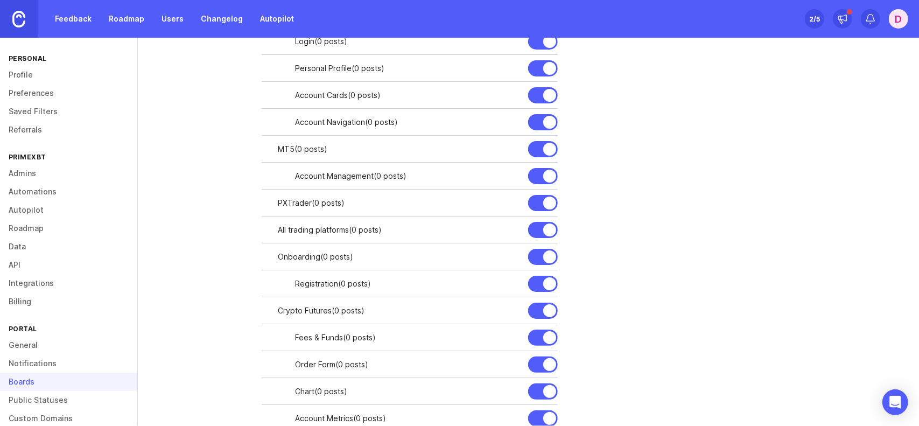
scroll to position [238, 0]
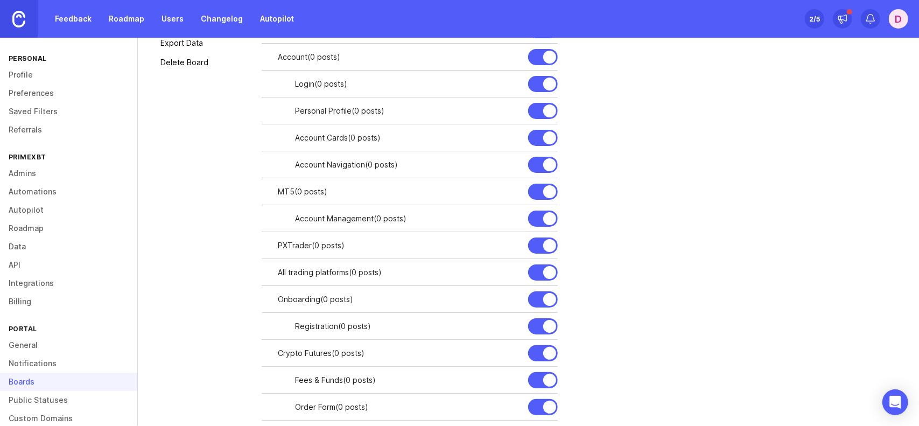
click at [0, 0] on div at bounding box center [0, 0] width 0 height 0
click at [409, 291] on div at bounding box center [418, 299] width 279 height 20
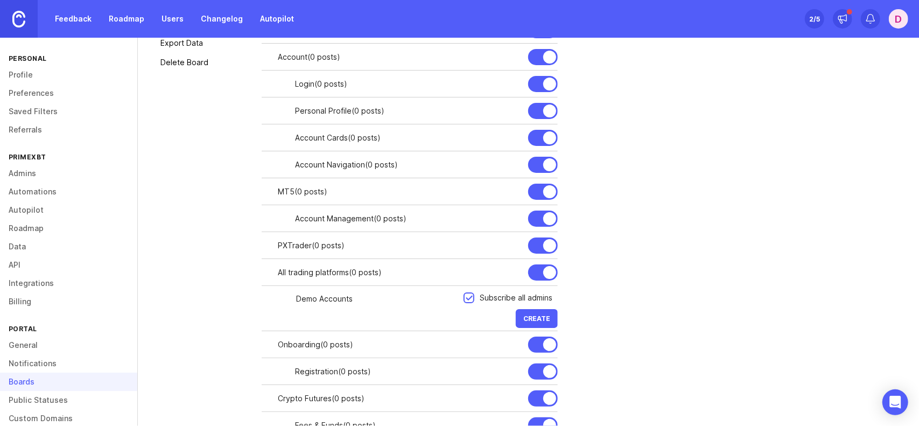
type input "Demo Accounts"
click at [549, 317] on span "Create" at bounding box center [536, 318] width 27 height 8
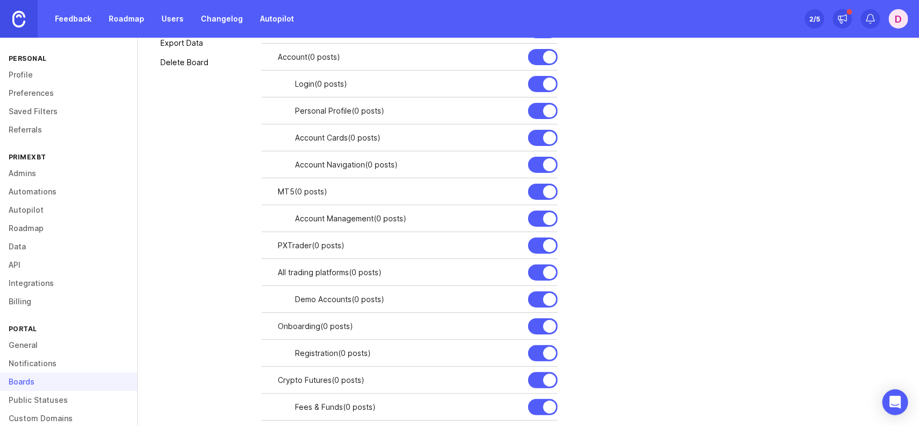
drag, startPoint x: 491, startPoint y: 271, endPoint x: 466, endPoint y: 273, distance: 25.4
click at [466, 273] on div "All trading platforms ( 0 posts )" at bounding box center [399, 272] width 242 height 12
click at [0, 0] on div at bounding box center [0, 0] width 0 height 0
type input "All Trading Platforms"
click at [510, 268] on div "Save" at bounding box center [508, 272] width 22 height 12
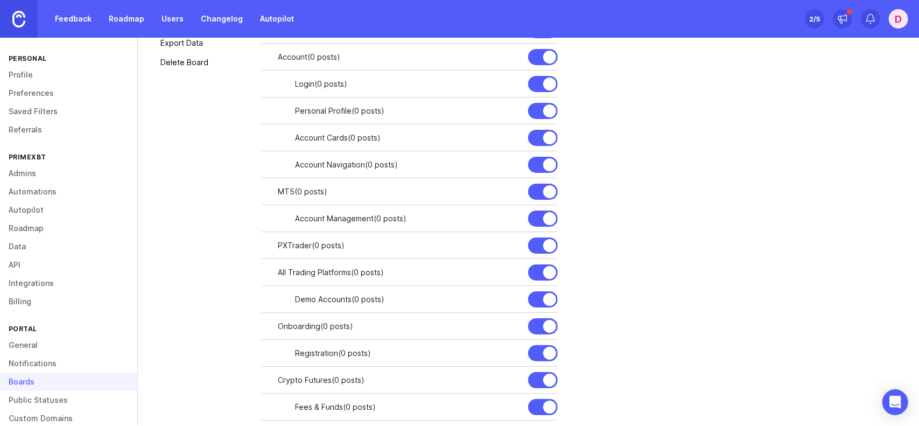
click at [0, 0] on div at bounding box center [0, 0] width 0 height 0
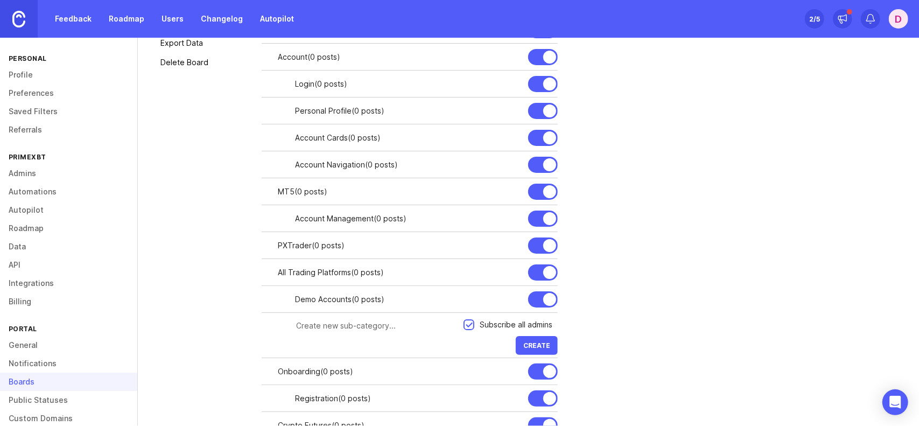
click at [371, 317] on div at bounding box center [371, 325] width 185 height 20
type input "Trading Widgets"
click at [536, 343] on span "Create" at bounding box center [536, 345] width 27 height 8
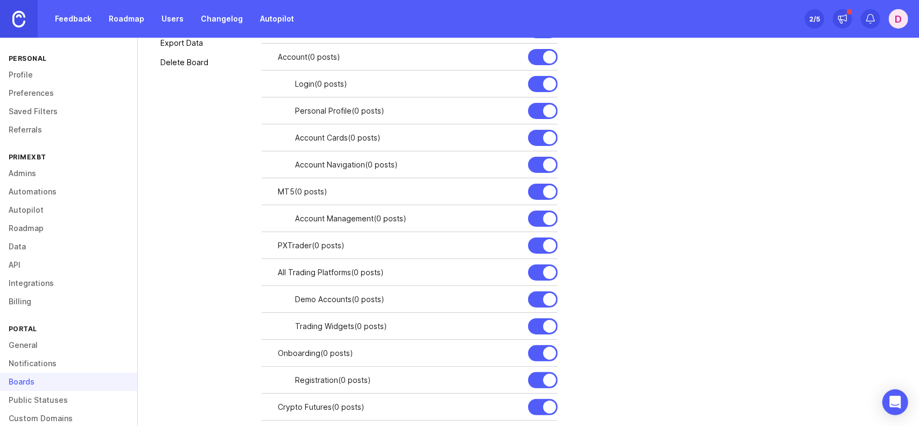
click at [0, 0] on div at bounding box center [0, 0] width 0 height 0
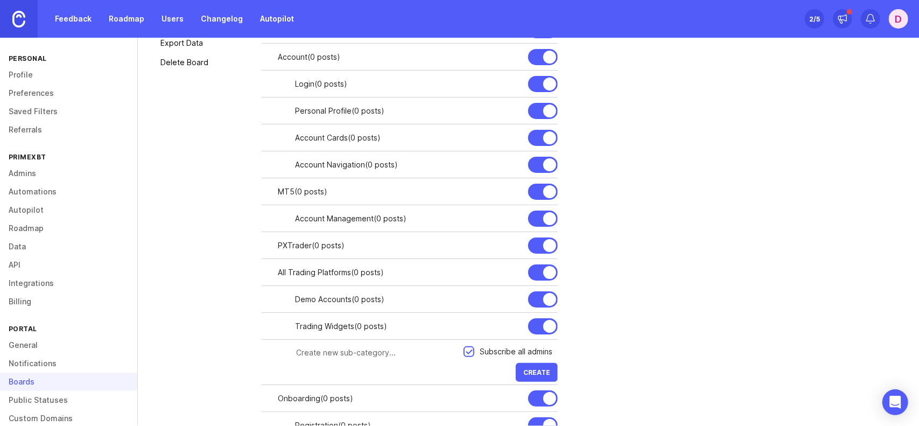
click at [355, 350] on input "text" at bounding box center [376, 353] width 161 height 12
type input "Order Types"
click at [544, 368] on span "Create" at bounding box center [536, 372] width 27 height 8
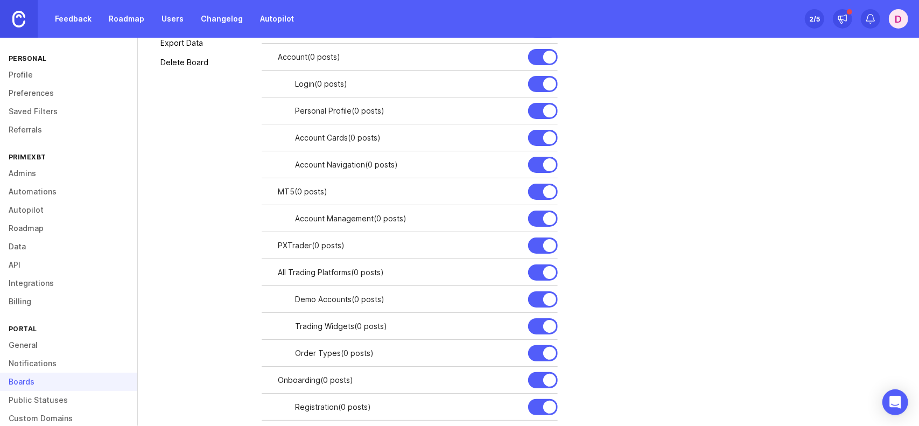
click at [0, 0] on div at bounding box center [0, 0] width 0 height 0
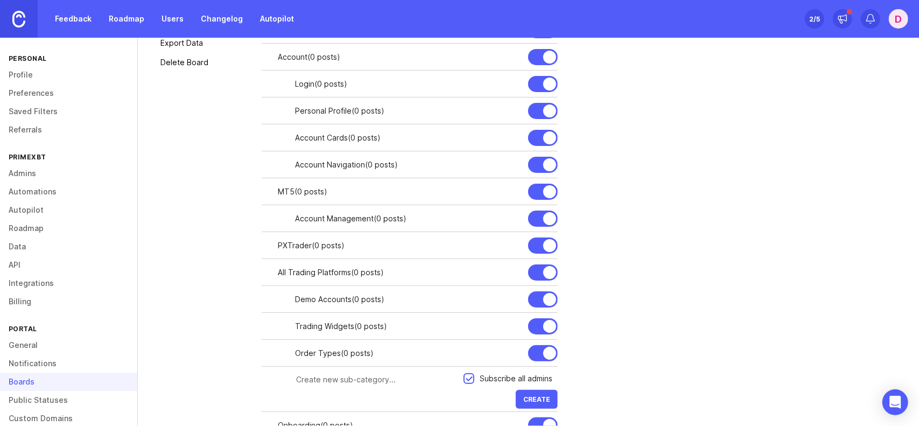
click at [347, 374] on input "text" at bounding box center [376, 380] width 161 height 12
type input "Trading Fees"
click at [544, 391] on button "Create" at bounding box center [537, 399] width 42 height 19
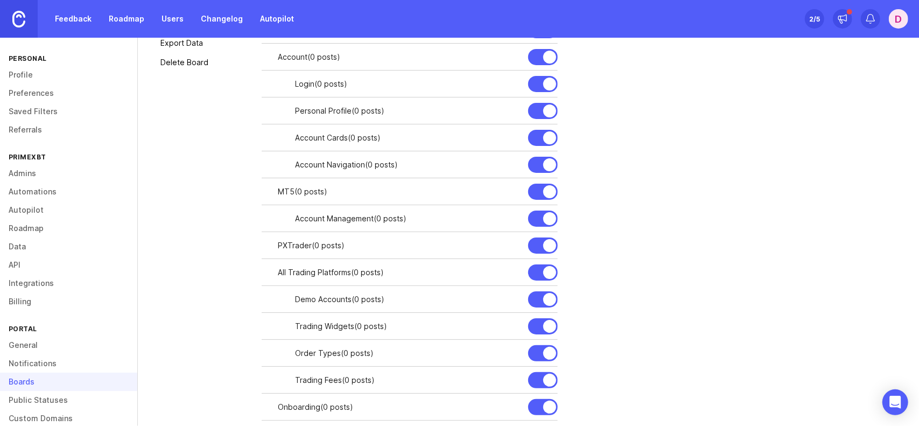
click at [0, 0] on div at bounding box center [0, 0] width 0 height 0
type input "Trading Fees & Costs"
click at [503, 378] on div "Save" at bounding box center [508, 380] width 22 height 12
click at [0, 0] on div at bounding box center [0, 0] width 0 height 0
click at [332, 403] on input "text" at bounding box center [376, 407] width 161 height 12
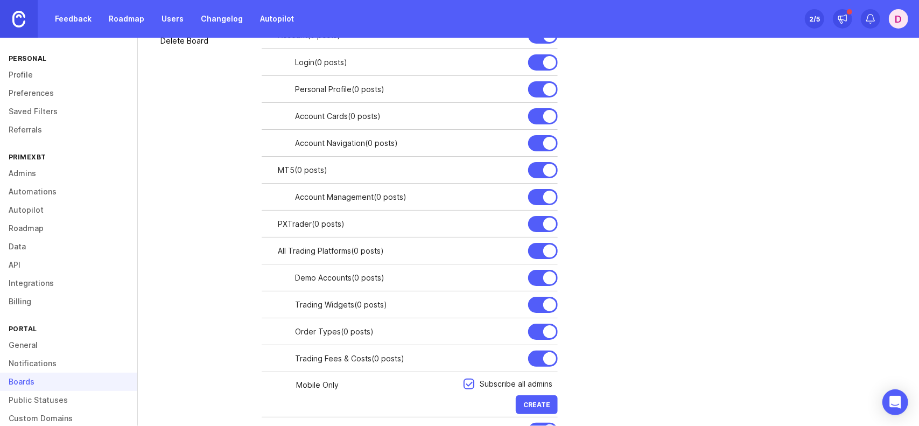
scroll to position [292, 0]
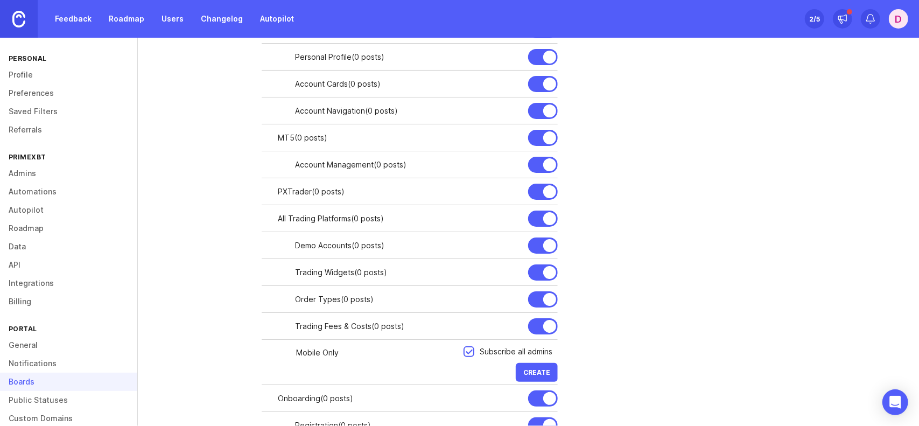
type input "Mobile Only"
click at [544, 370] on span "Create" at bounding box center [536, 372] width 27 height 8
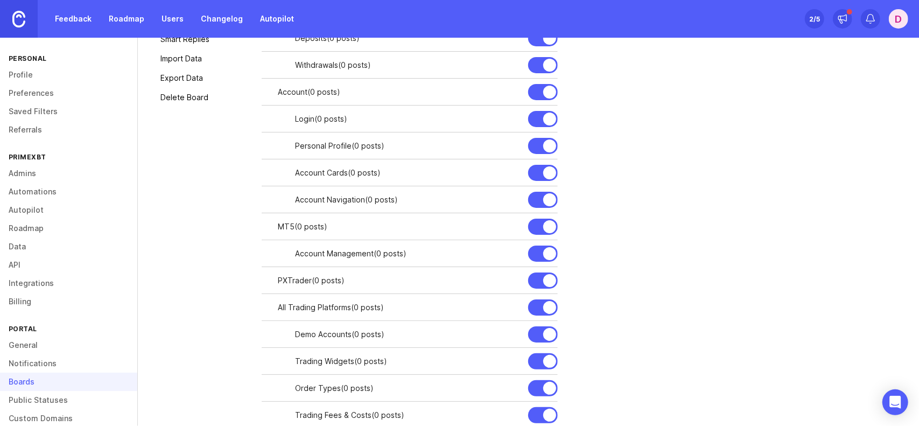
scroll to position [185, 0]
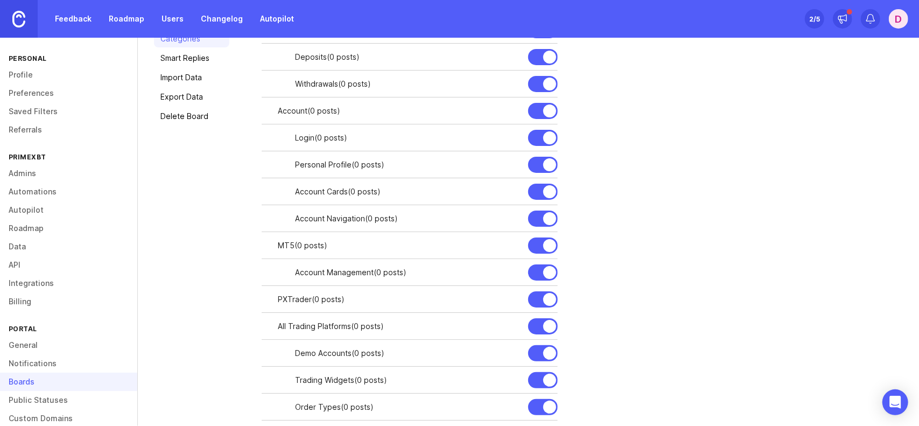
click at [0, 0] on div at bounding box center [0, 0] width 0 height 0
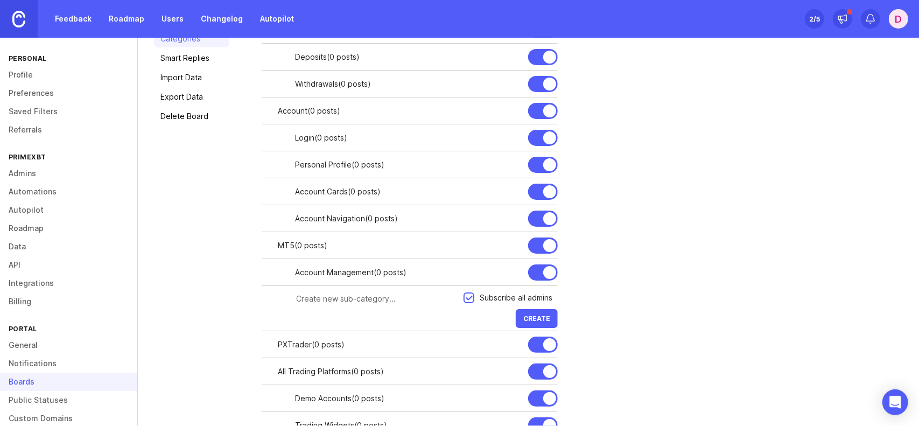
click at [369, 303] on input "text" at bounding box center [376, 299] width 161 height 12
type input "Mob"
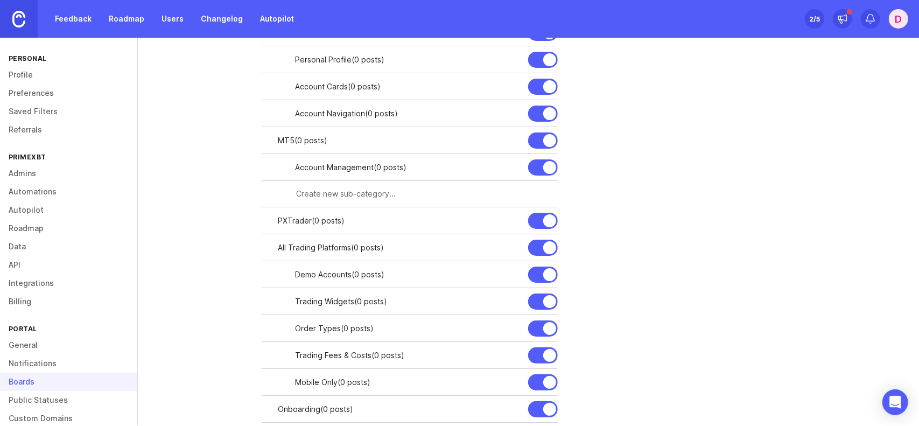
scroll to position [292, 0]
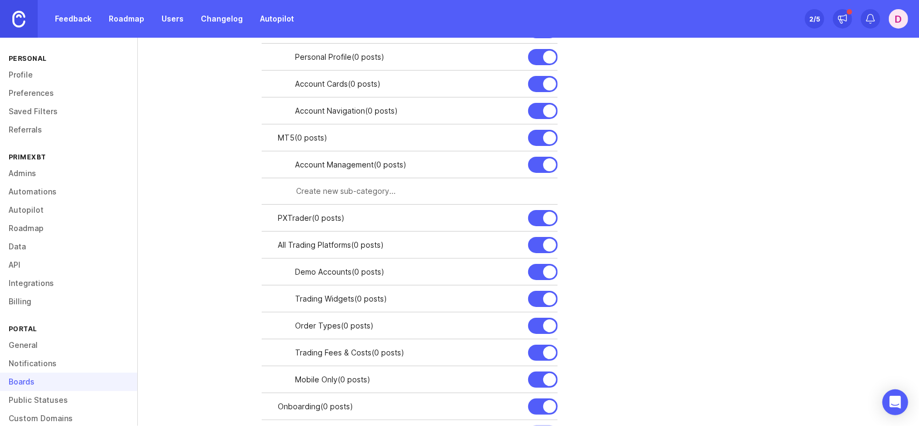
click at [0, 0] on div at bounding box center [0, 0] width 0 height 0
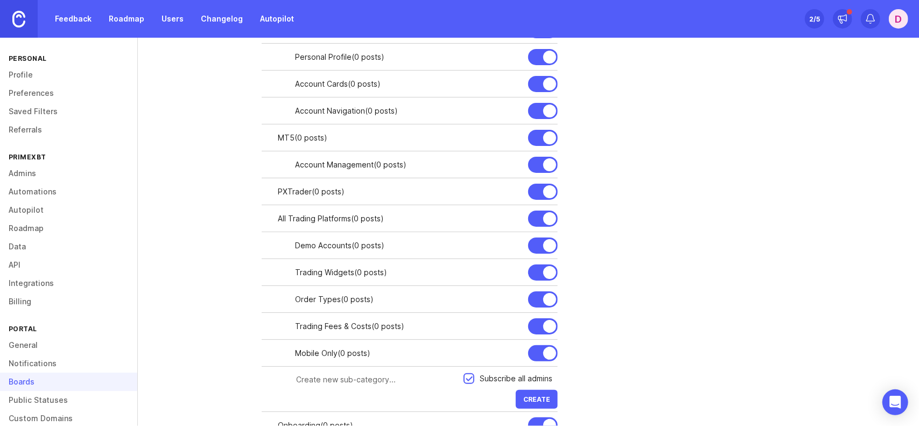
click at [355, 384] on input "text" at bounding box center [376, 380] width 161 height 12
drag, startPoint x: 384, startPoint y: 385, endPoint x: 339, endPoint y: 384, distance: 45.2
click at [339, 384] on div "Reporting & Analytics" at bounding box center [371, 379] width 185 height 20
click at [334, 382] on input "Reporting & Analytics" at bounding box center [376, 380] width 161 height 12
drag, startPoint x: 330, startPoint y: 383, endPoint x: 411, endPoint y: 383, distance: 81.3
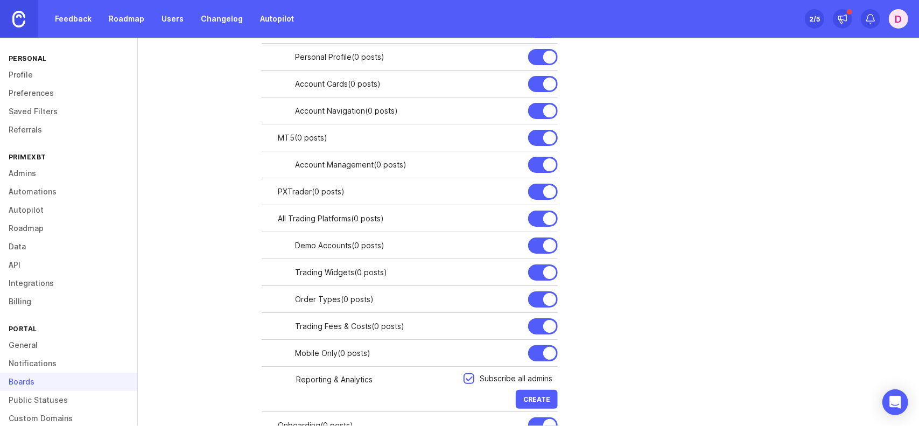
click at [411, 383] on input "Reporting & Analytics" at bounding box center [376, 380] width 161 height 12
type input "Reporting & Analytics"
click at [656, 307] on div "Categories are an additional level of organization within boards. Typically you…" at bounding box center [582, 343] width 641 height 1035
click at [538, 398] on span "Create" at bounding box center [536, 399] width 27 height 8
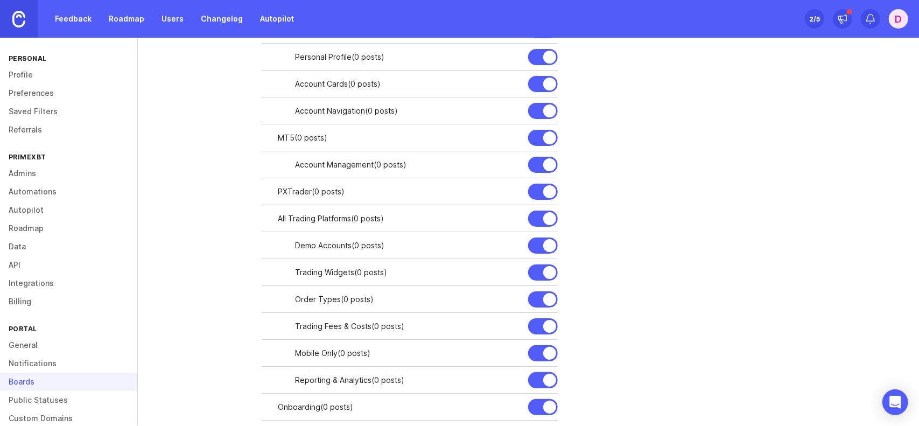
click at [0, 0] on div at bounding box center [0, 0] width 0 height 0
click at [345, 402] on input "text" at bounding box center [376, 407] width 161 height 12
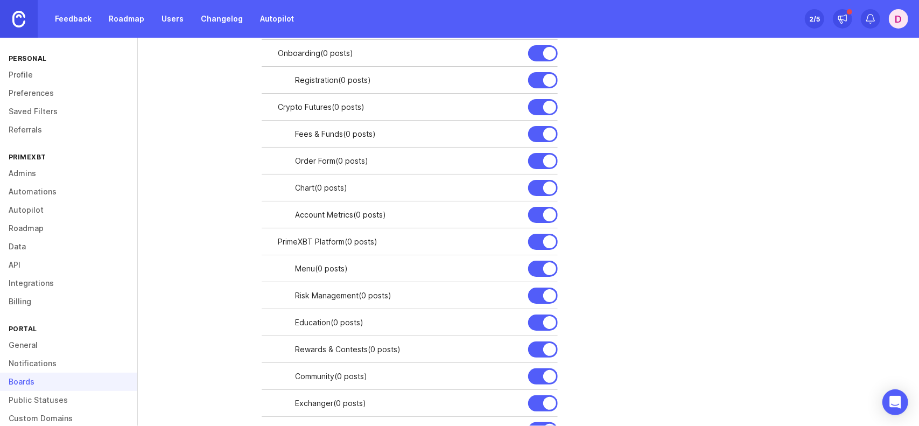
scroll to position [700, 0]
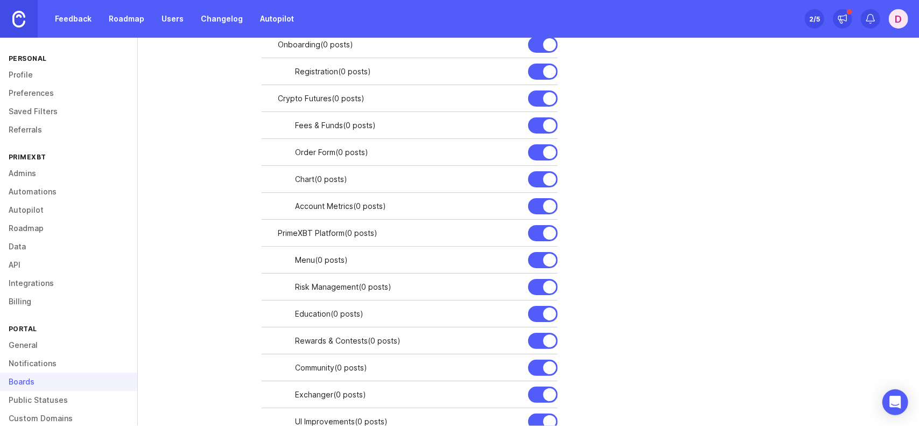
click at [0, 0] on div at bounding box center [0, 0] width 0 height 0
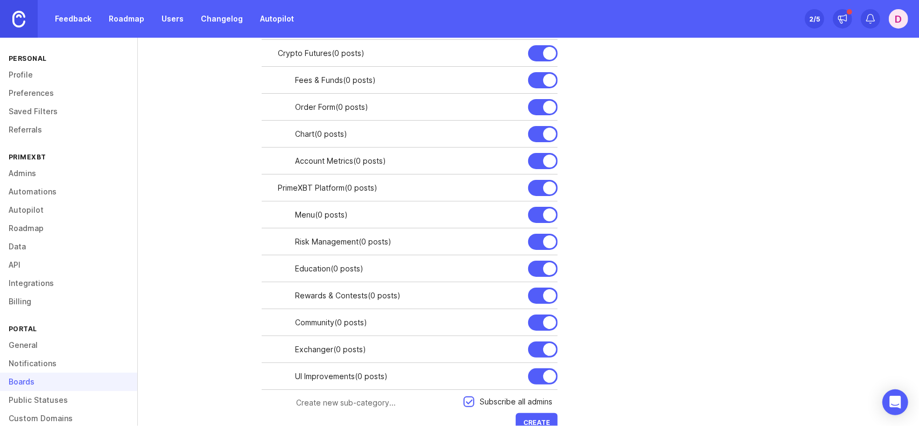
click at [333, 401] on input "text" at bounding box center [376, 403] width 161 height 12
type input "Notificati"
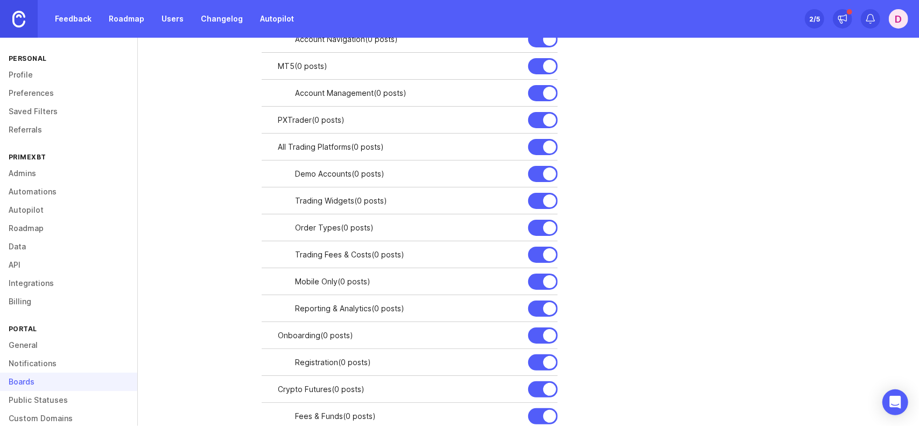
scroll to position [377, 0]
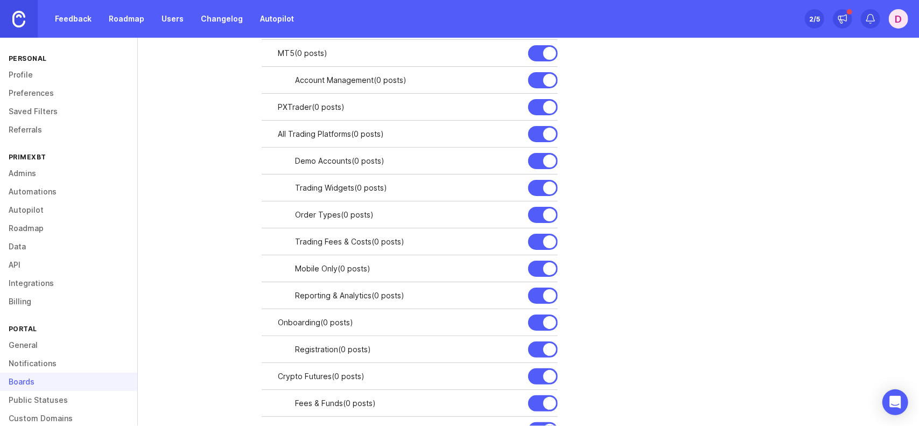
click at [376, 136] on div "All Trading Platforms ( 0 posts )" at bounding box center [399, 134] width 242 height 12
click at [0, 0] on div at bounding box center [0, 0] width 0 height 0
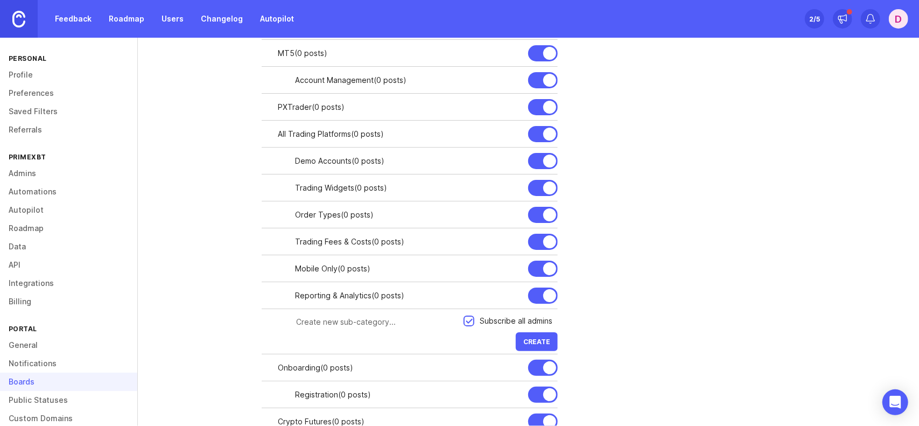
click at [343, 324] on input "text" at bounding box center [376, 322] width 161 height 12
type input "o"
type input "Notifications"
click at [544, 339] on span "Create" at bounding box center [536, 342] width 27 height 8
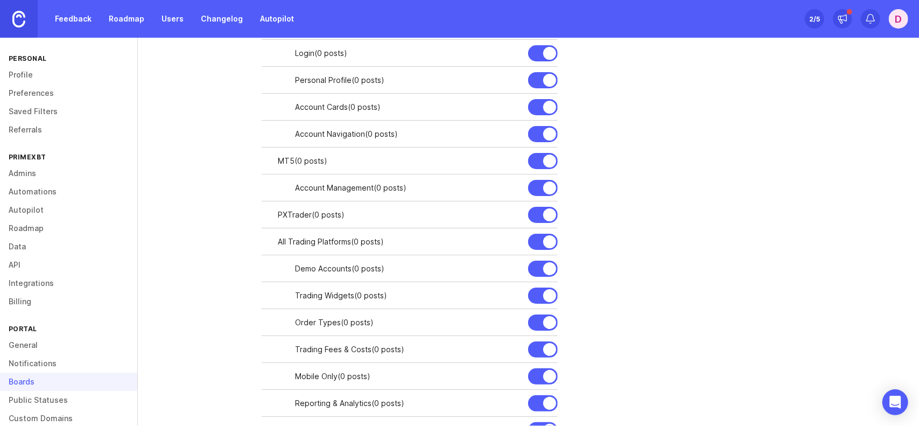
scroll to position [269, 0]
click at [0, 0] on div at bounding box center [0, 0] width 0 height 0
click at [378, 240] on input "text" at bounding box center [423, 241] width 255 height 12
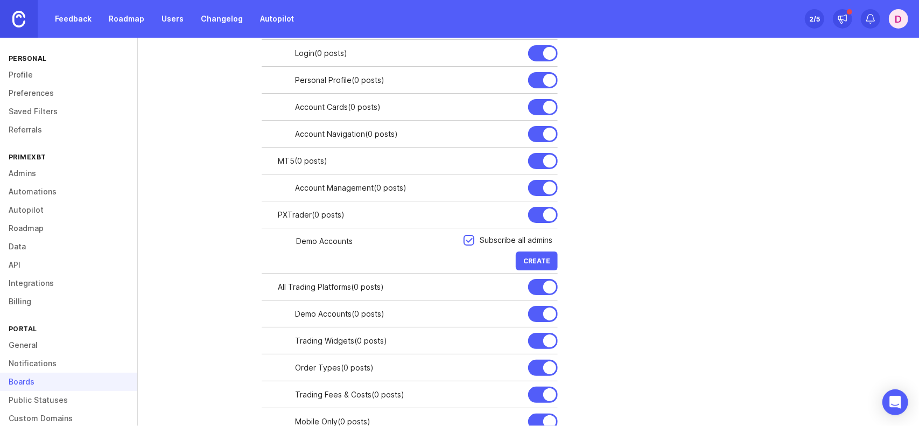
click at [544, 259] on span "Create" at bounding box center [536, 261] width 27 height 8
click at [0, 0] on div at bounding box center [0, 0] width 0 height 0
click at [531, 257] on span "Create" at bounding box center [536, 261] width 27 height 8
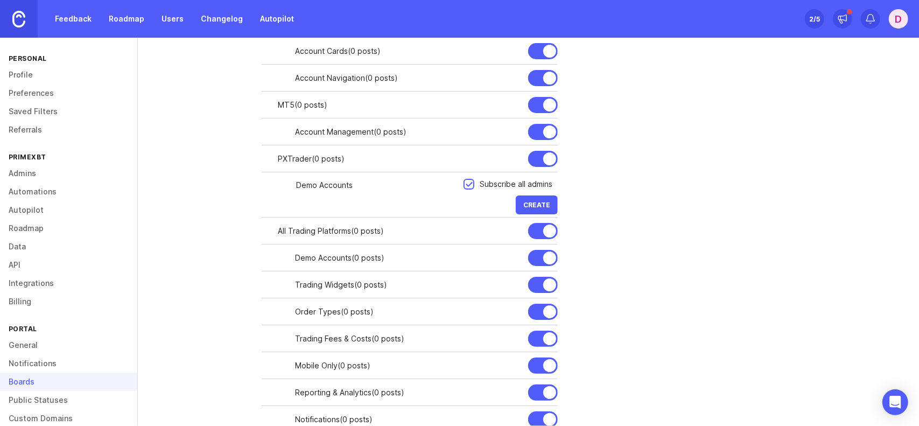
scroll to position [328, 0]
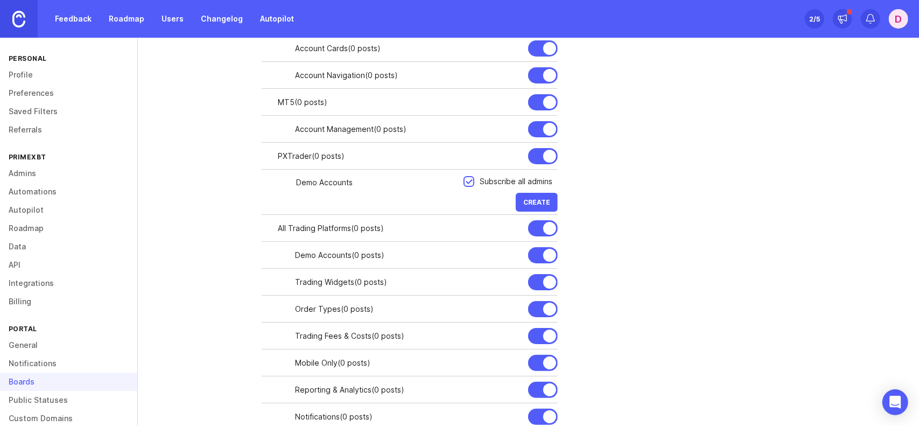
click at [355, 183] on input "Demo Accounts" at bounding box center [376, 183] width 161 height 12
drag, startPoint x: 338, startPoint y: 188, endPoint x: 316, endPoint y: 188, distance: 21.5
click at [316, 188] on div "Demo Accounts" at bounding box center [371, 182] width 185 height 20
type input "Demo"
click at [544, 203] on span "Create" at bounding box center [536, 202] width 27 height 8
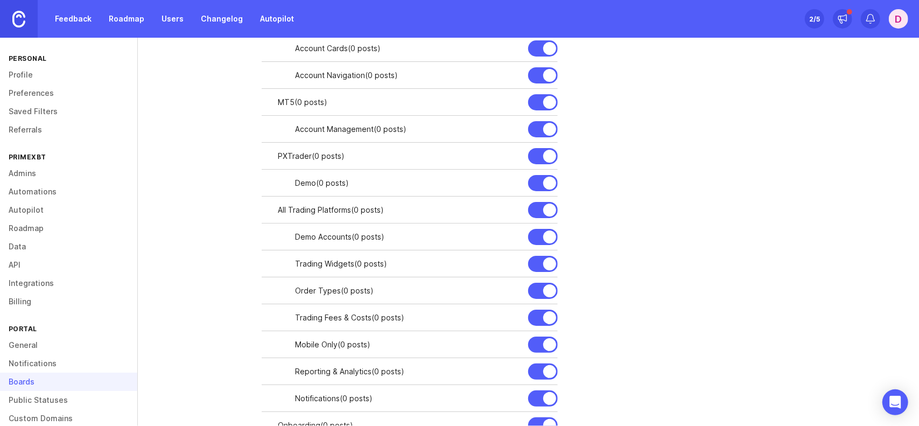
click at [0, 0] on div at bounding box center [0, 0] width 0 height 0
click at [399, 162] on div "PXTrader ( 0 posts )" at bounding box center [418, 156] width 280 height 27
click at [0, 0] on div at bounding box center [0, 0] width 0 height 0
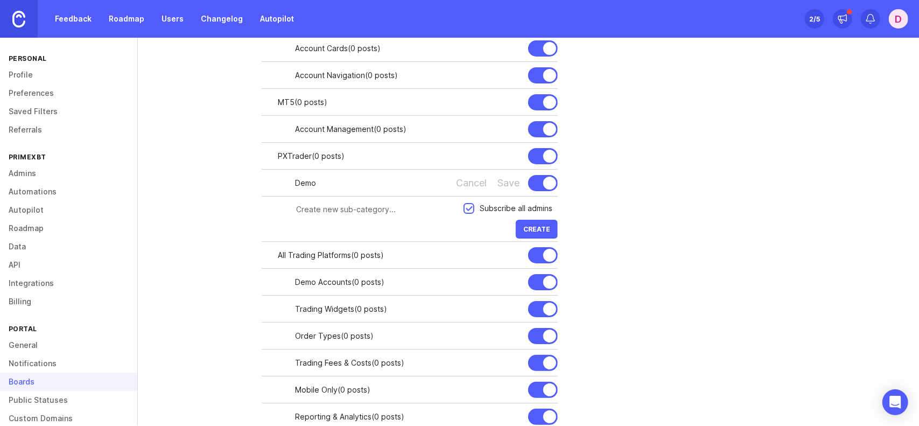
click at [511, 180] on div "Save" at bounding box center [508, 183] width 22 height 12
click at [347, 204] on input "text" at bounding box center [376, 209] width 161 height 12
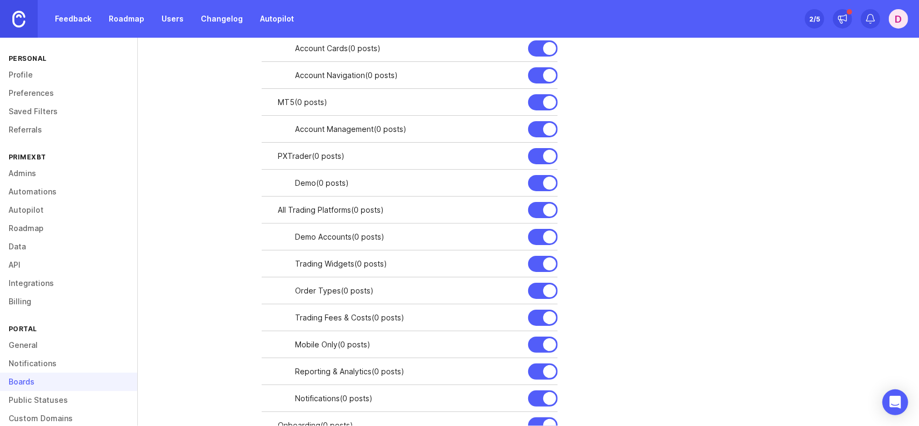
click at [0, 0] on div at bounding box center [0, 0] width 0 height 0
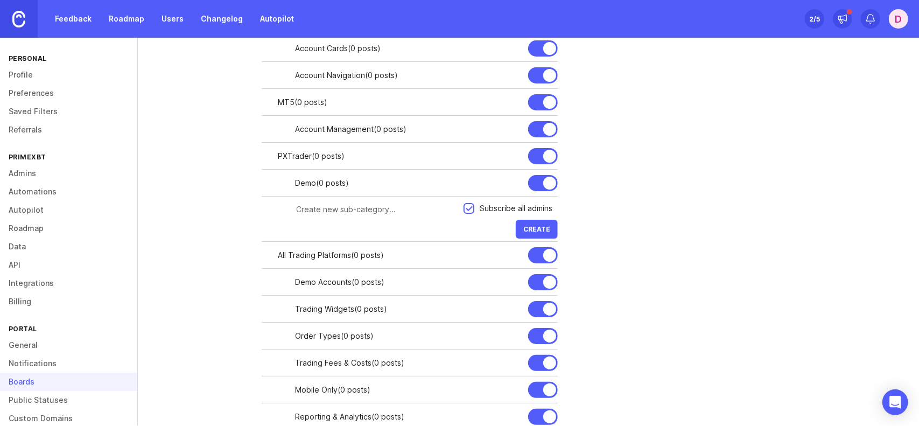
click at [326, 212] on input "text" at bounding box center [376, 209] width 161 height 12
type input "Orders & Order Types"
click at [536, 225] on span "Create" at bounding box center [536, 229] width 27 height 8
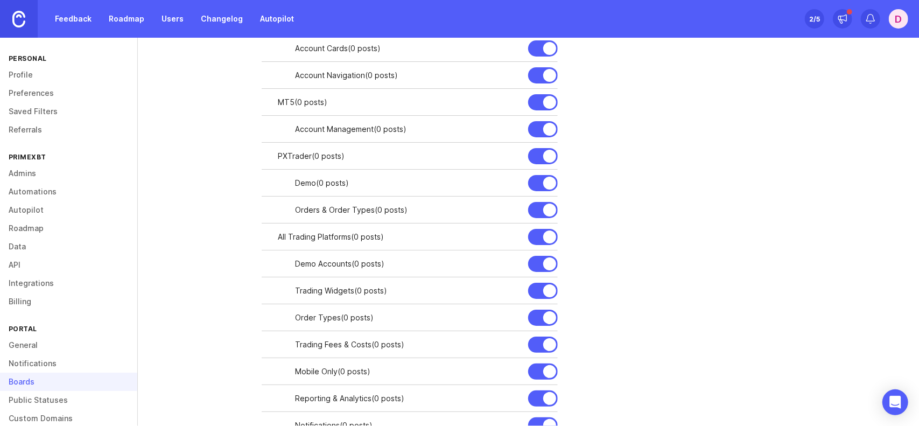
click at [0, 0] on div at bounding box center [0, 0] width 0 height 0
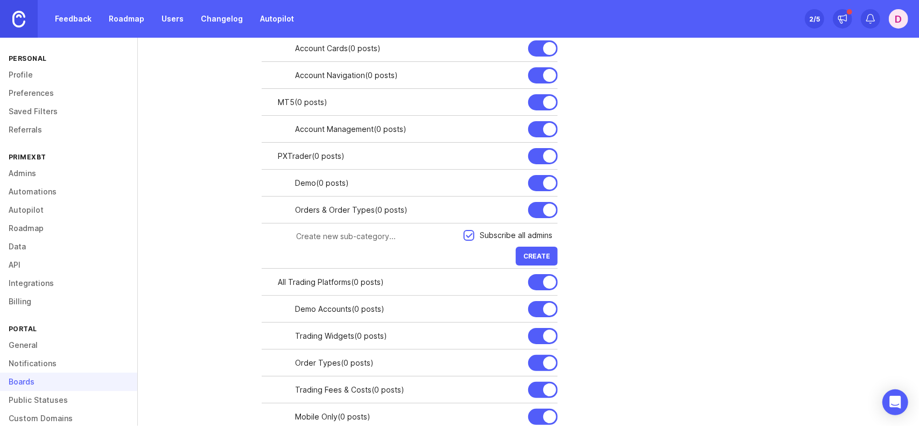
click at [313, 236] on input "text" at bounding box center [376, 236] width 161 height 12
type input "Copy Trading"
click at [542, 252] on span "Create" at bounding box center [536, 256] width 27 height 8
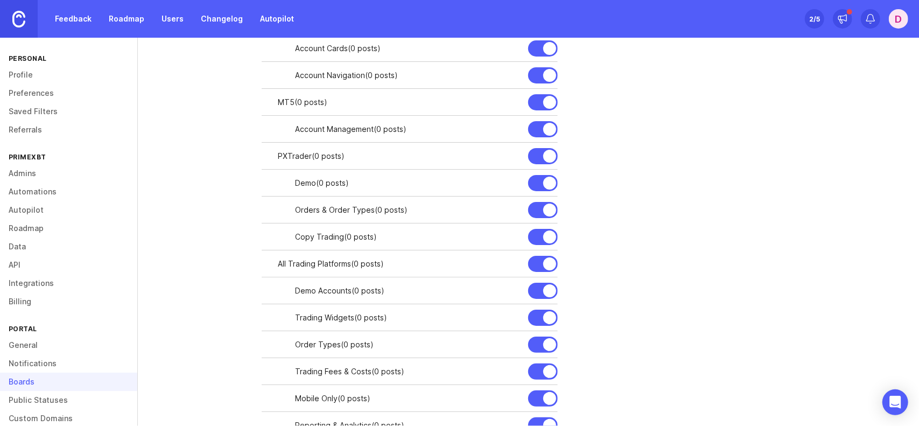
click at [0, 0] on div at bounding box center [0, 0] width 0 height 0
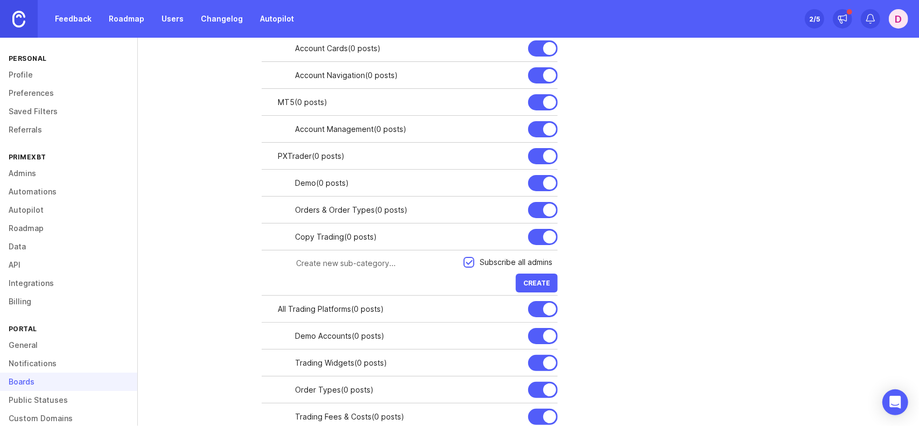
click at [346, 266] on input "text" at bounding box center [376, 263] width 161 height 12
type input "Dashboard"
click at [534, 276] on button "Create" at bounding box center [537, 282] width 42 height 19
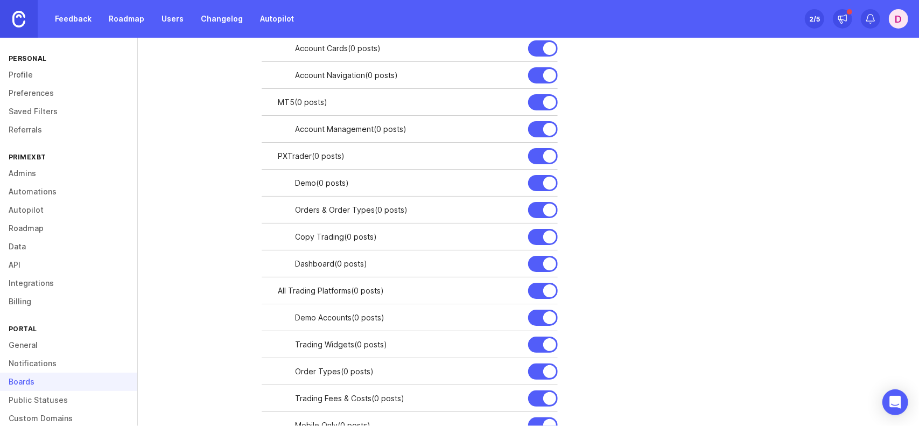
click at [0, 0] on div at bounding box center [0, 0] width 0 height 0
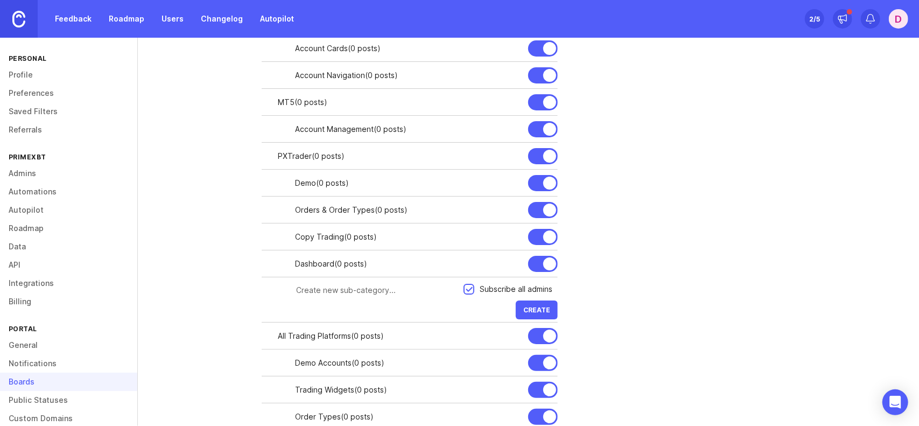
click at [337, 288] on input "text" at bounding box center [376, 290] width 161 height 12
type input "Mobile"
click at [537, 317] on button "Create" at bounding box center [537, 309] width 42 height 19
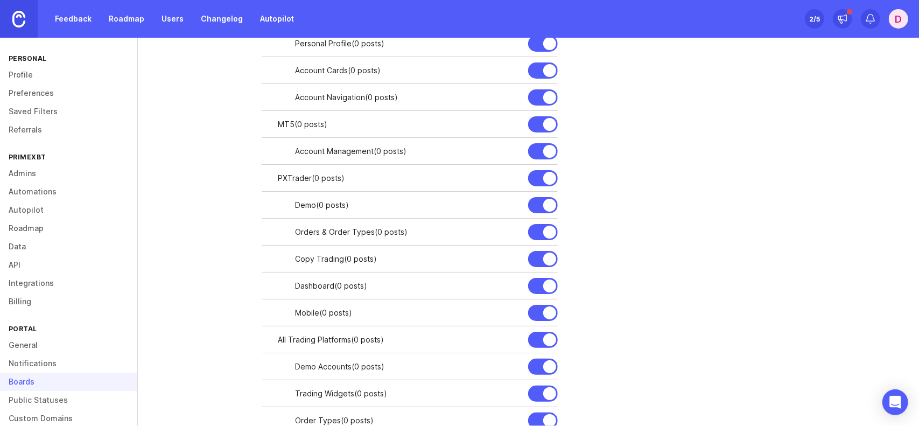
scroll to position [220, 0]
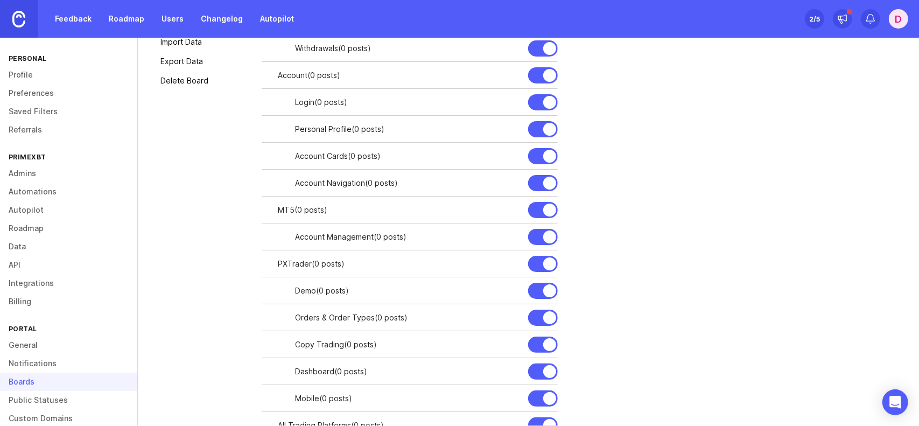
click at [0, 0] on div at bounding box center [0, 0] width 0 height 0
click at [324, 271] on div at bounding box center [418, 263] width 279 height 20
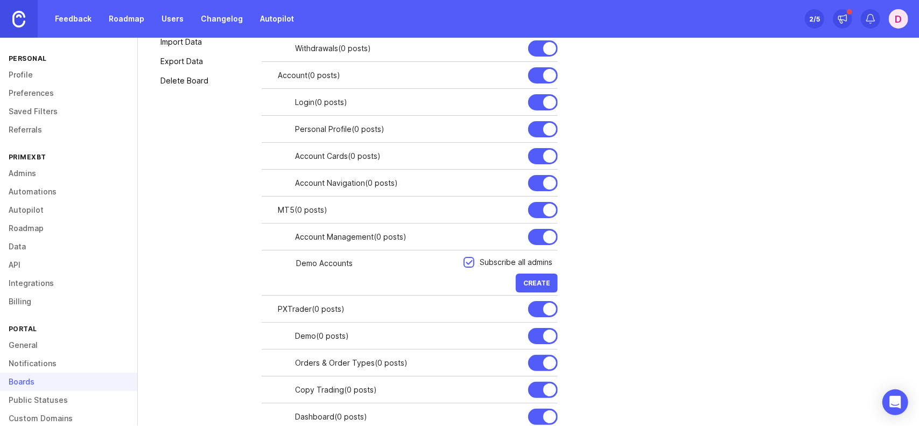
click at [536, 281] on span "Create" at bounding box center [536, 283] width 27 height 8
click at [424, 262] on input "Demo Accounts" at bounding box center [376, 263] width 161 height 12
type input "Demo Account"
click at [543, 275] on button "Create" at bounding box center [537, 282] width 42 height 19
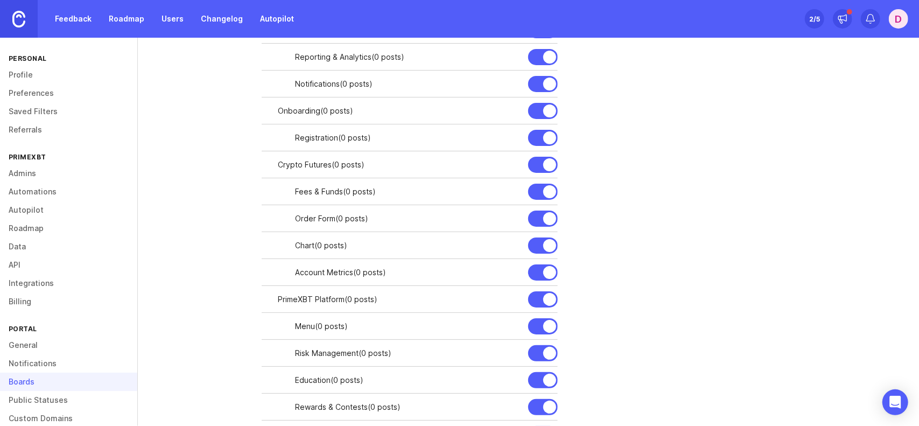
scroll to position [750, 0]
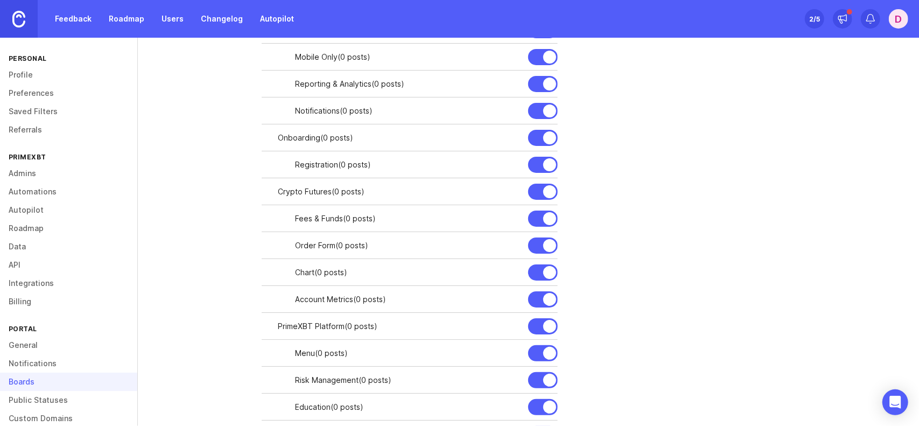
click at [0, 0] on div at bounding box center [0, 0] width 0 height 0
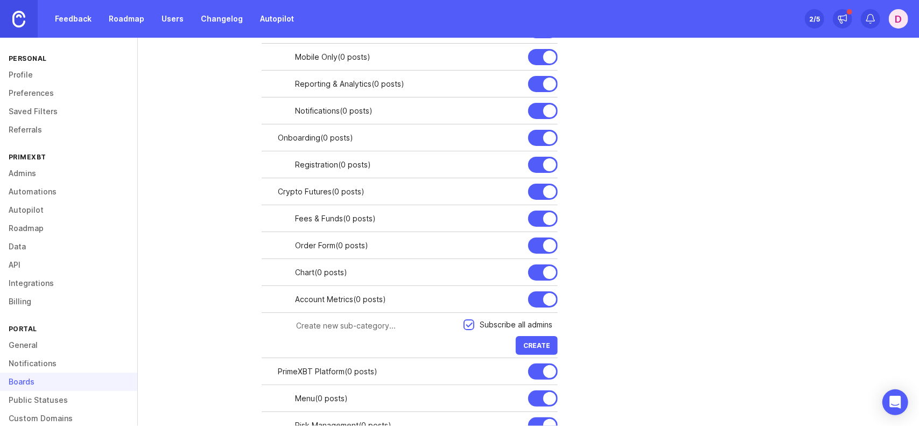
click at [339, 317] on div at bounding box center [371, 325] width 185 height 20
type input "Demo Acc"
click at [536, 347] on span "Create" at bounding box center [536, 345] width 27 height 8
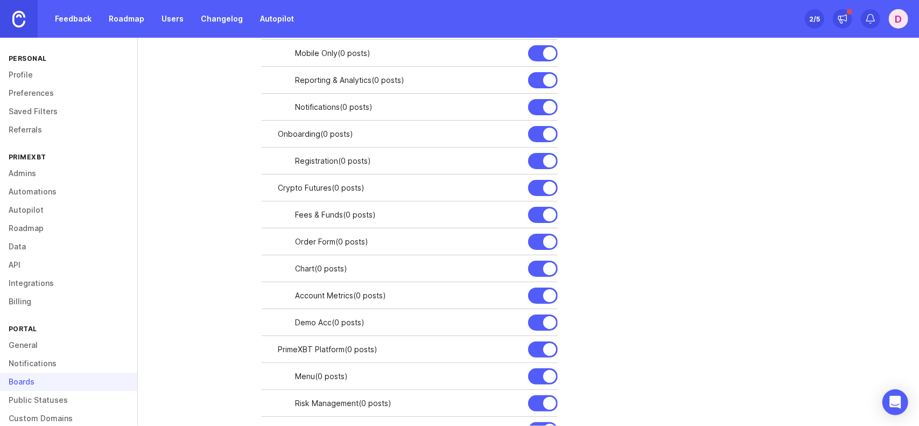
scroll to position [938, 0]
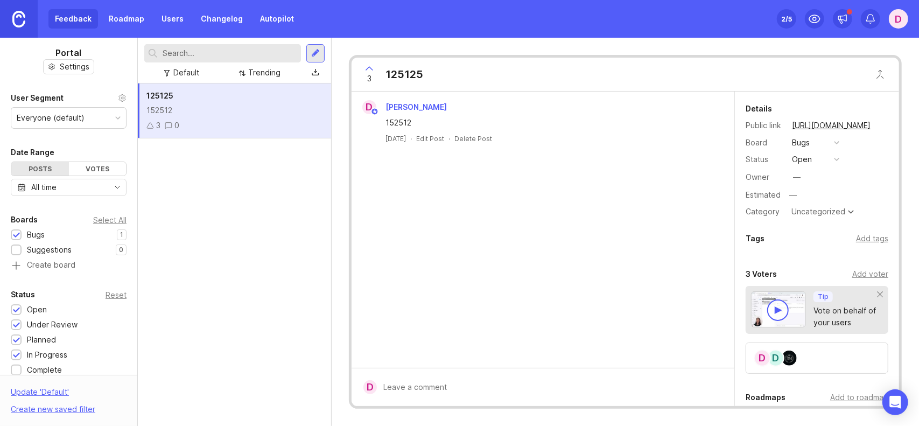
click at [834, 205] on div "Uncategorized" at bounding box center [823, 211] width 68 height 13
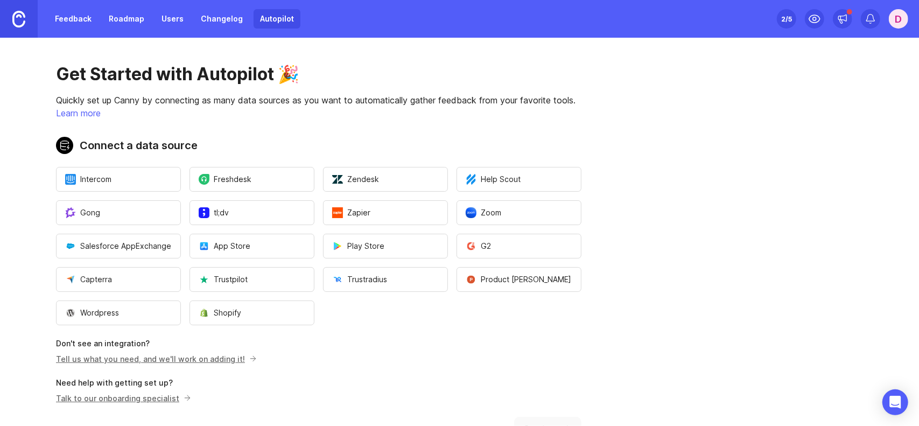
click at [359, 215] on span "Zapier" at bounding box center [351, 212] width 38 height 11
click at [376, 216] on button "Zapier" at bounding box center [385, 212] width 125 height 25
drag, startPoint x: 384, startPoint y: 208, endPoint x: 689, endPoint y: 216, distance: 304.8
click at [689, 215] on main "Get Started with Autopilot 🎉 Quickly set up Canny by connecting as many data so…" at bounding box center [459, 232] width 919 height 388
click at [900, 25] on div "D" at bounding box center [898, 18] width 19 height 19
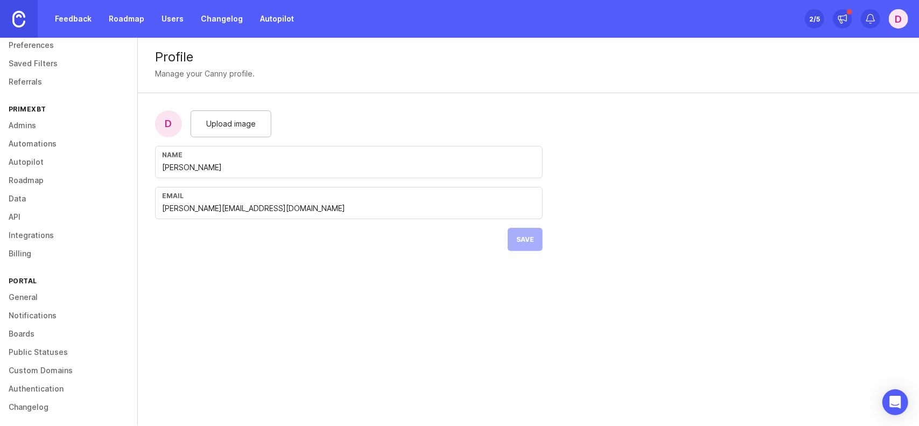
scroll to position [52, 0]
click at [27, 218] on link "API" at bounding box center [68, 213] width 137 height 18
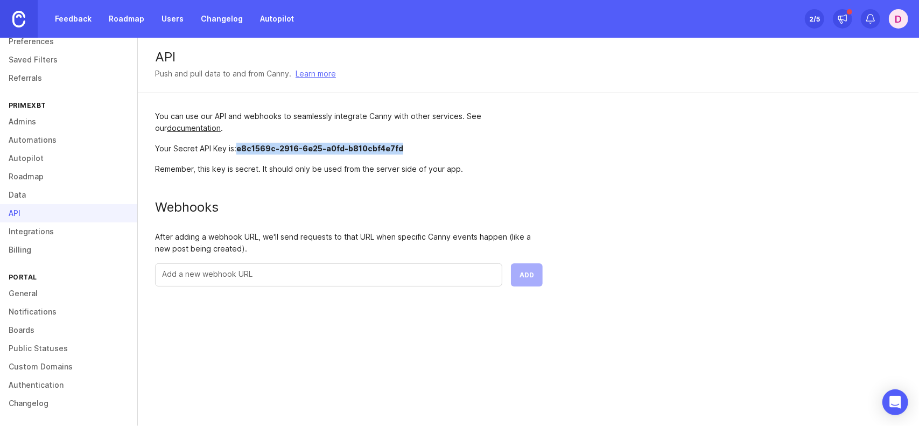
drag, startPoint x: 379, startPoint y: 151, endPoint x: 239, endPoint y: 152, distance: 140.0
click at [239, 152] on div "Your Secret API Key is: e8c1569c-2916-6e25-a0fd-b810cbf4e7fd" at bounding box center [349, 149] width 388 height 12
copy span "e8c1569c-2916-6e25-a0fd-b810cbf4e7fd"
click at [74, 17] on link "Feedback" at bounding box center [73, 18] width 50 height 19
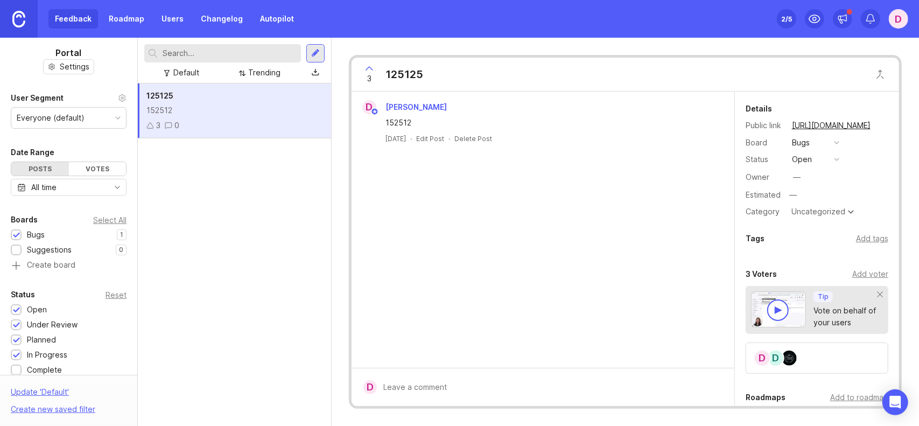
click at [19, 244] on div at bounding box center [16, 249] width 11 height 11
click at [19, 233] on div at bounding box center [16, 235] width 7 height 8
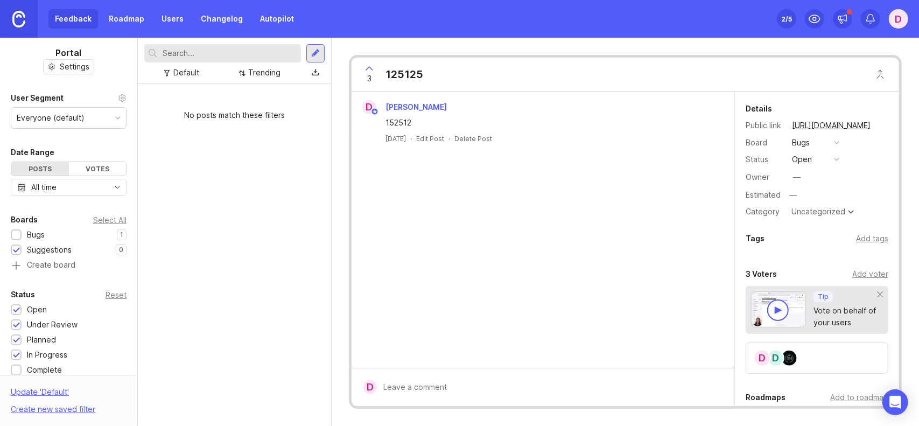
click at [321, 48] on div at bounding box center [315, 53] width 18 height 18
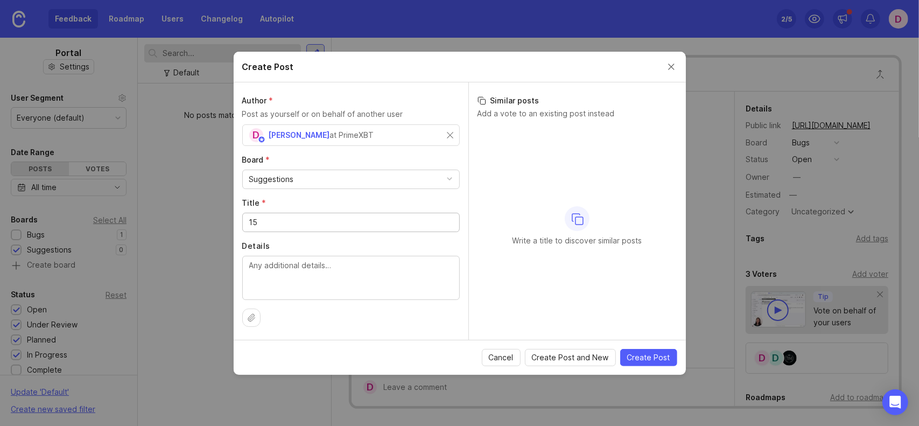
type input "15"
click at [305, 262] on textarea "Details" at bounding box center [350, 277] width 203 height 36
type textarea "126"
click at [649, 355] on span "Create Post" at bounding box center [648, 357] width 43 height 11
click at [290, 222] on input "Title *" at bounding box center [350, 222] width 203 height 12
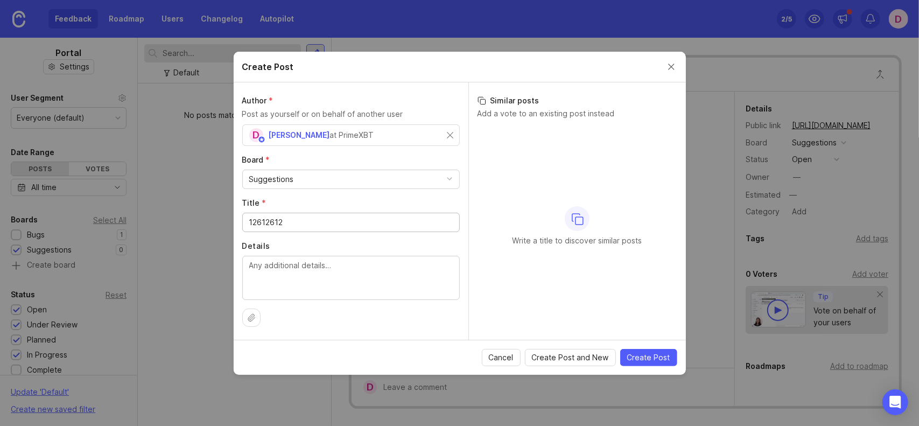
type input "12612612"
click at [294, 271] on textarea "Details" at bounding box center [350, 277] width 203 height 36
type textarea "61261261"
click at [649, 353] on span "Create Post" at bounding box center [648, 357] width 43 height 11
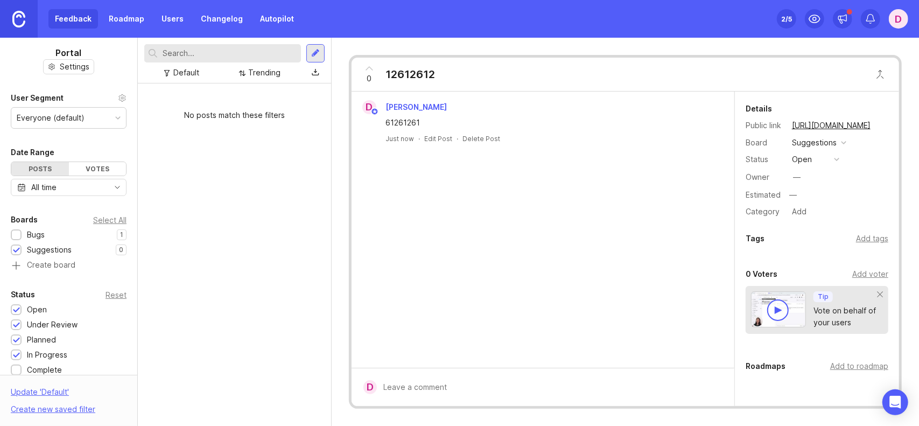
click at [314, 53] on div at bounding box center [316, 53] width 9 height 10
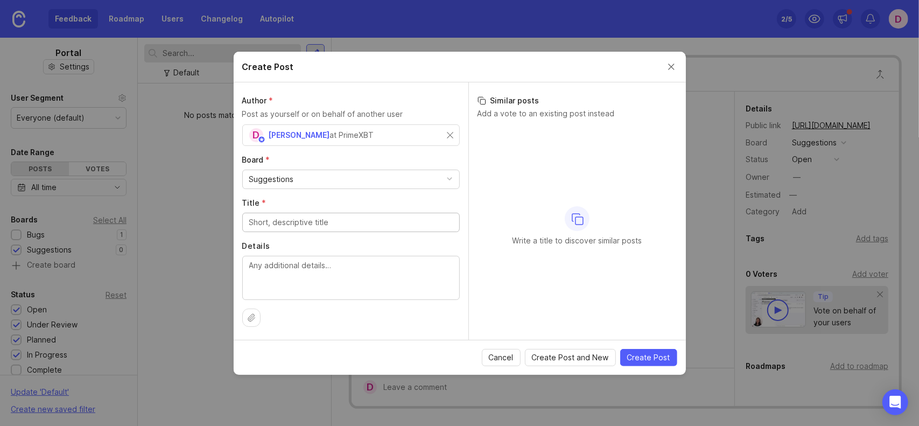
click at [310, 201] on label "Title *" at bounding box center [350, 203] width 217 height 11
click at [310, 216] on input "Title *" at bounding box center [350, 222] width 203 height 12
click at [306, 225] on input "Title *" at bounding box center [350, 222] width 203 height 12
type input "162"
click at [350, 287] on textarea "Details" at bounding box center [350, 277] width 203 height 36
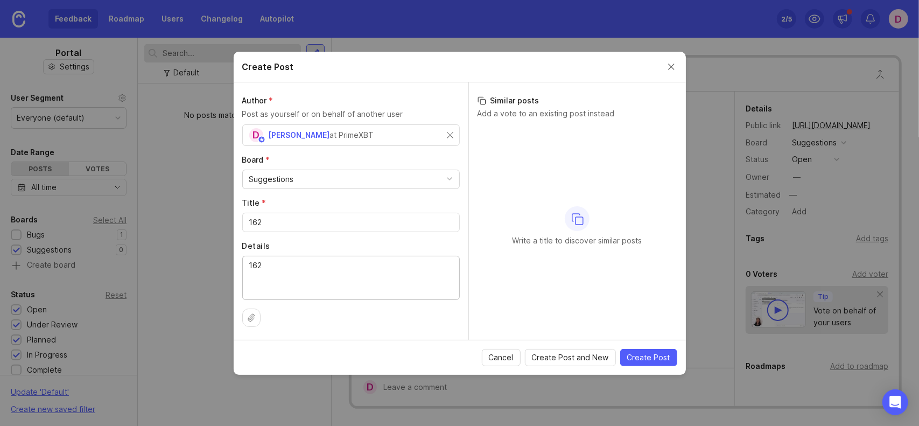
type textarea "162"
click at [569, 347] on div "Cancel Create Post and New Create Post" at bounding box center [460, 357] width 452 height 35
click at [569, 352] on span "Create Post and New" at bounding box center [570, 357] width 77 height 11
